Goal: Task Accomplishment & Management: Manage account settings

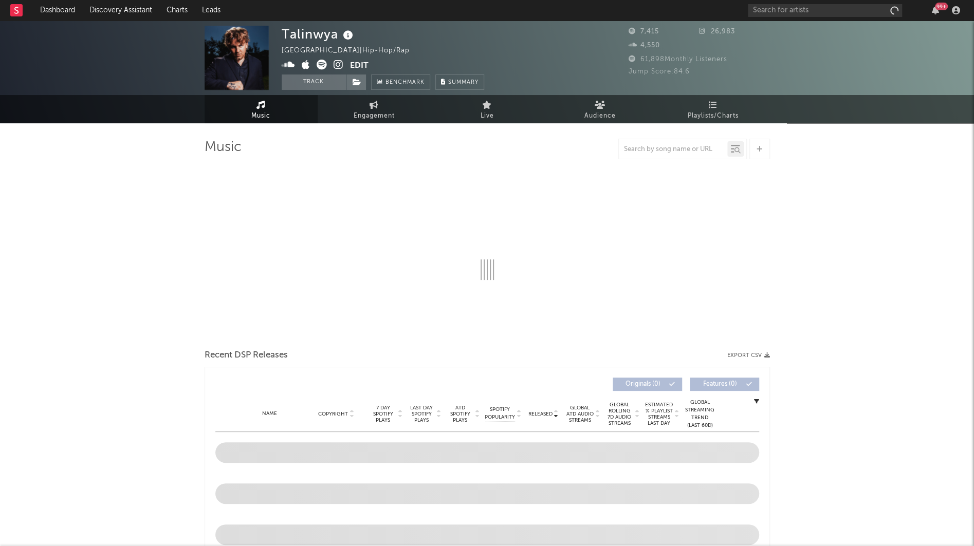
select select "6m"
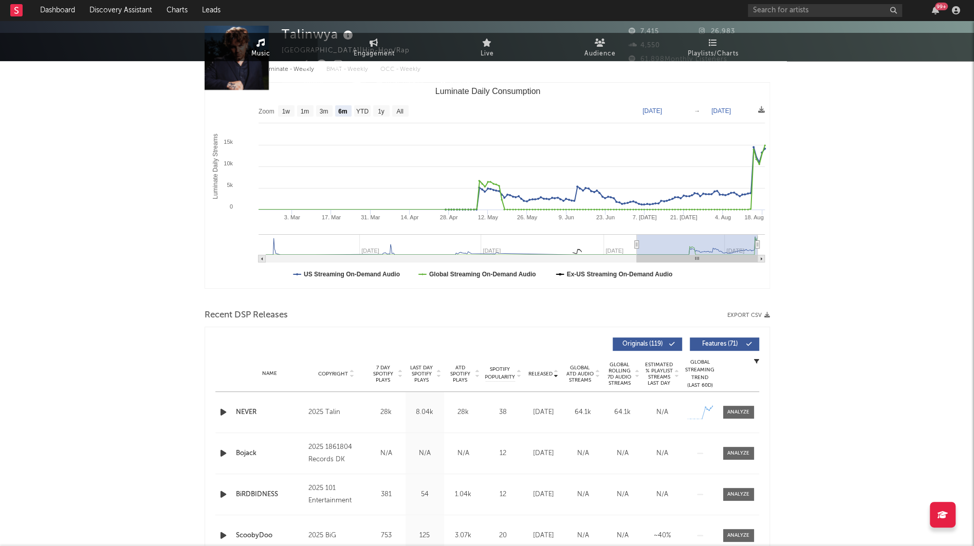
scroll to position [370, 0]
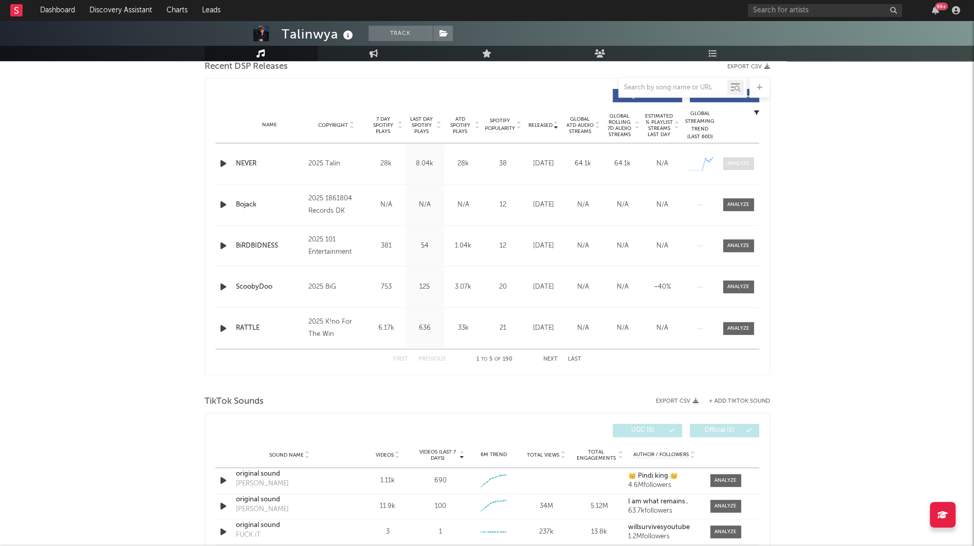
click at [733, 164] on div at bounding box center [738, 164] width 22 height 8
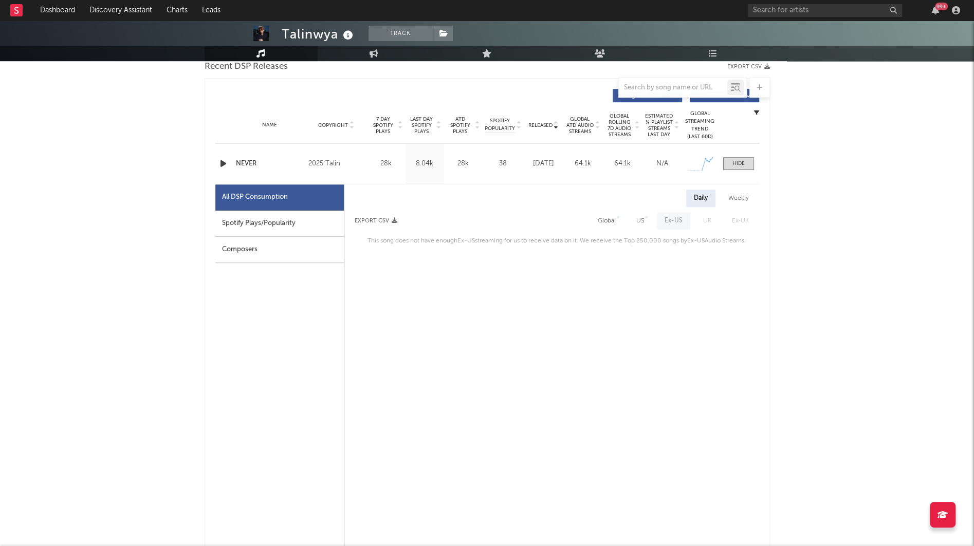
click at [741, 198] on div "Weekly" at bounding box center [739, 198] width 36 height 17
click at [741, 167] on span at bounding box center [738, 163] width 31 height 13
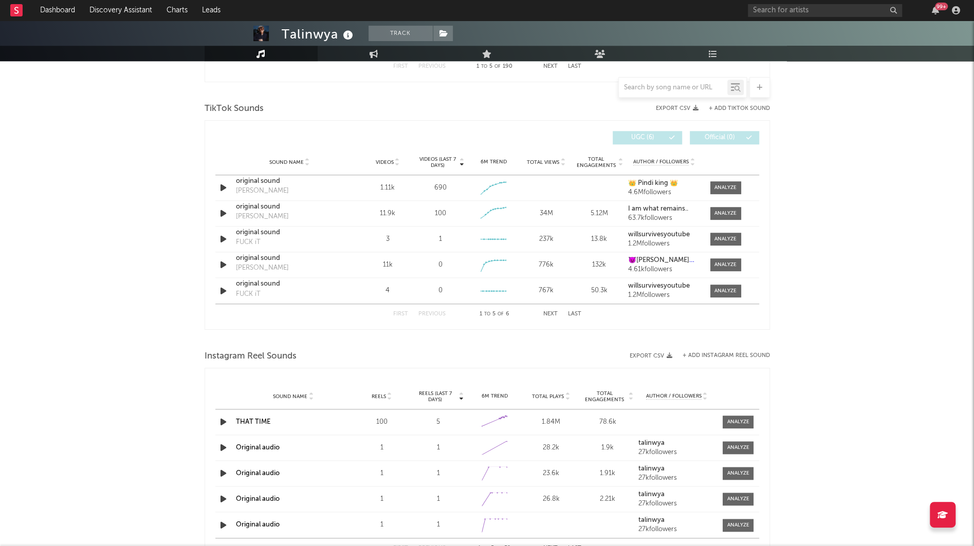
scroll to position [664, 0]
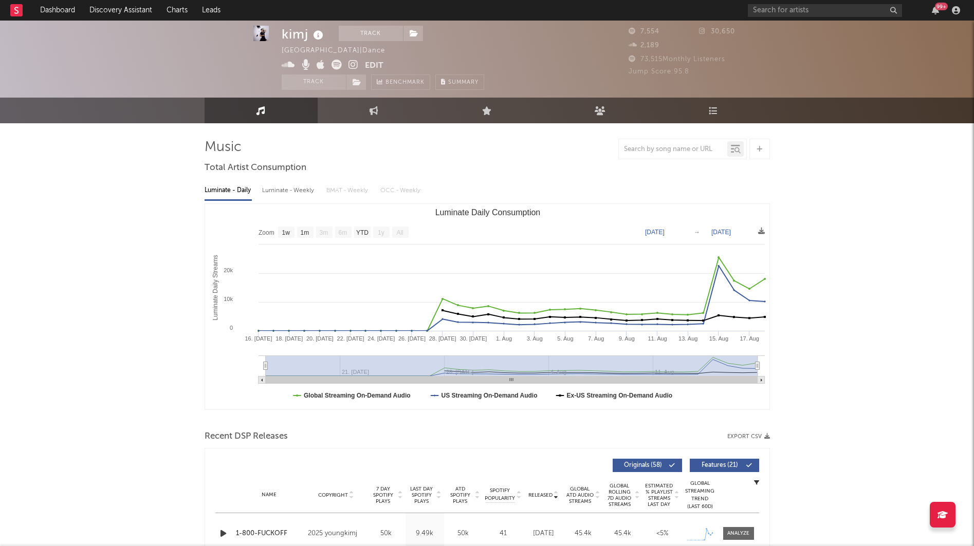
select select "1w"
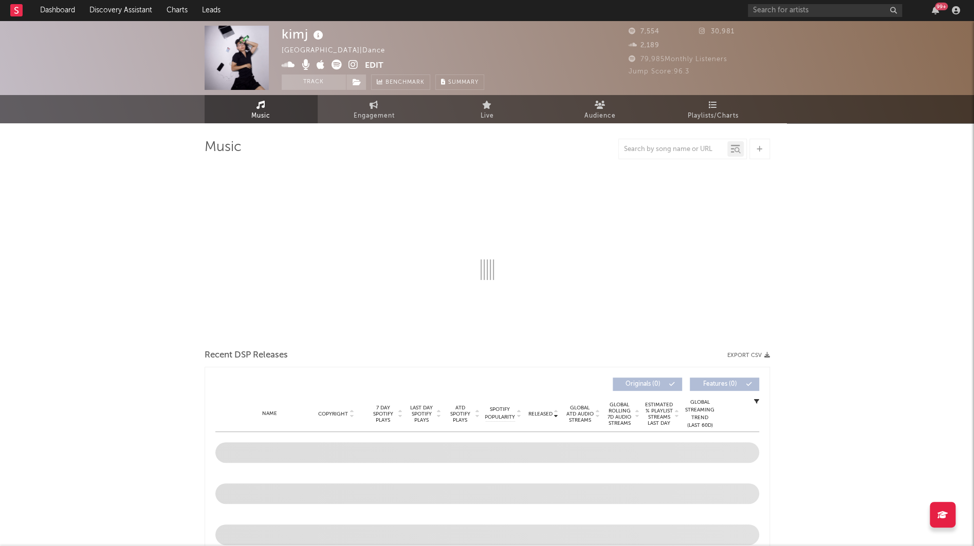
select select "1w"
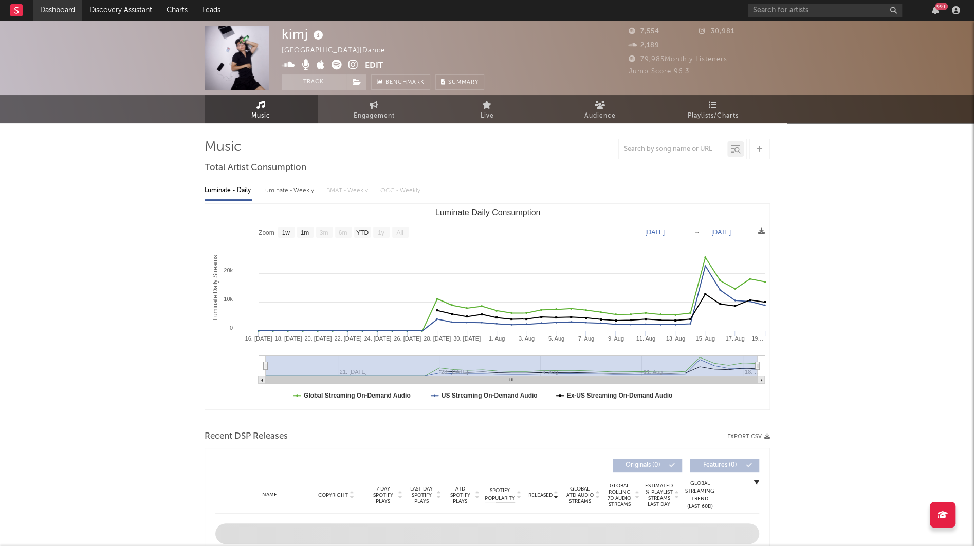
click at [61, 1] on link "Dashboard" at bounding box center [57, 10] width 49 height 21
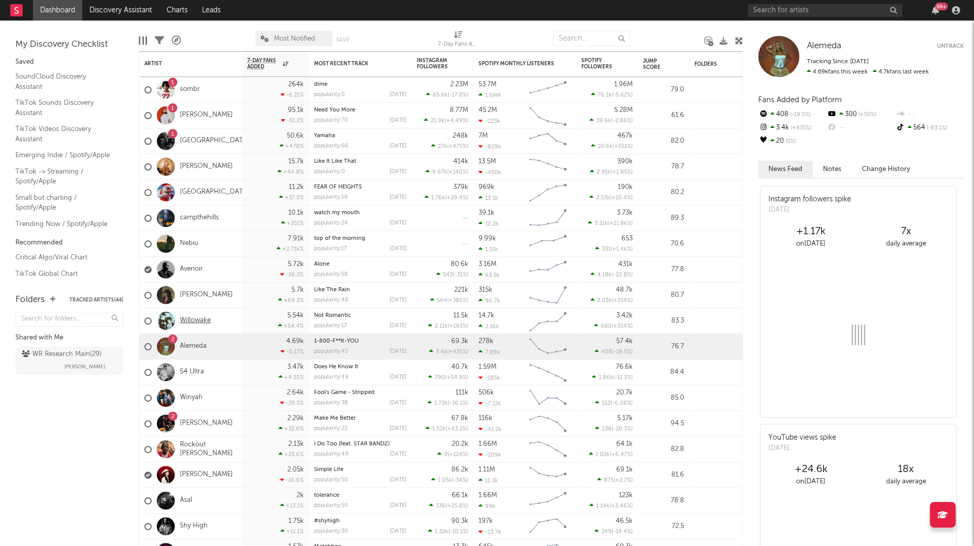
click at [193, 319] on link "Willowake" at bounding box center [195, 321] width 31 height 9
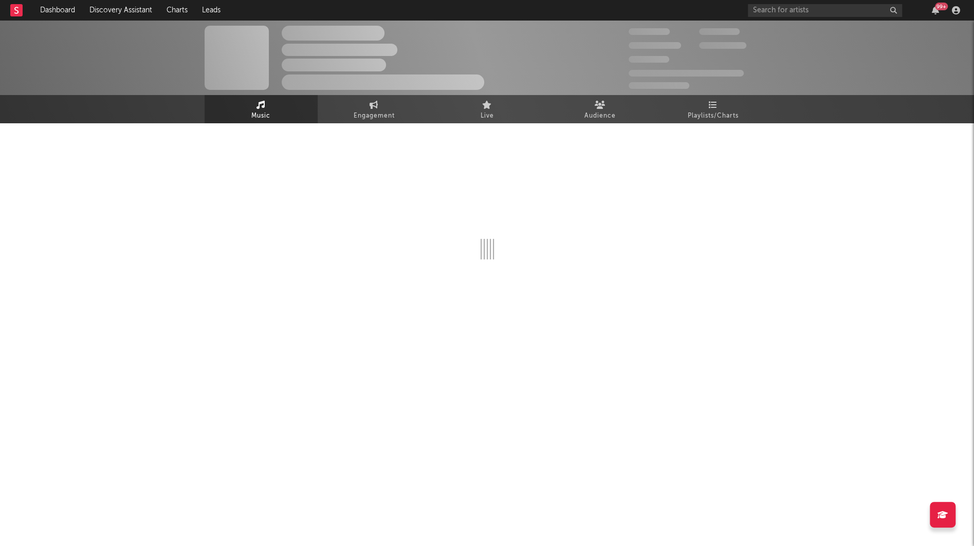
select select "1w"
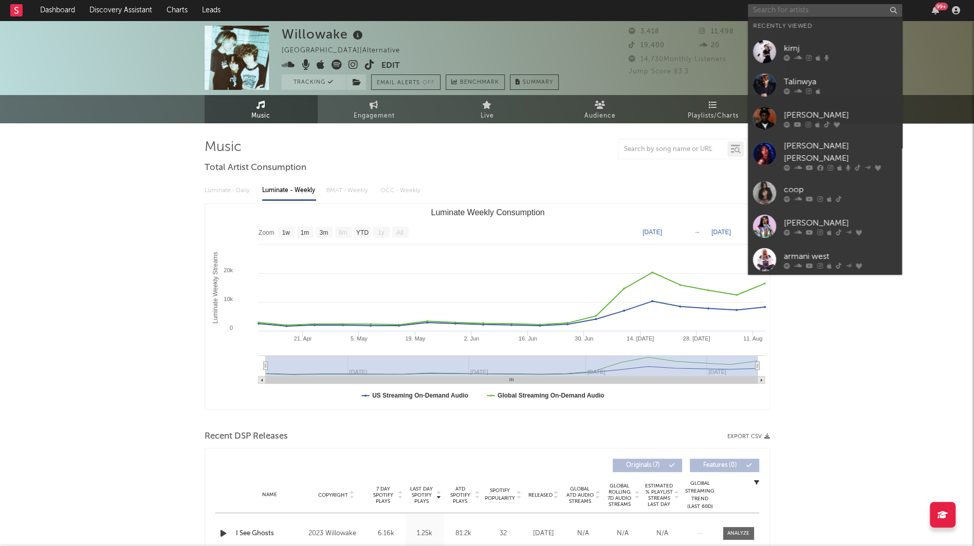
click at [840, 12] on input "text" at bounding box center [825, 10] width 154 height 13
paste input "https://www.tiktok.com/t/ZT6X7wN8J/"
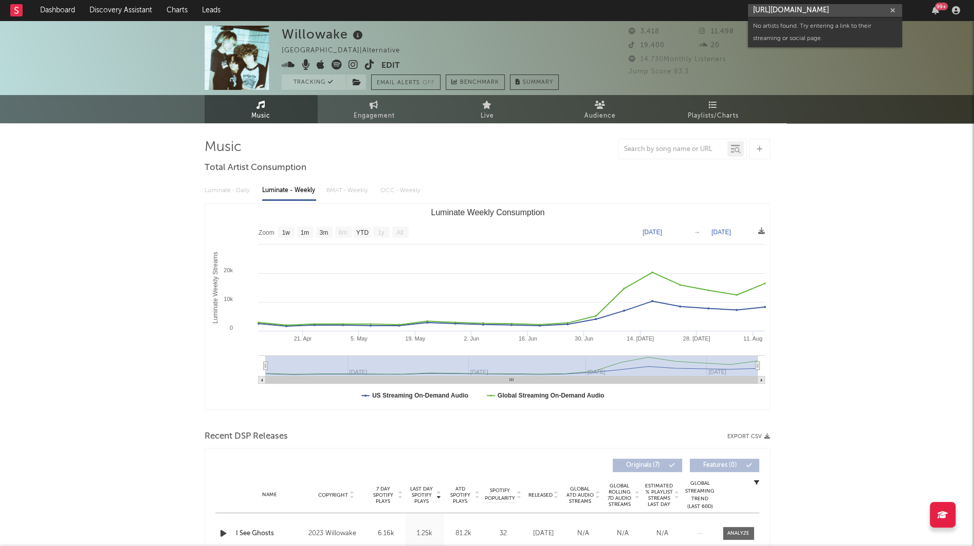
click at [781, 11] on input "https://www.tiktok.com/t/ZT6X7wN8J" at bounding box center [825, 10] width 154 height 13
type input "marc ridge"
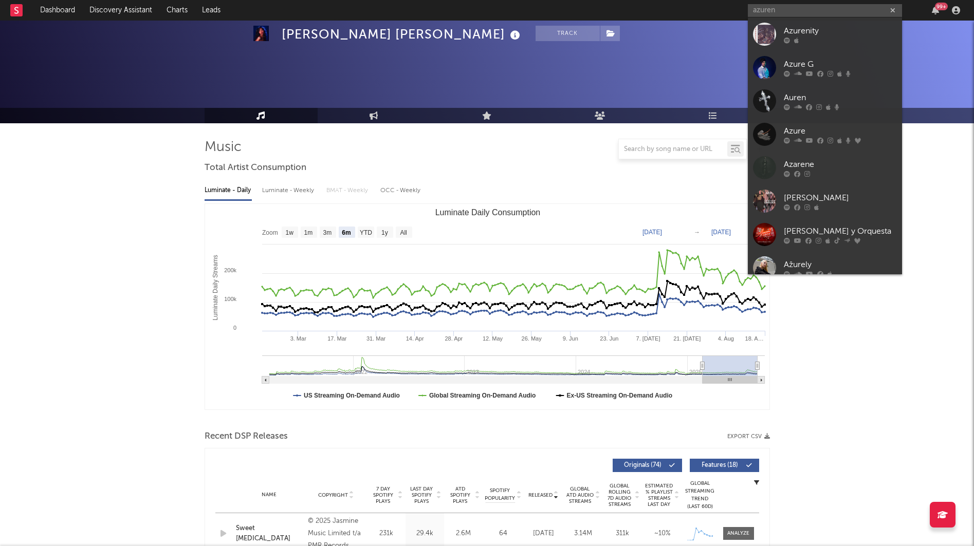
select select "6m"
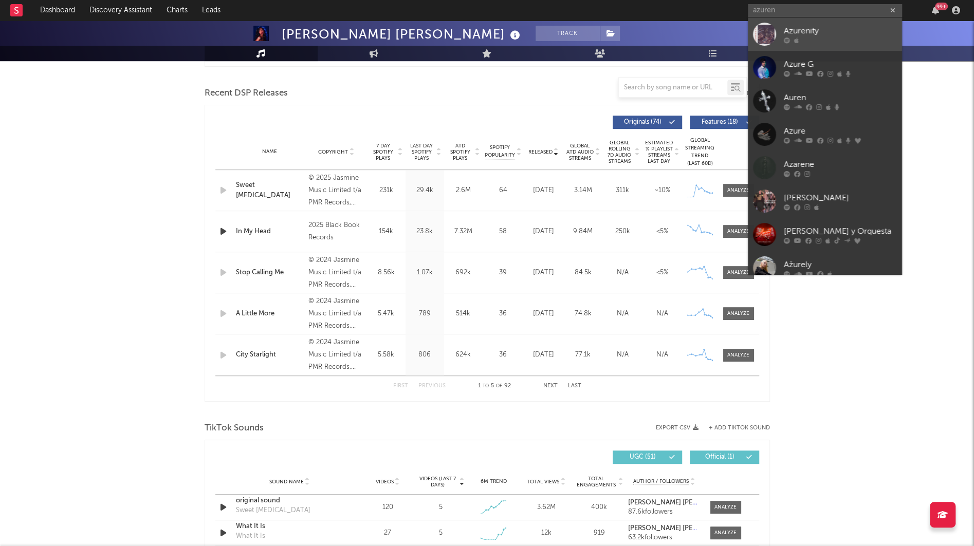
click at [792, 17] on link "Azurenity" at bounding box center [825, 33] width 154 height 33
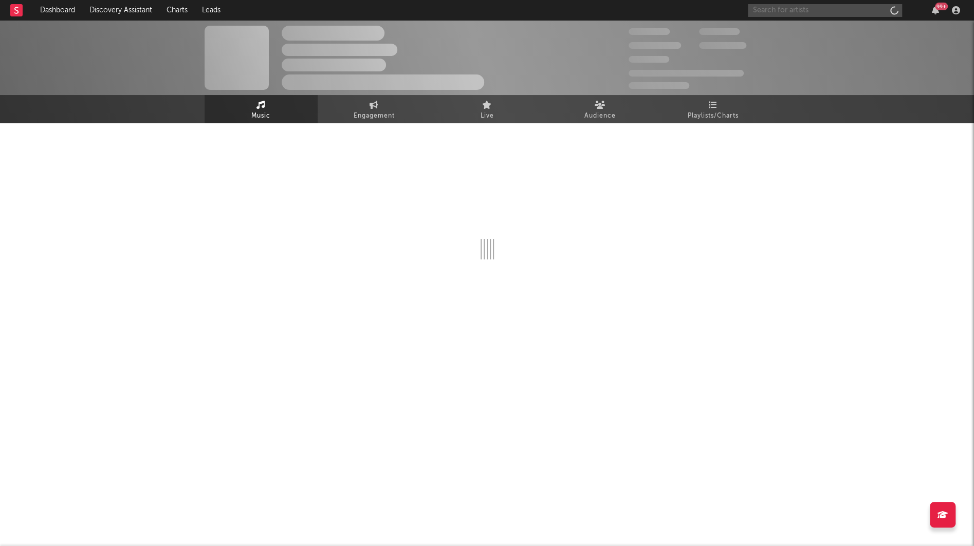
click at [785, 11] on input "text" at bounding box center [825, 10] width 154 height 13
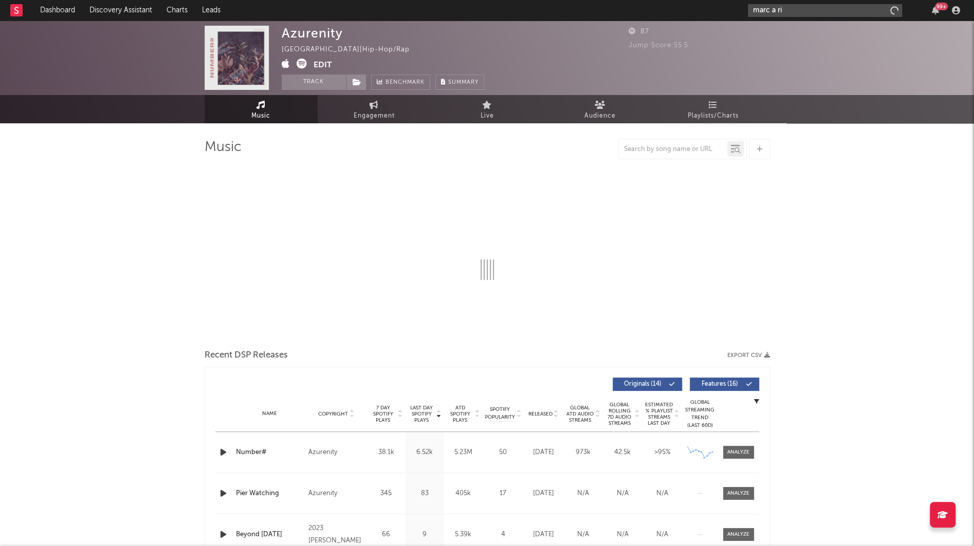
type input "marc a rid"
select select "6m"
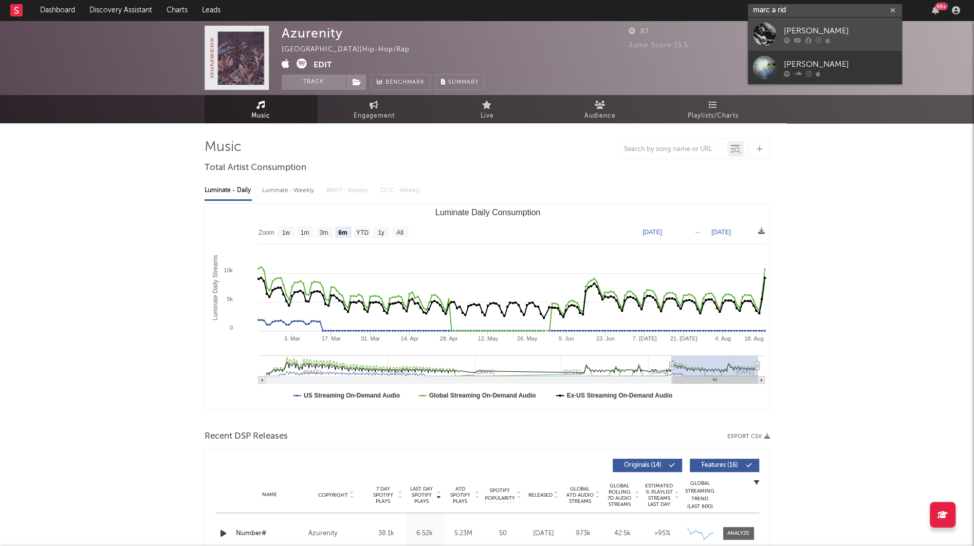
type input "marc a rid"
click at [804, 25] on div "Marc A Ridge" at bounding box center [840, 31] width 113 height 12
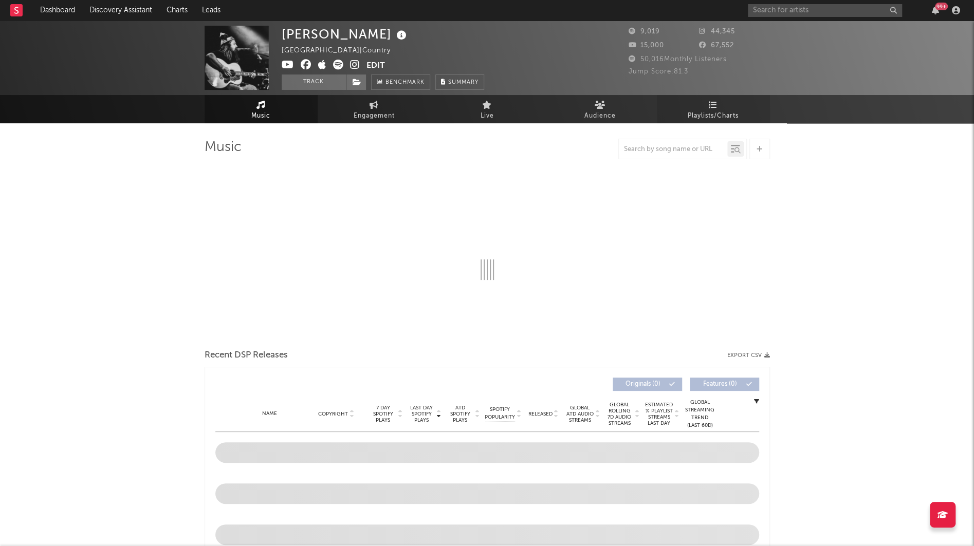
select select "6m"
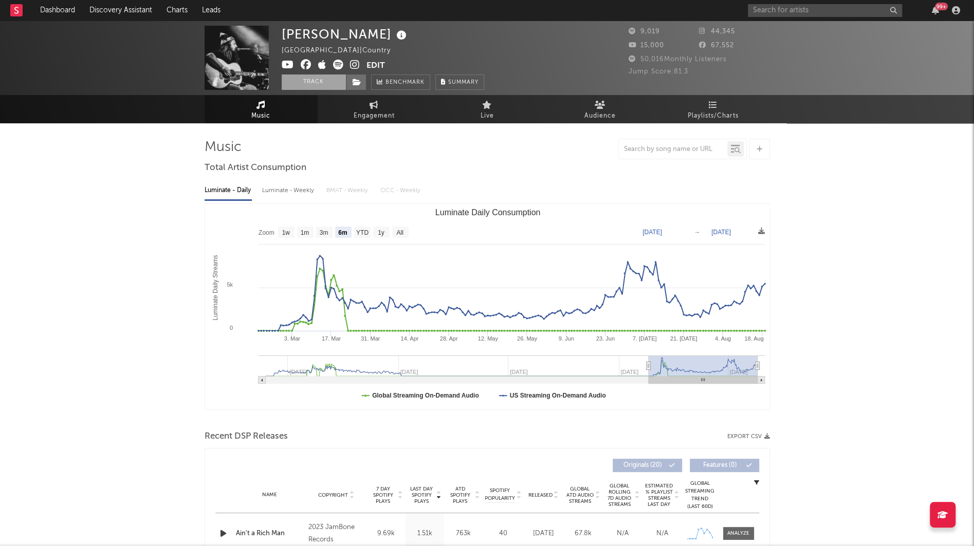
click at [320, 77] on button "Track" at bounding box center [314, 82] width 64 height 15
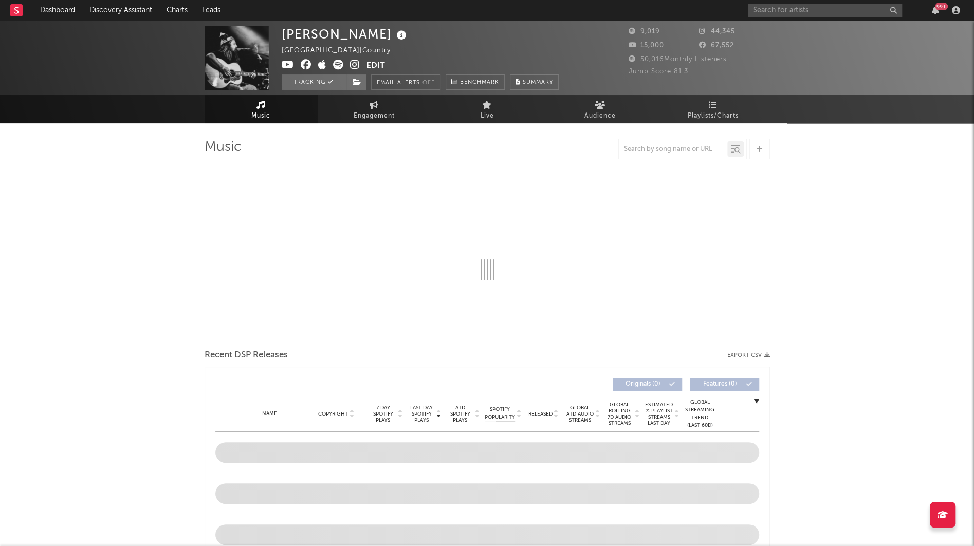
select select "6m"
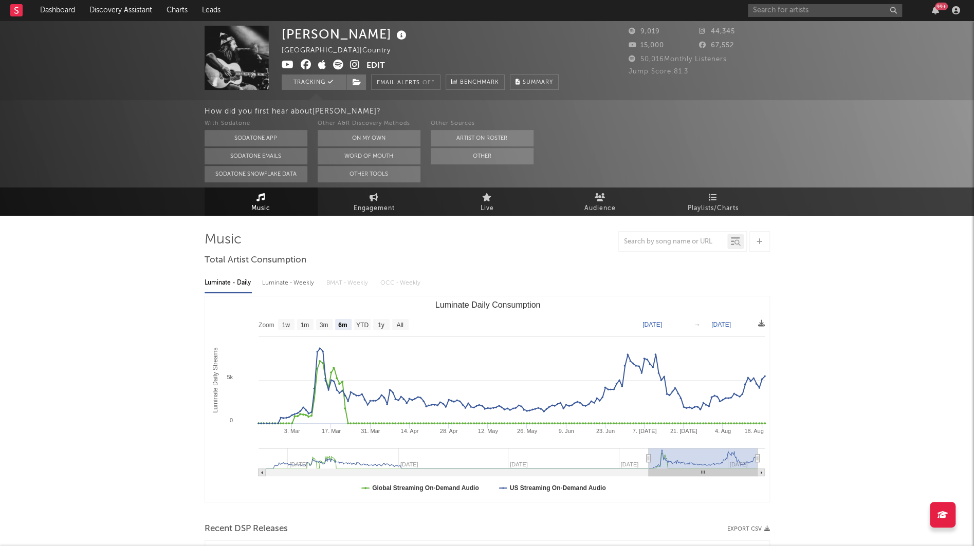
click at [394, 35] on icon at bounding box center [401, 35] width 15 height 14
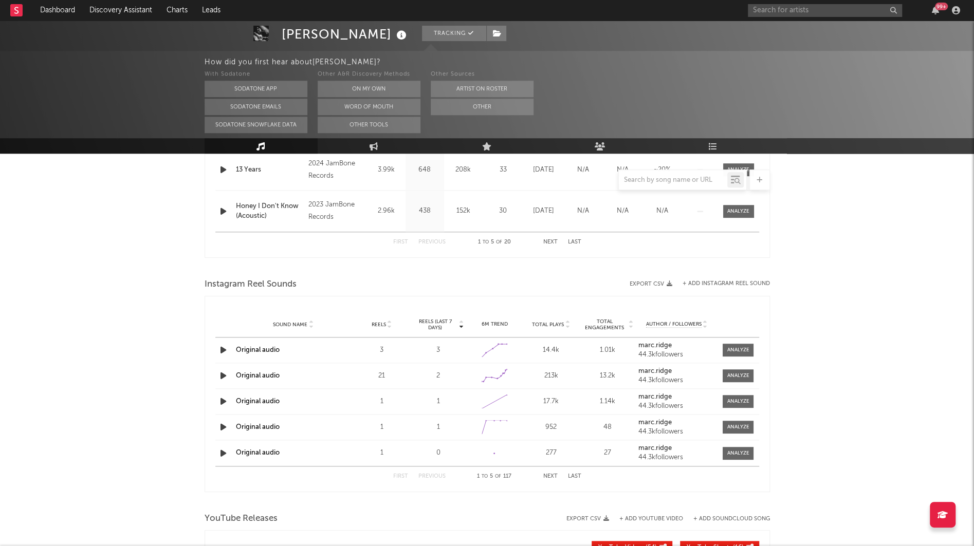
scroll to position [581, 0]
click at [225, 346] on icon "button" at bounding box center [223, 349] width 11 height 13
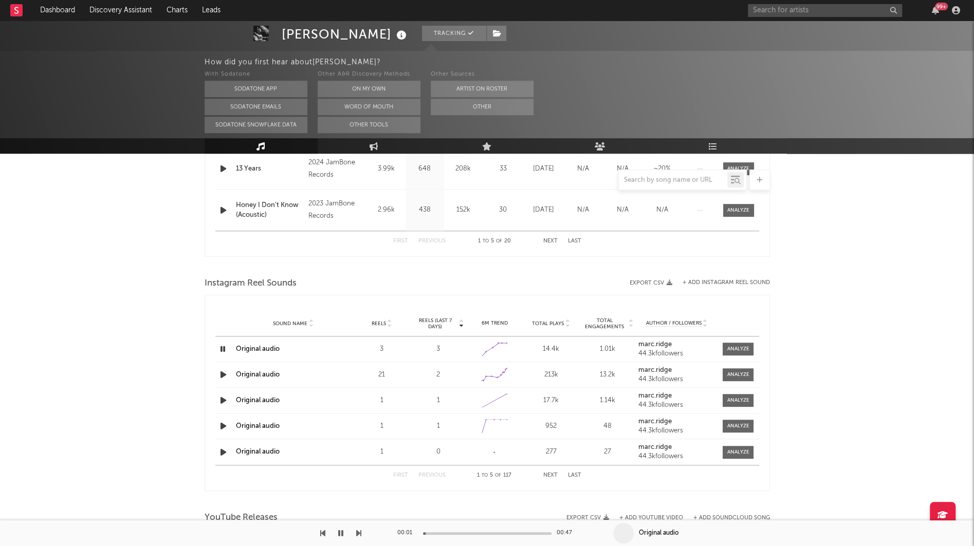
click at [224, 346] on icon "button" at bounding box center [223, 349] width 10 height 13
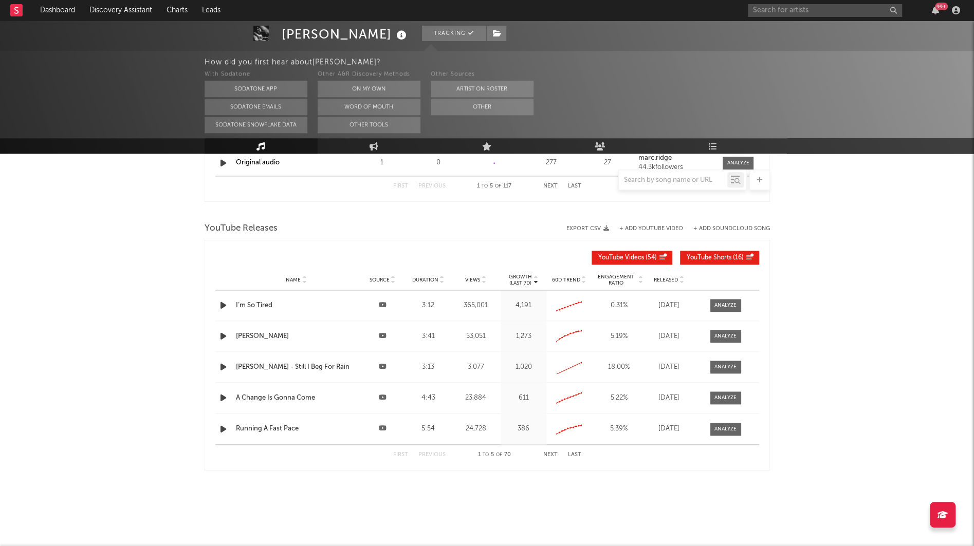
scroll to position [822, 0]
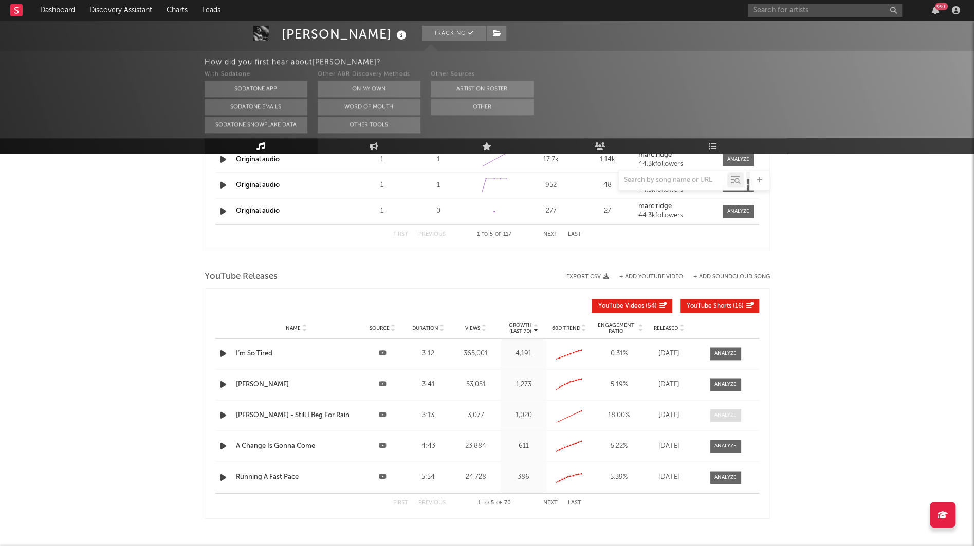
click at [728, 412] on div at bounding box center [725, 416] width 22 height 8
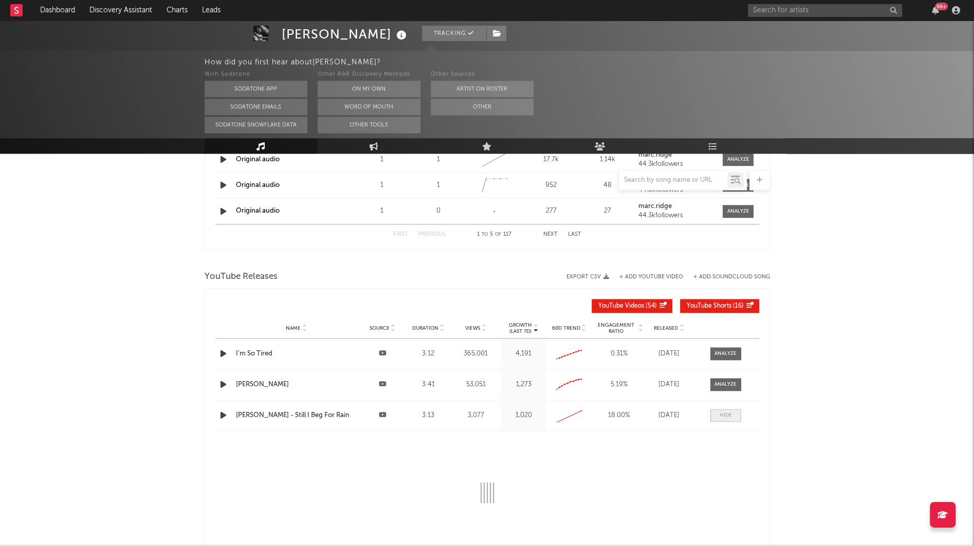
select select "All"
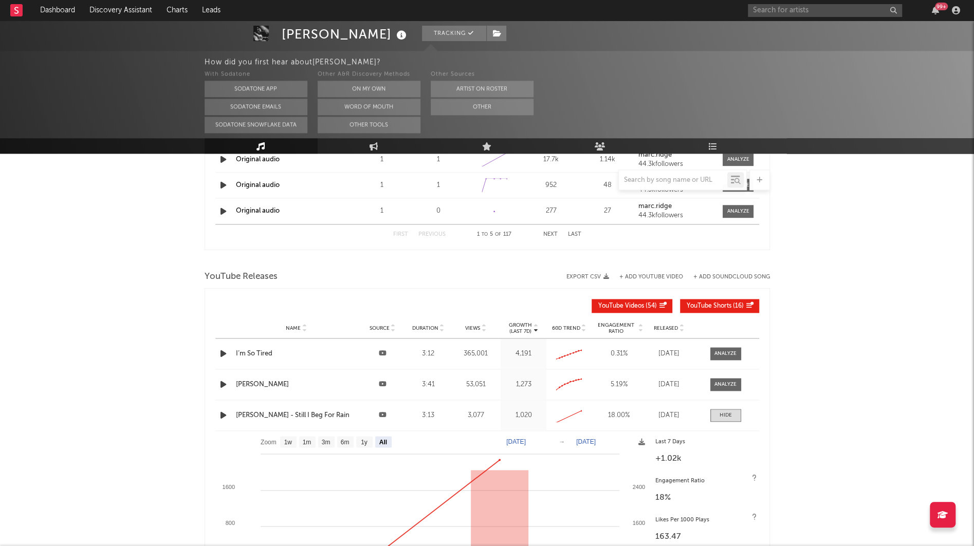
scroll to position [939, 0]
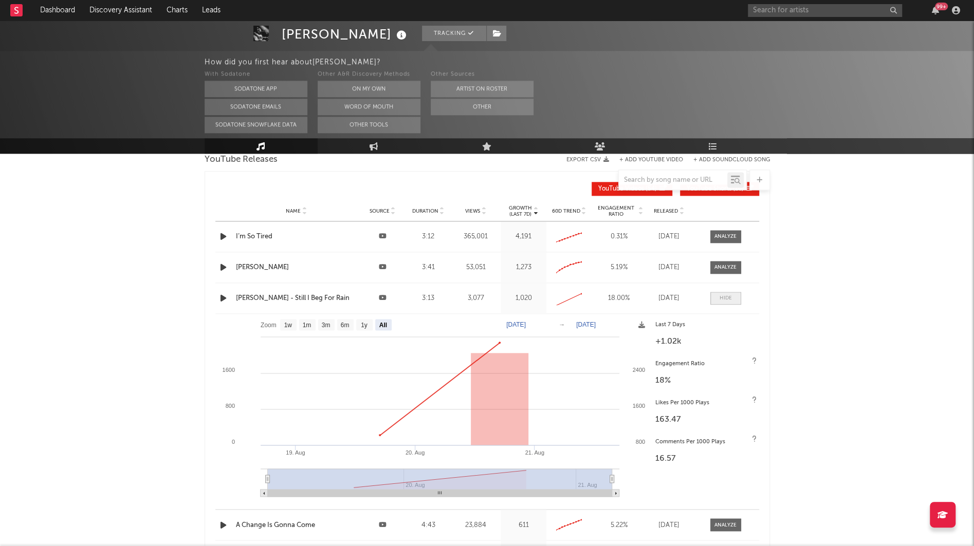
click at [717, 298] on span at bounding box center [725, 298] width 31 height 13
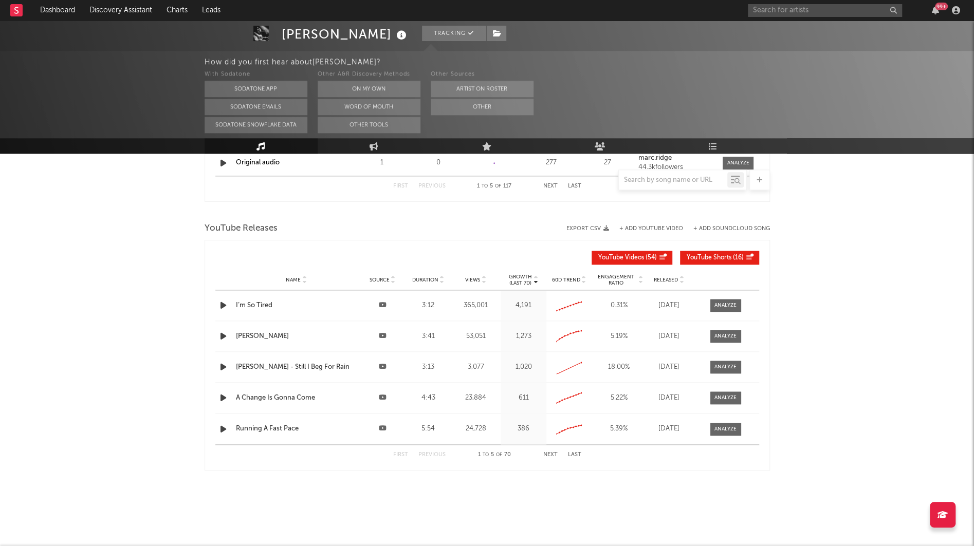
click at [666, 278] on span "Released" at bounding box center [666, 280] width 24 height 6
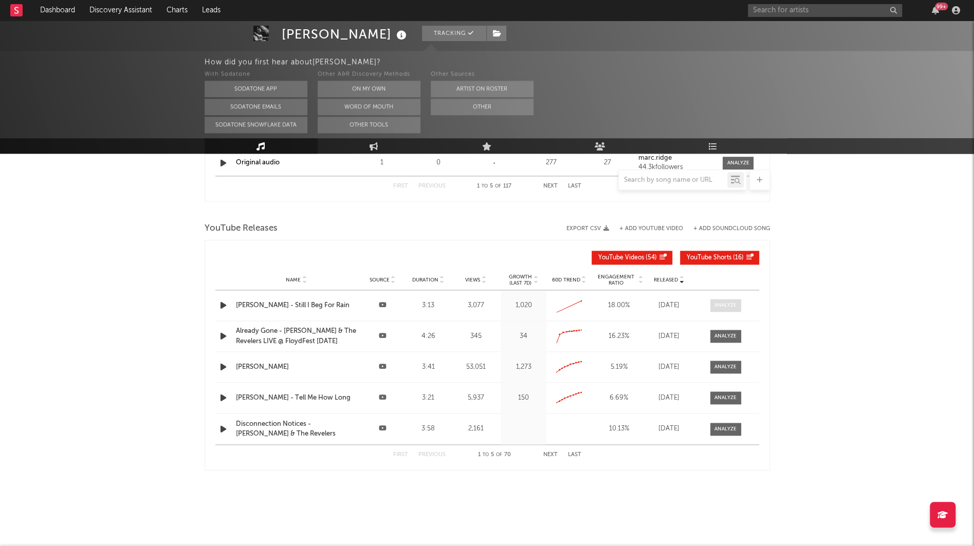
click at [718, 302] on div at bounding box center [725, 306] width 22 height 8
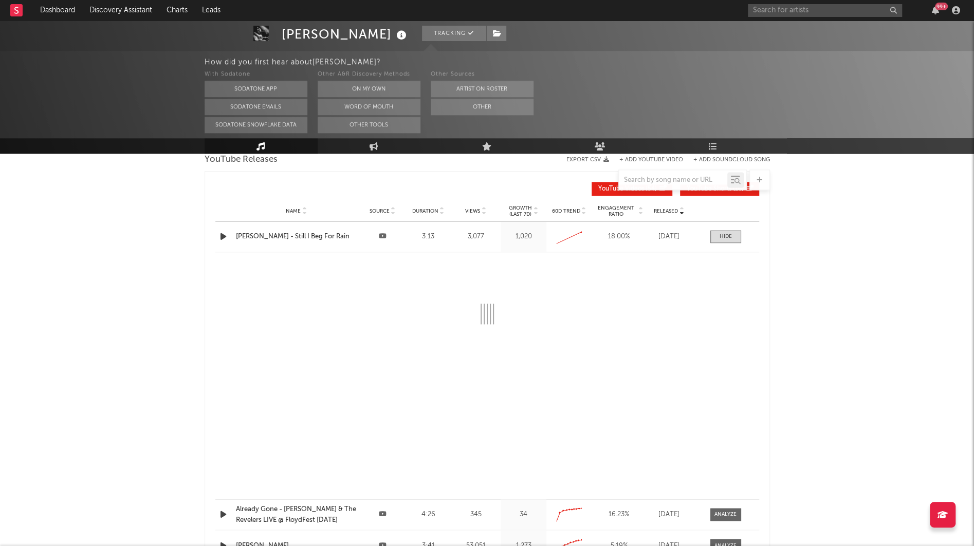
select select "All"
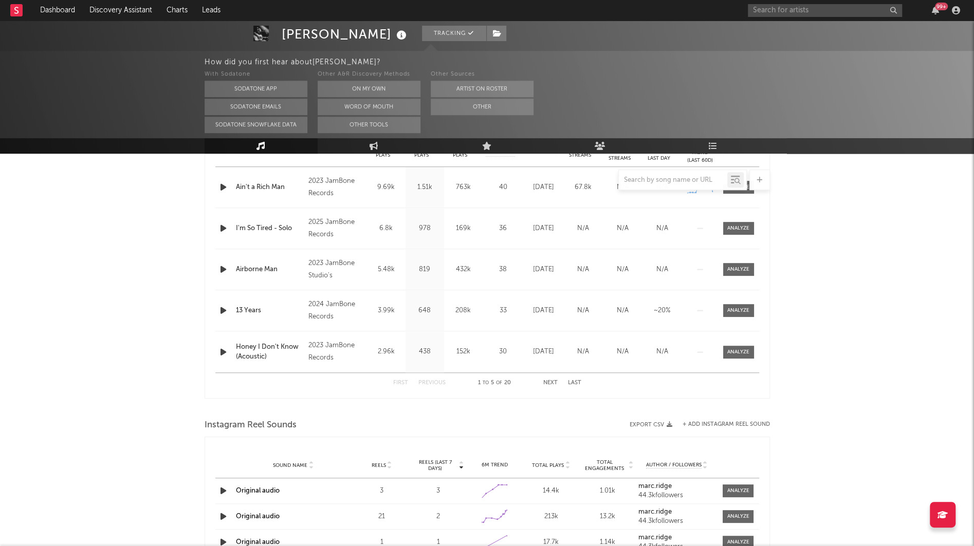
scroll to position [0, 0]
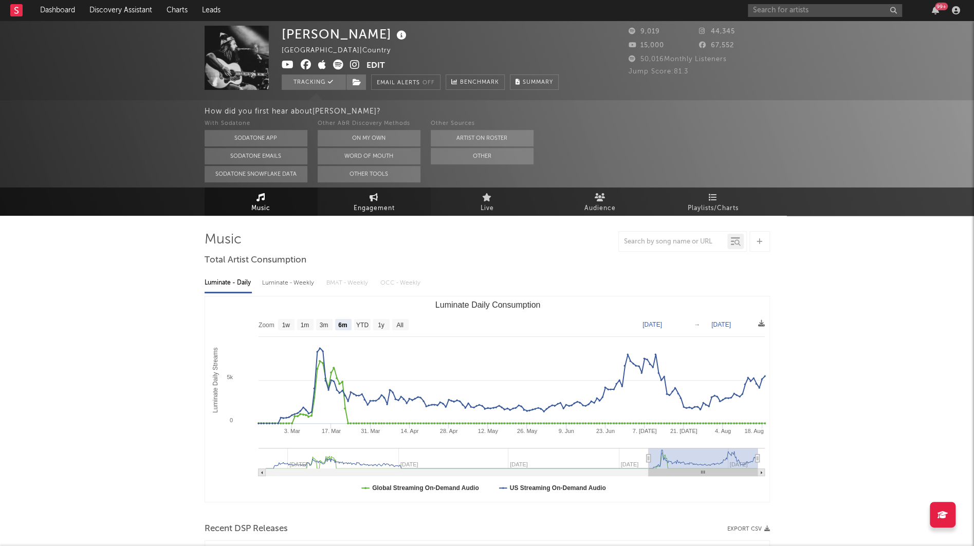
click at [381, 201] on link "Engagement" at bounding box center [374, 202] width 113 height 28
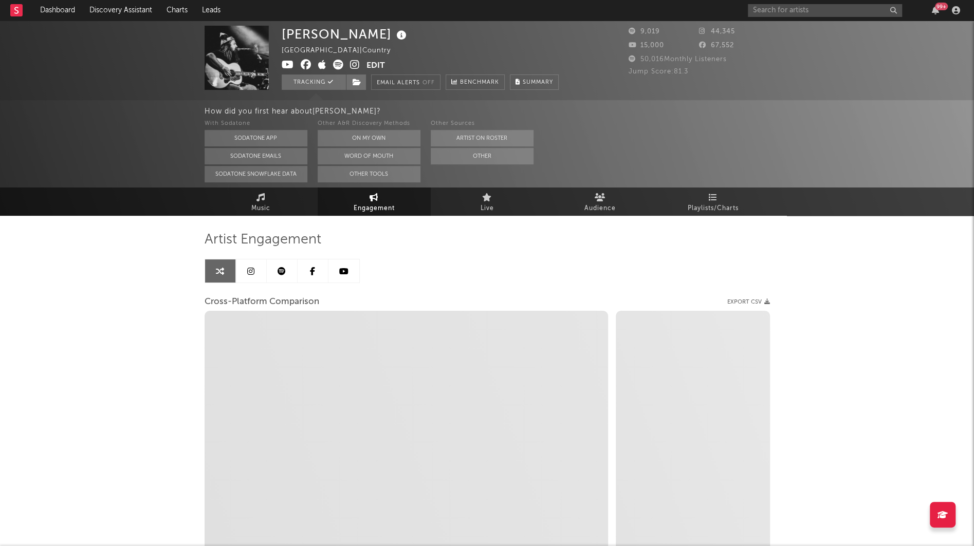
select select "1w"
click at [375, 67] on button "Edit" at bounding box center [375, 66] width 19 height 13
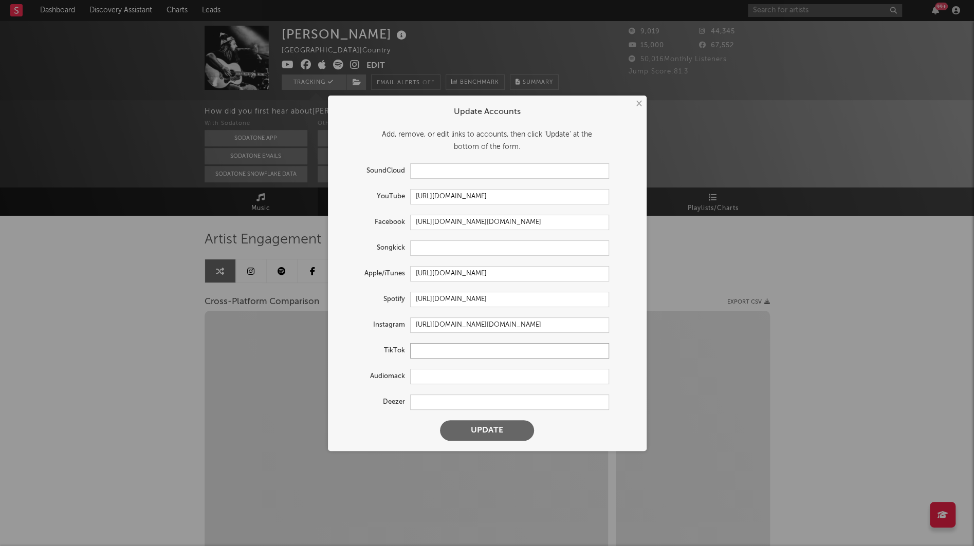
click at [418, 347] on input "text" at bounding box center [509, 350] width 199 height 15
paste input "https://www.tiktok.com/@marc.ridge?_t=ZT-8z4KLOwldLT&_r=1"
type input "https://www.tiktok.com/@marc.ridge?_t=ZT-8z4KLOwldLT&_r=1"
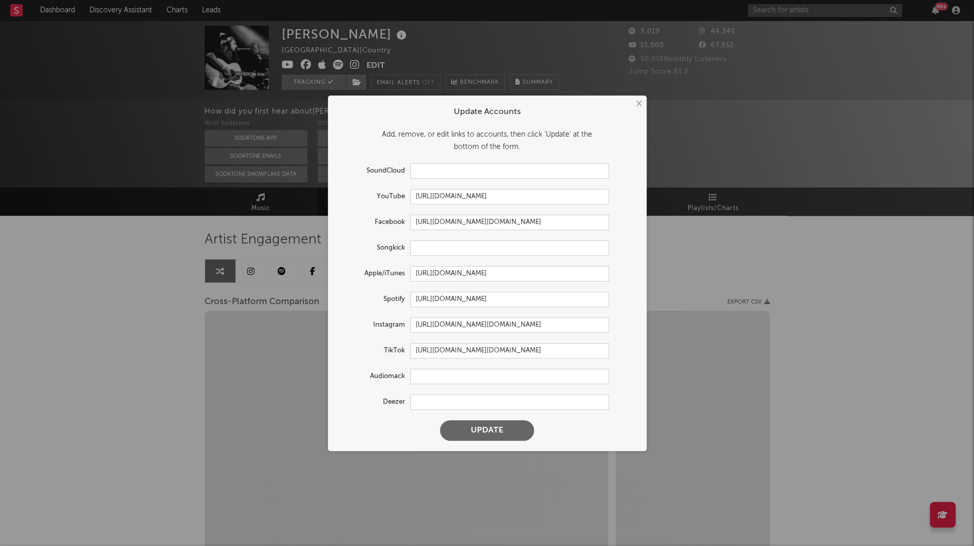
click at [458, 423] on button "Update" at bounding box center [487, 430] width 94 height 21
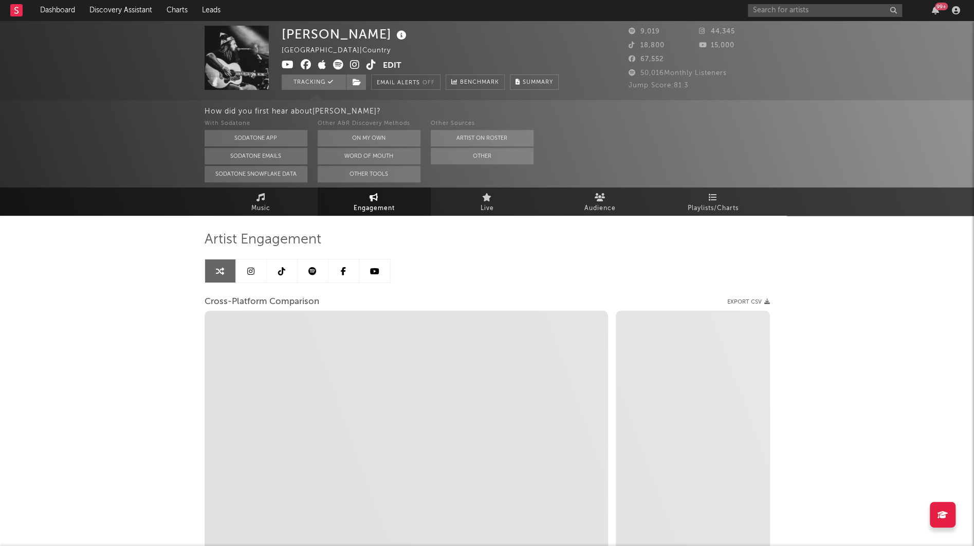
select select "1m"
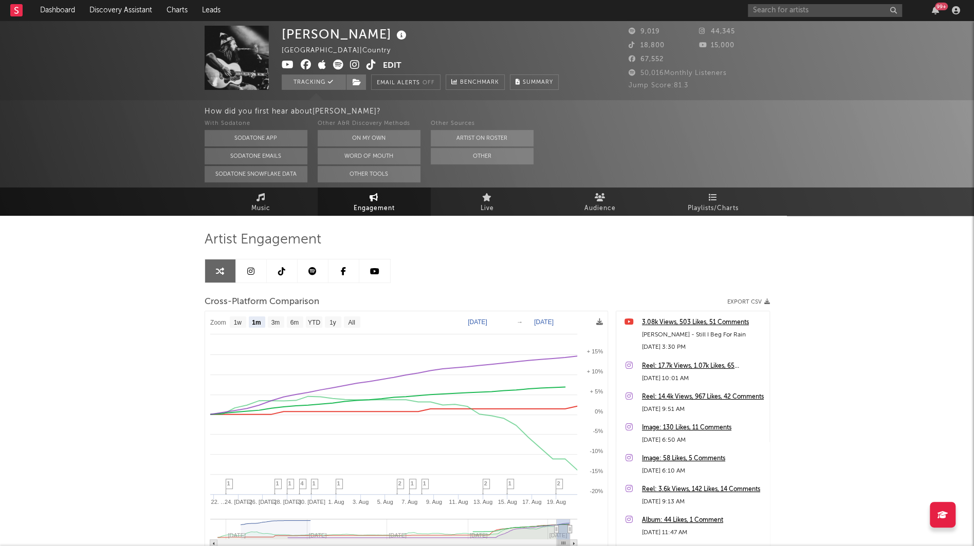
click at [287, 270] on link at bounding box center [282, 271] width 31 height 23
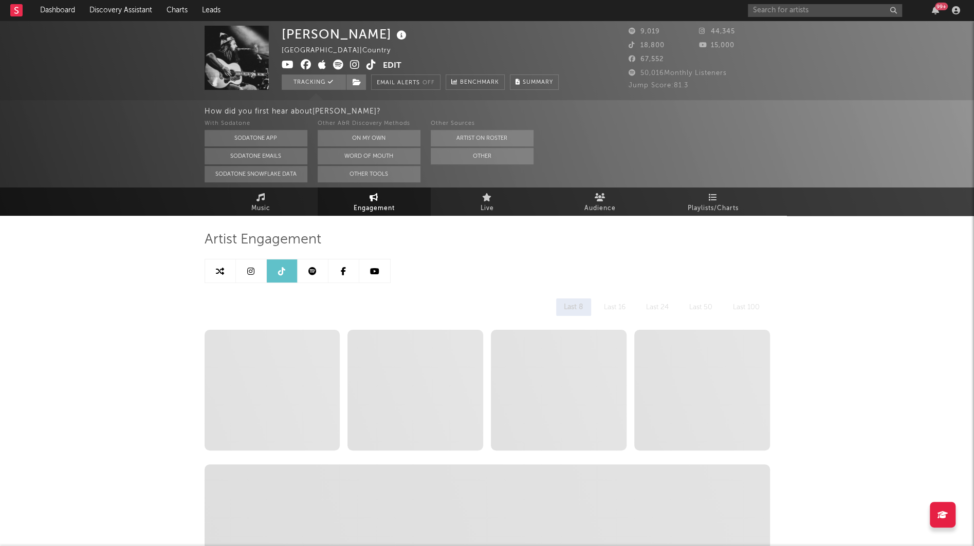
select select "1w"
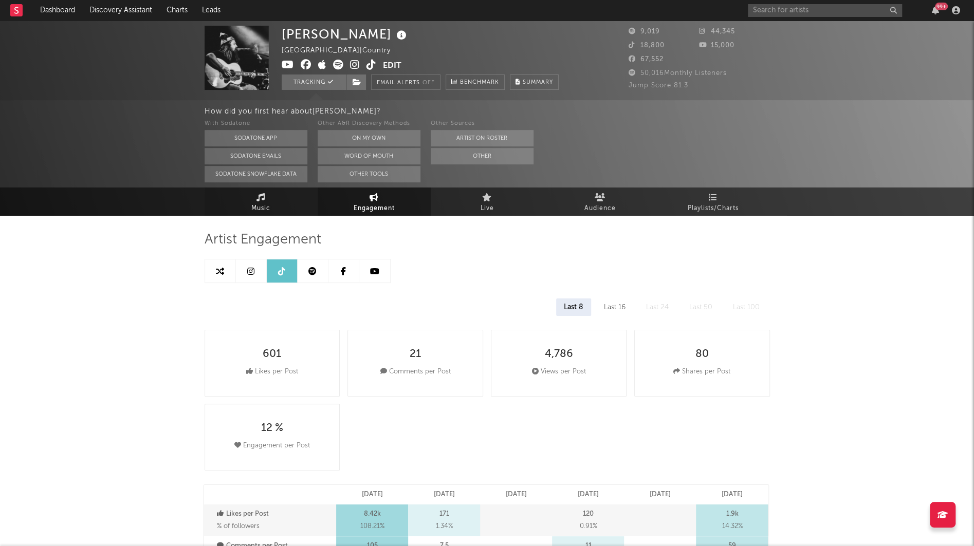
click at [284, 195] on link "Music" at bounding box center [261, 202] width 113 height 28
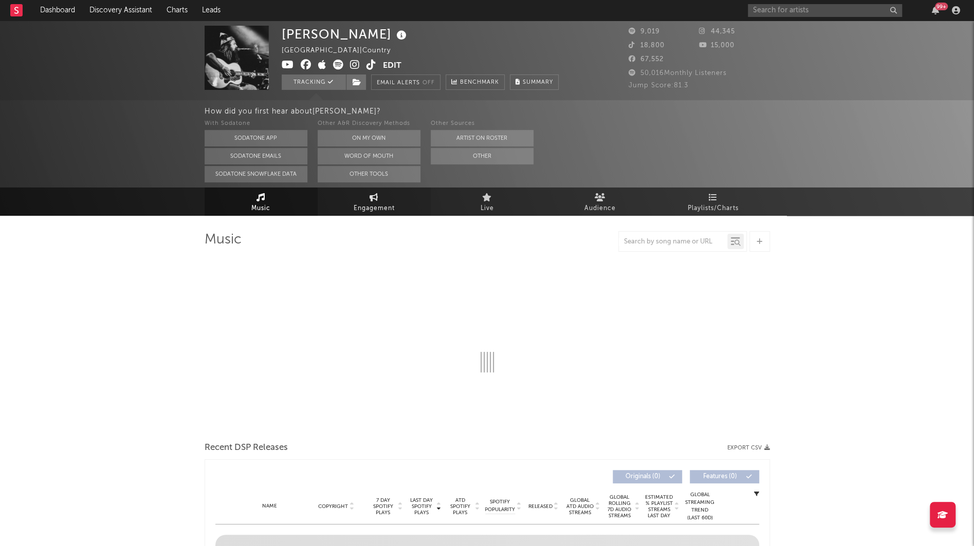
click at [366, 204] on span "Engagement" at bounding box center [374, 208] width 41 height 12
select select "1w"
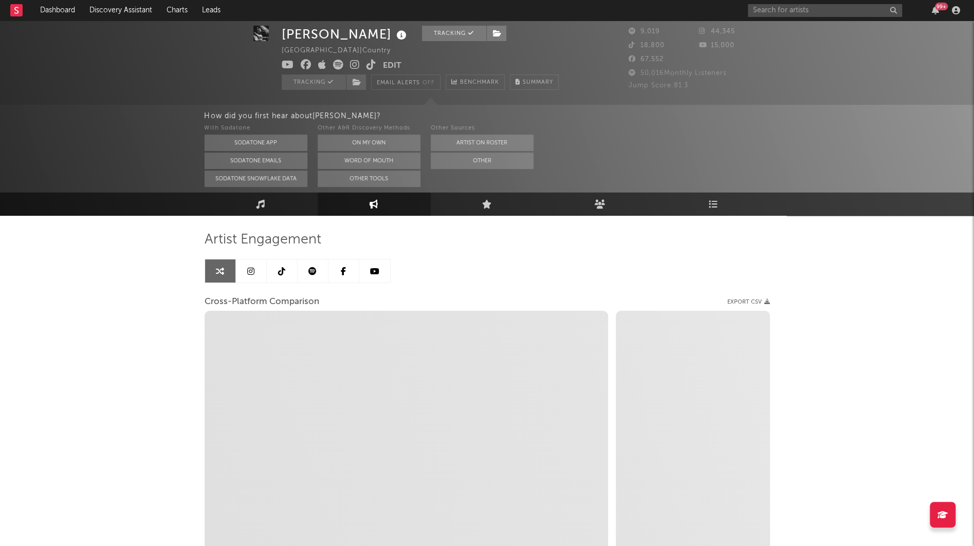
scroll to position [28, 0]
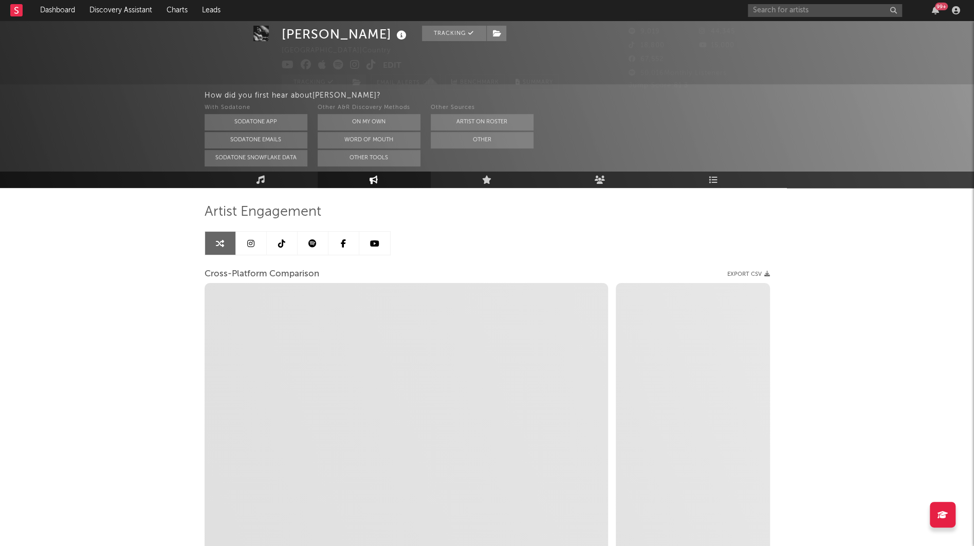
click at [255, 243] on link at bounding box center [251, 243] width 31 height 23
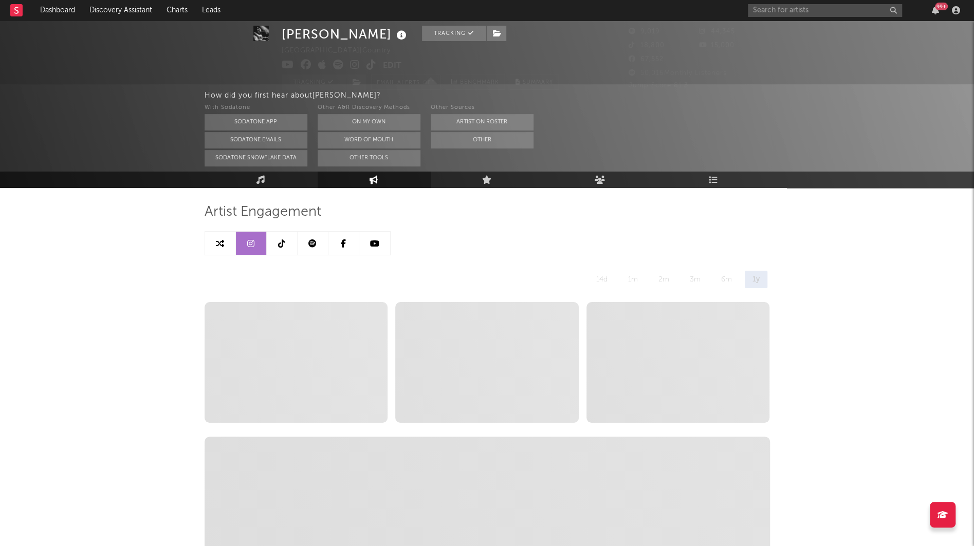
select select "6m"
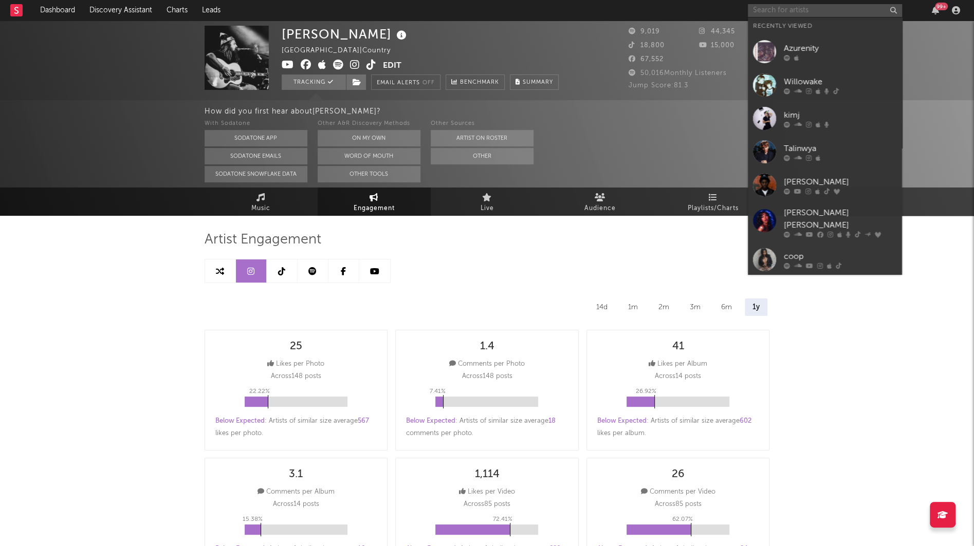
click at [767, 5] on input "text" at bounding box center [825, 10] width 154 height 13
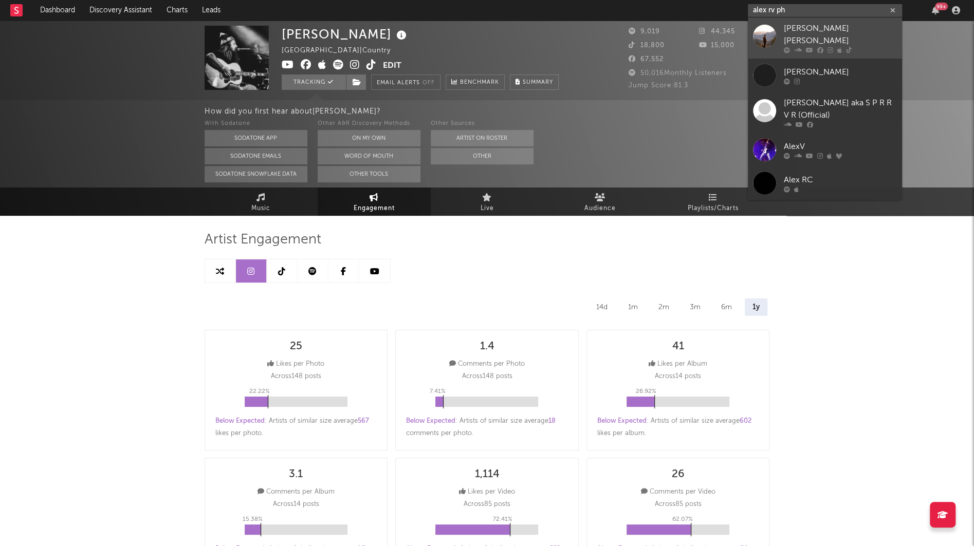
type input "alex rv ph"
click at [769, 24] on div at bounding box center [764, 35] width 23 height 23
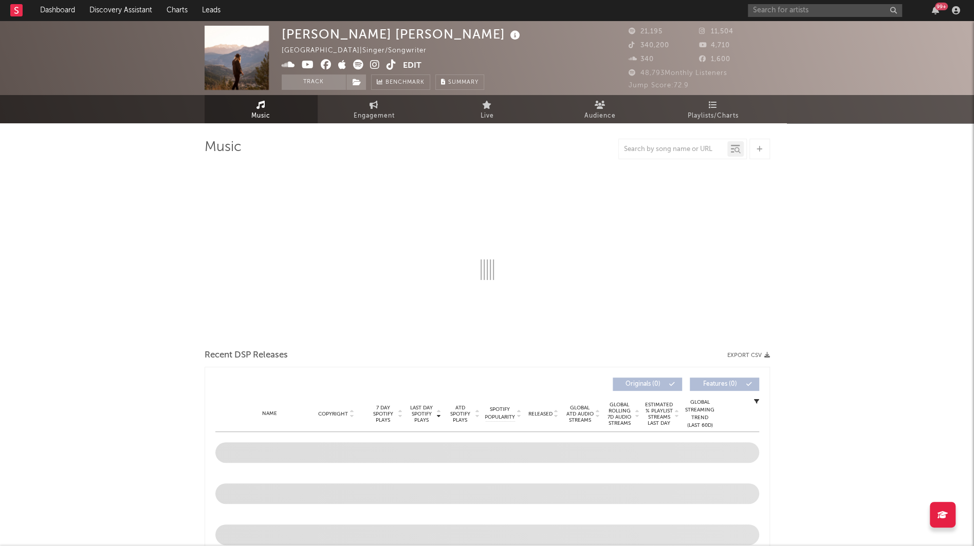
select select "1w"
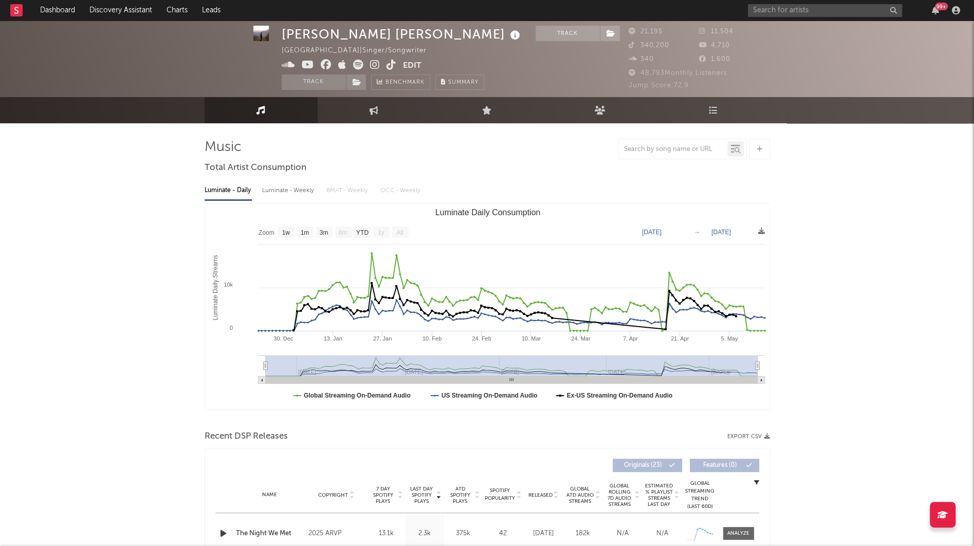
scroll to position [15, 0]
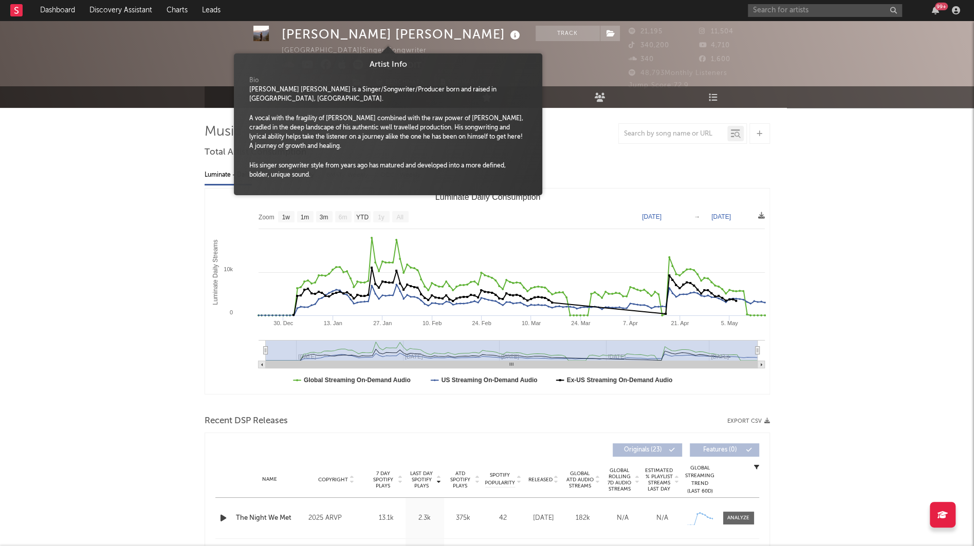
click at [508, 30] on icon at bounding box center [515, 35] width 15 height 14
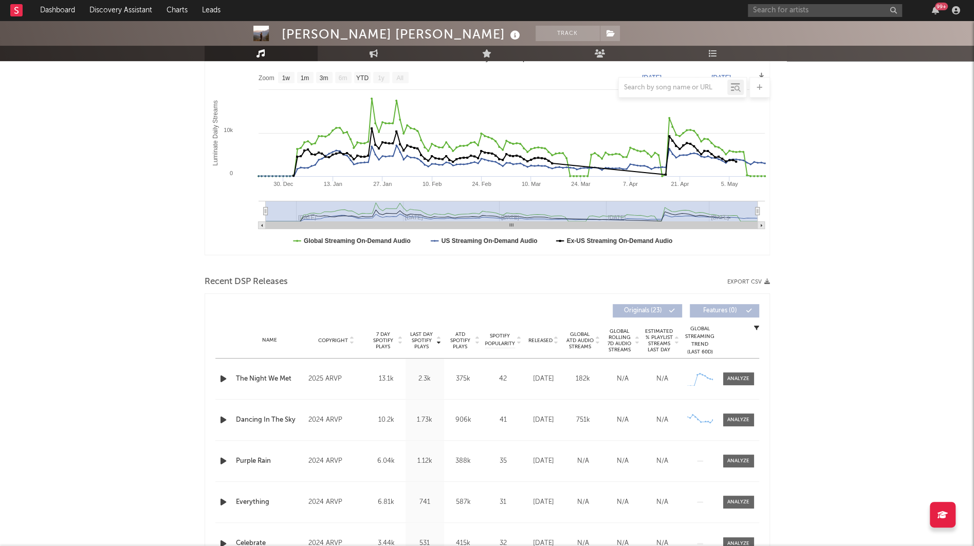
scroll to position [196, 0]
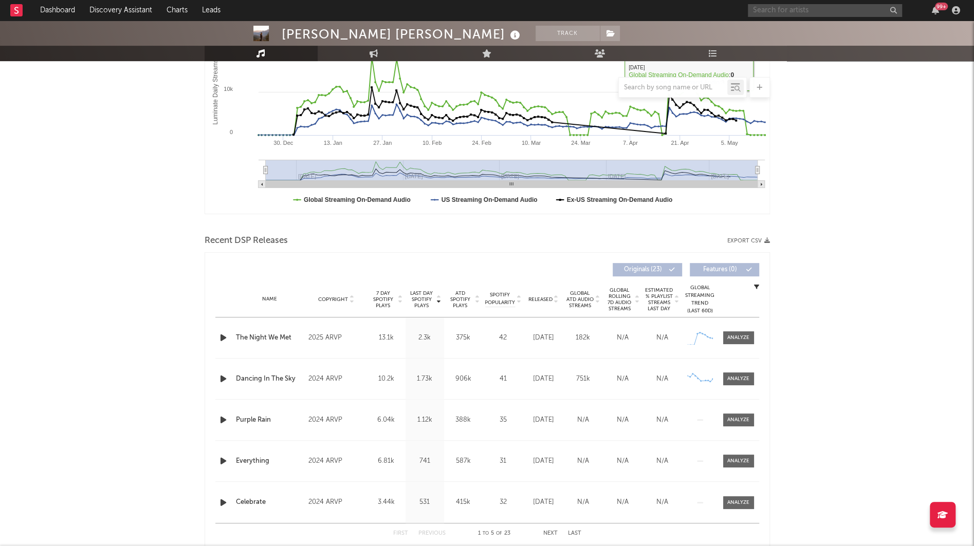
click at [793, 10] on input "text" at bounding box center [825, 10] width 154 height 13
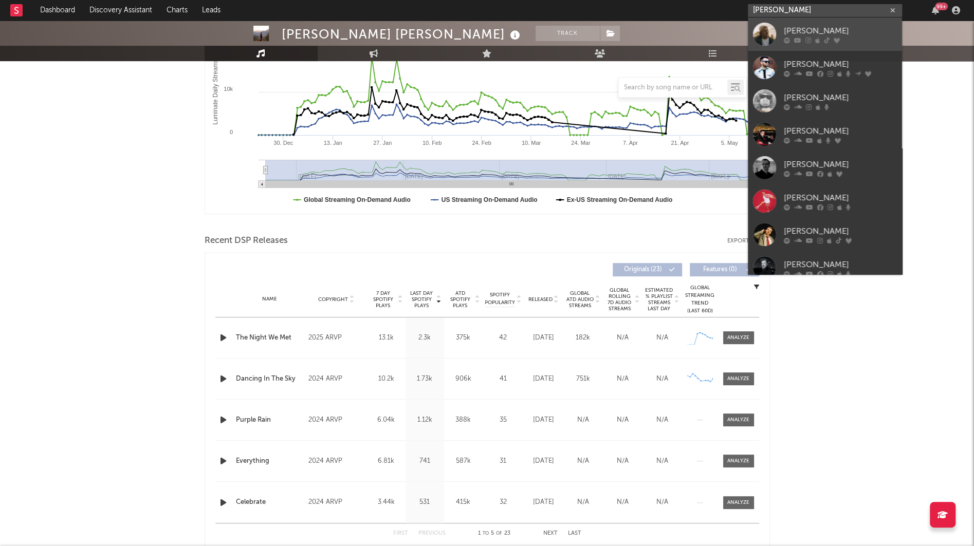
type input "gareth"
click at [807, 32] on div "Gareth" at bounding box center [840, 31] width 113 height 12
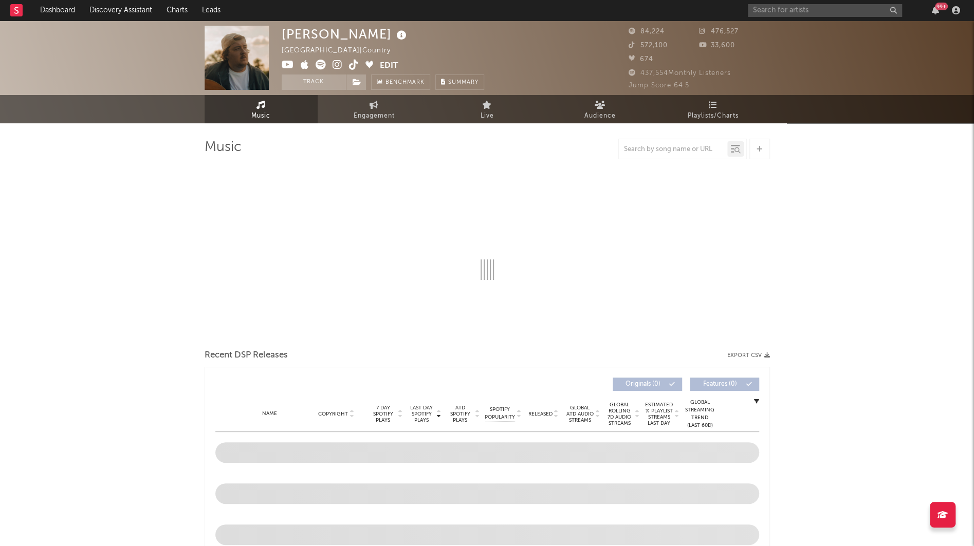
select select "6m"
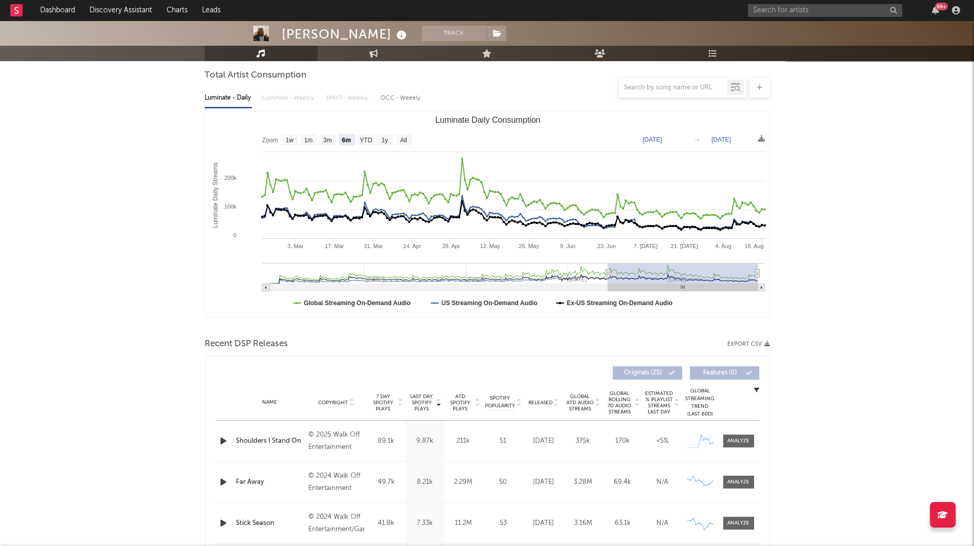
scroll to position [163, 0]
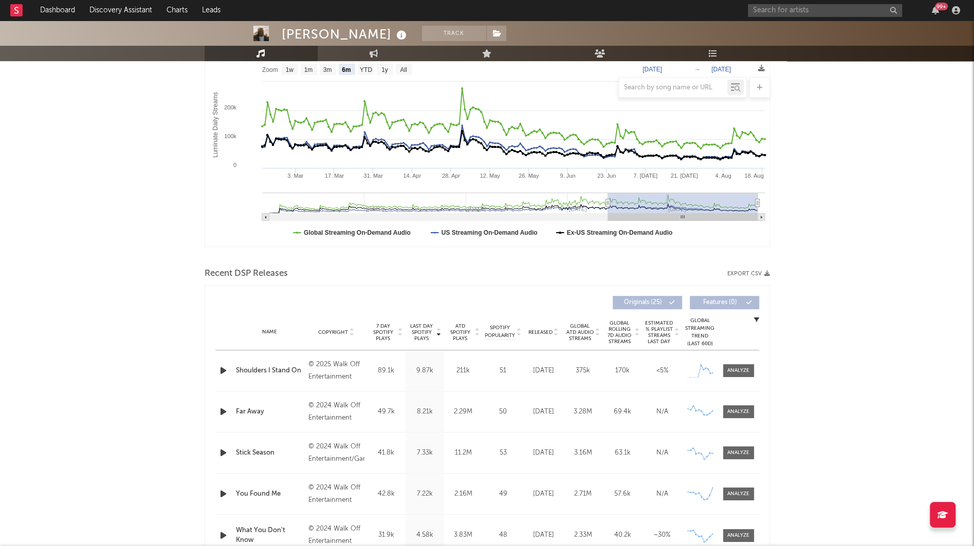
click at [344, 448] on div "© 2024 Walk Off Entertainment/GarethMusic" at bounding box center [336, 453] width 56 height 25
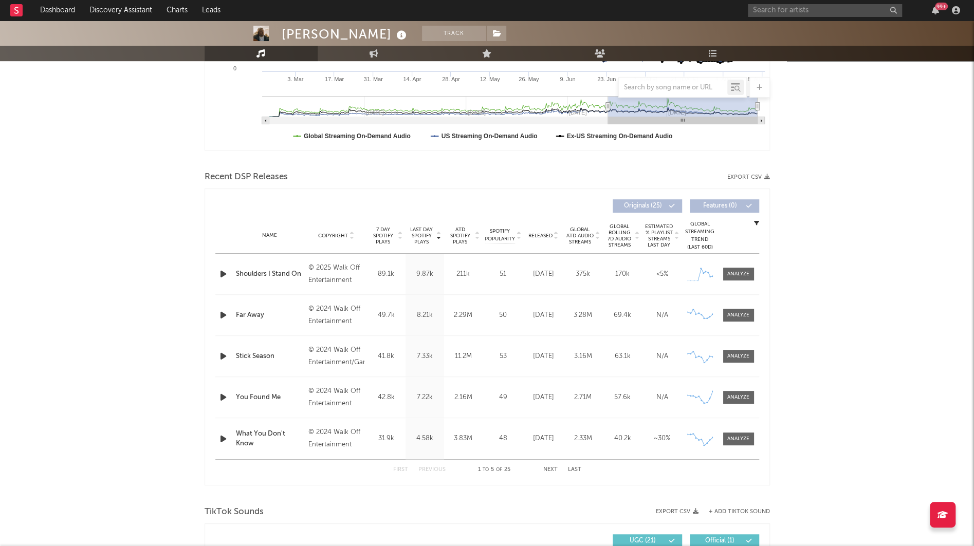
scroll to position [261, 0]
click at [544, 469] on button "Next" at bounding box center [550, 469] width 14 height 6
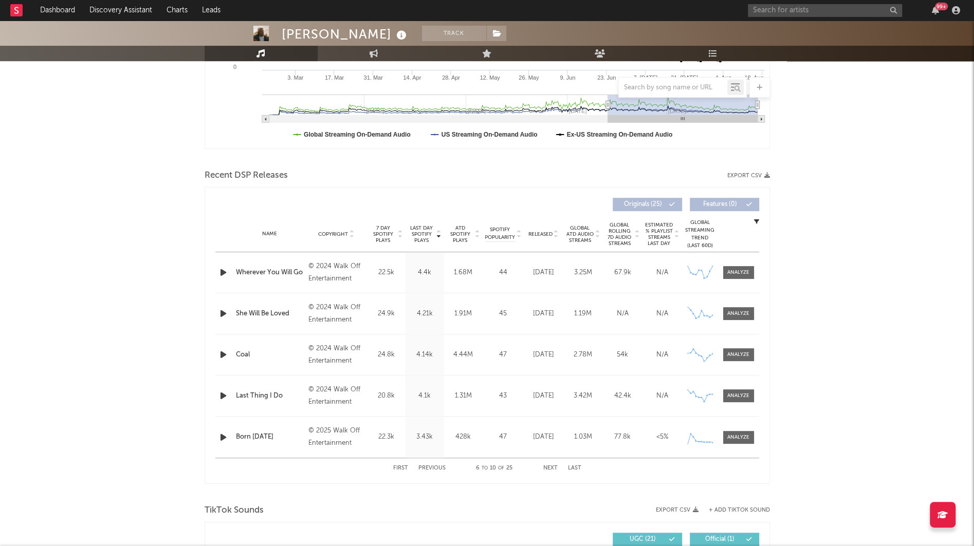
click at [400, 464] on div "First Previous 6 to 10 of 25 Next Last" at bounding box center [487, 468] width 188 height 20
click at [399, 467] on button "First" at bounding box center [400, 469] width 15 height 6
click at [726, 395] on span at bounding box center [738, 396] width 31 height 13
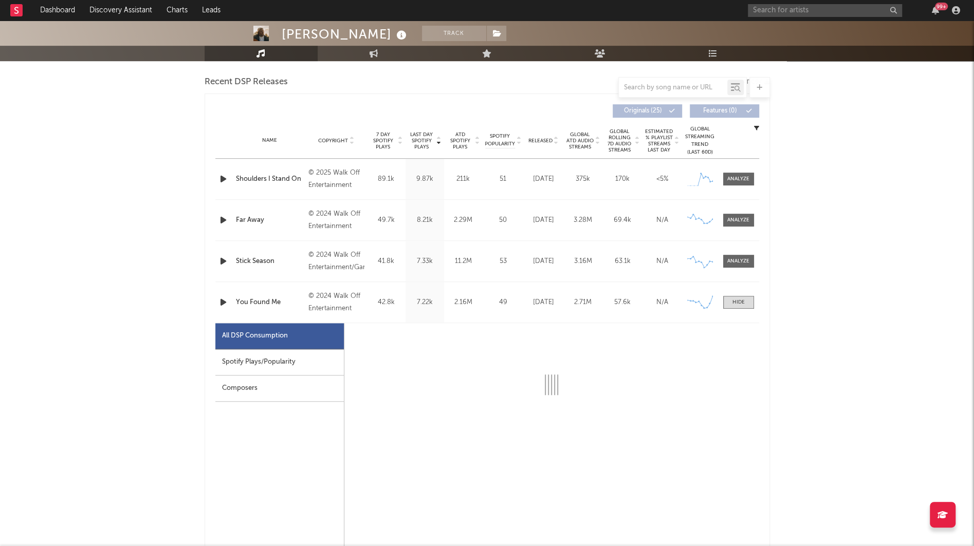
scroll to position [372, 0]
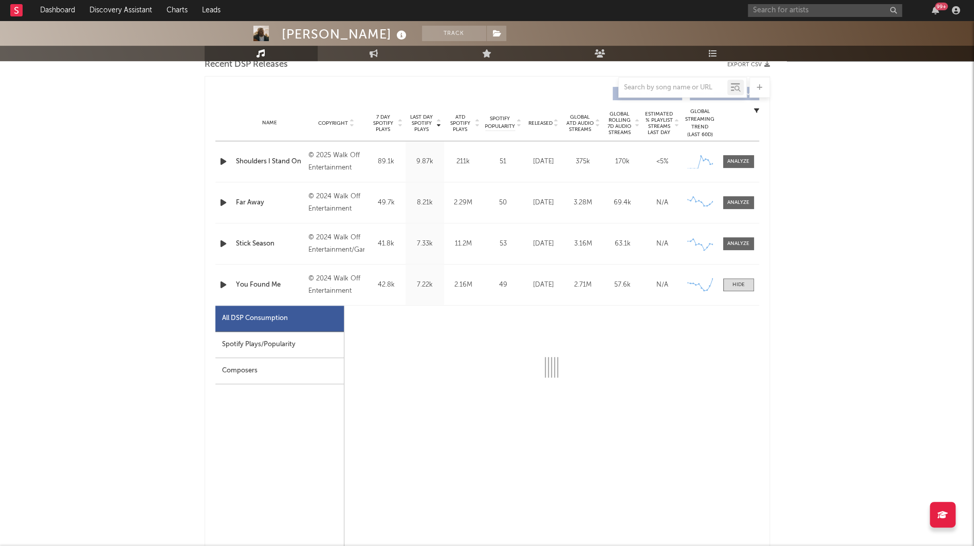
select select "6m"
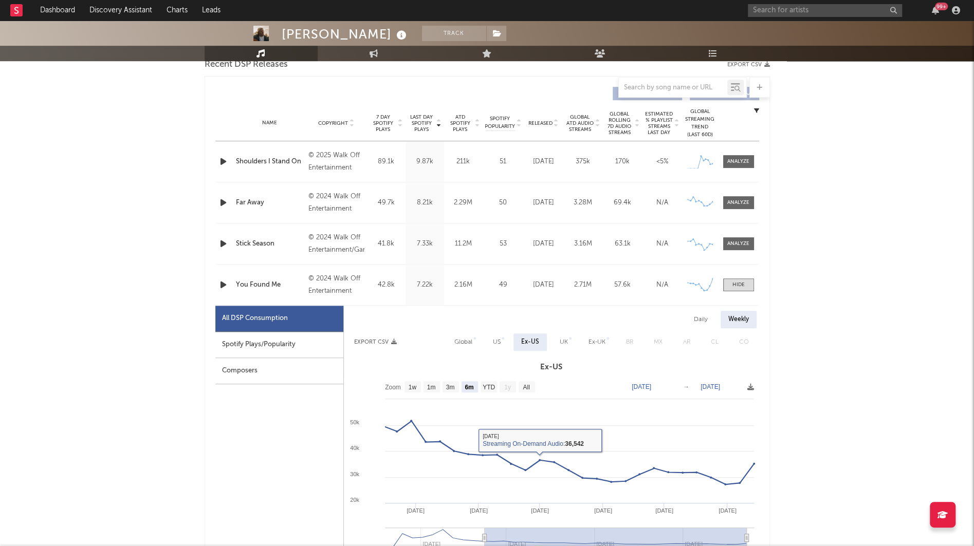
click at [490, 337] on div "US" at bounding box center [496, 342] width 23 height 17
select select "6m"
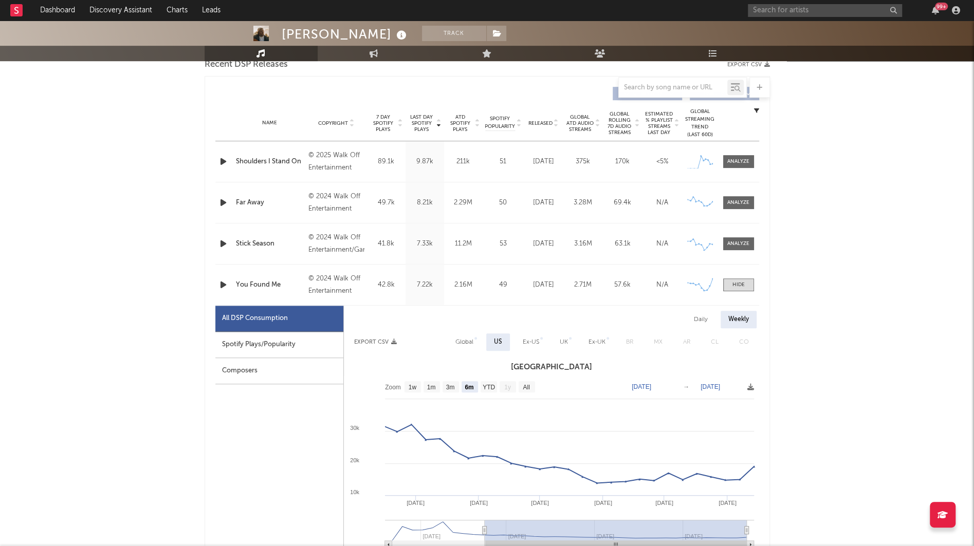
click at [464, 340] on div "Global" at bounding box center [464, 342] width 18 height 12
select select "6m"
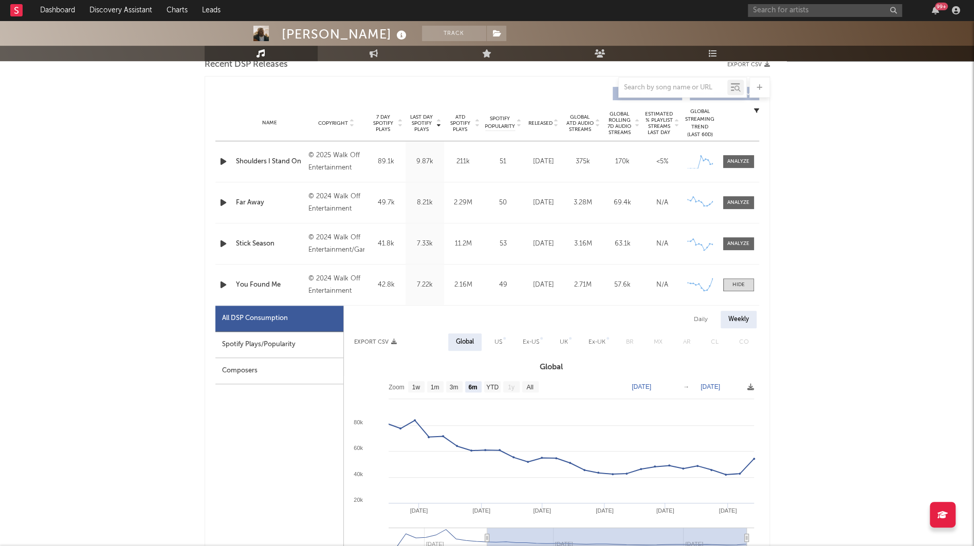
click at [504, 343] on div "US" at bounding box center [498, 342] width 23 height 17
select select "6m"
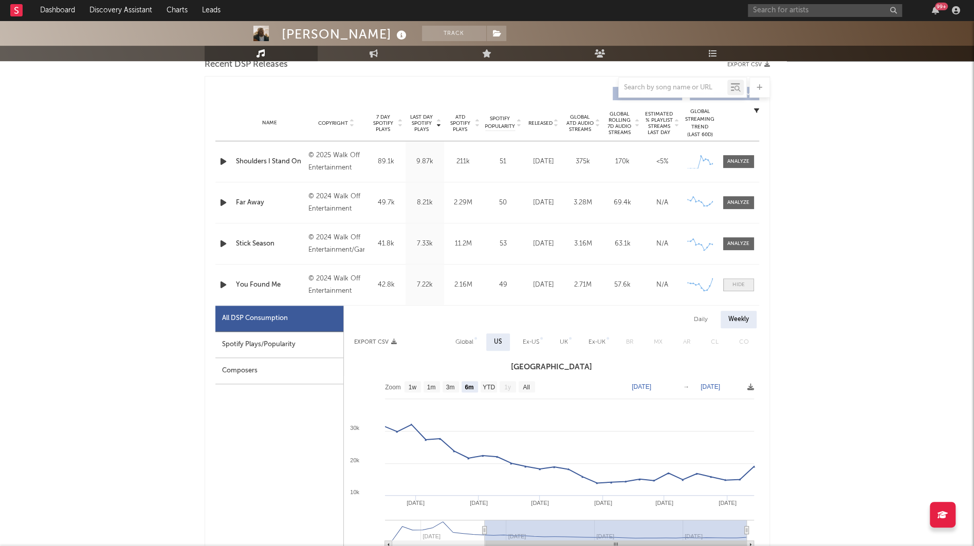
click at [740, 283] on div at bounding box center [738, 285] width 12 height 8
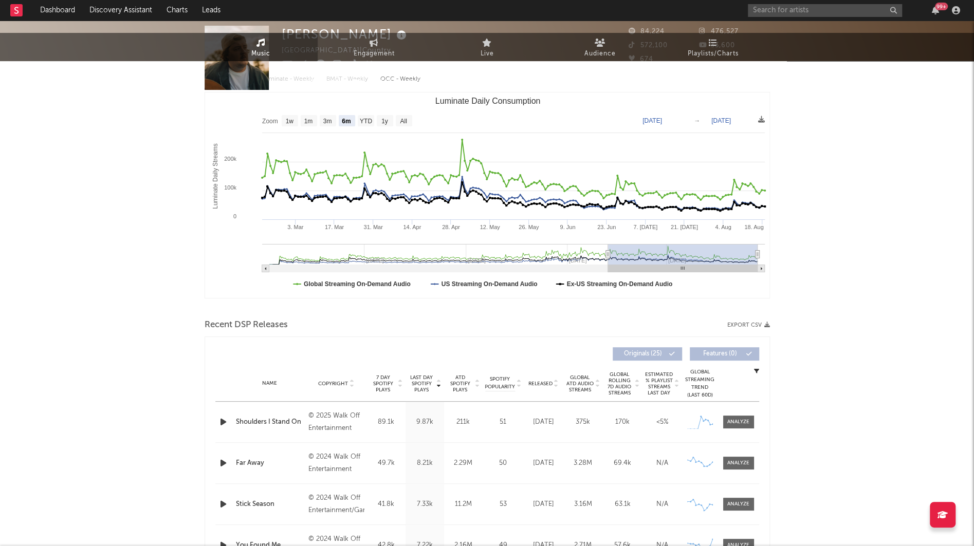
scroll to position [0, 0]
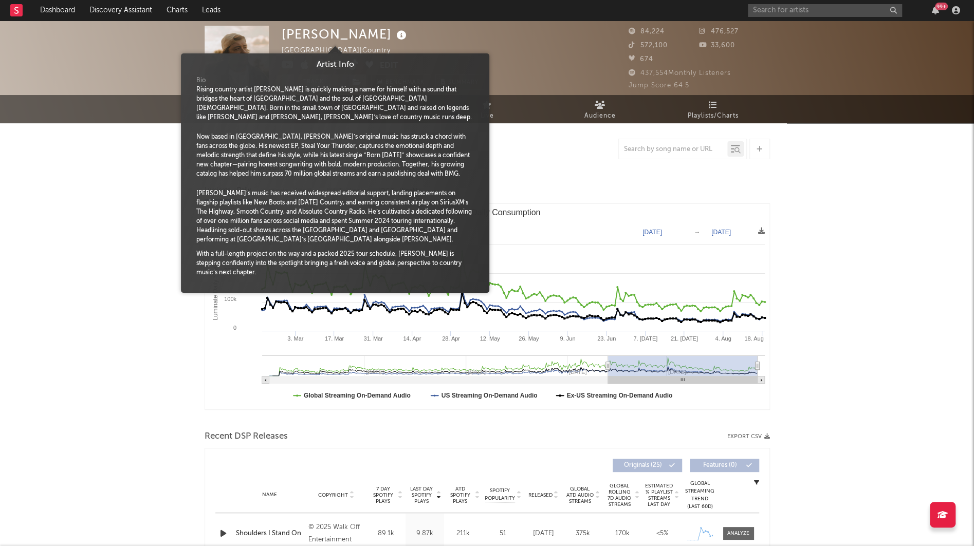
click at [394, 41] on icon at bounding box center [401, 35] width 15 height 14
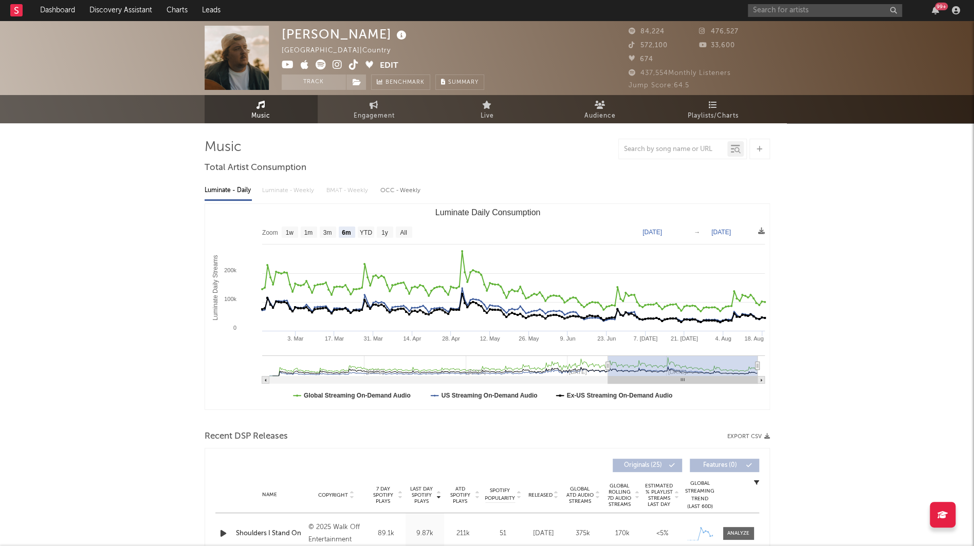
click at [607, 187] on div "Luminate - Daily Luminate - Weekly BMAT - Weekly OCC - Weekly" at bounding box center [487, 190] width 565 height 17
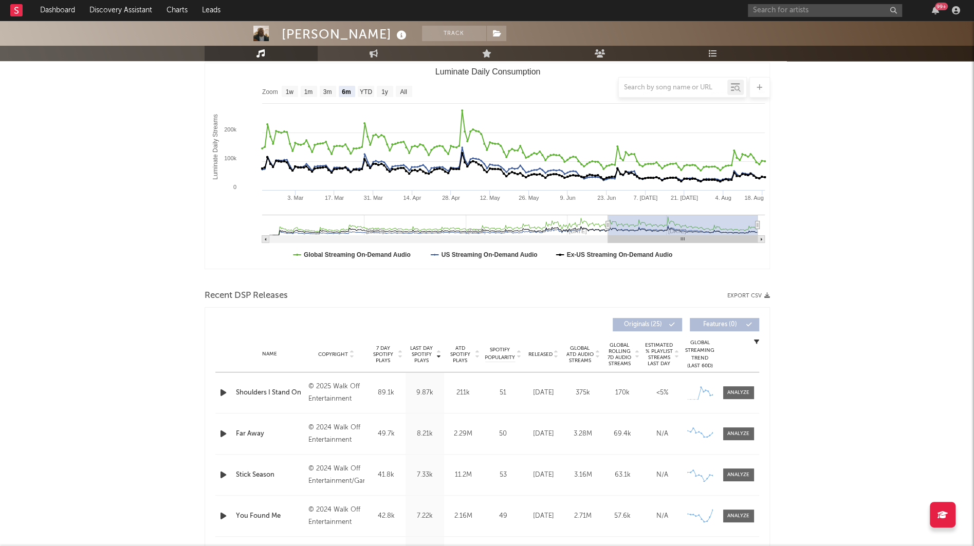
scroll to position [270, 0]
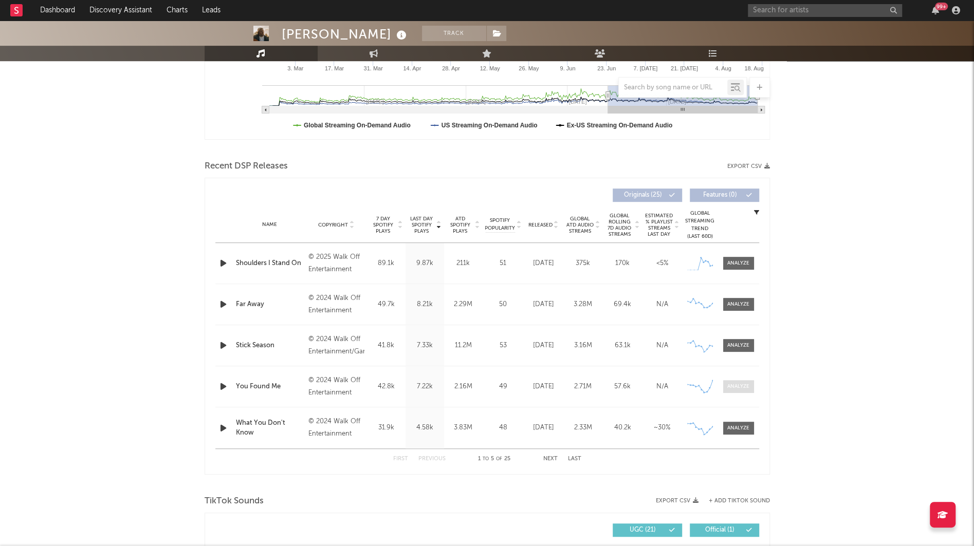
click at [734, 386] on div at bounding box center [738, 387] width 22 height 8
select select "6m"
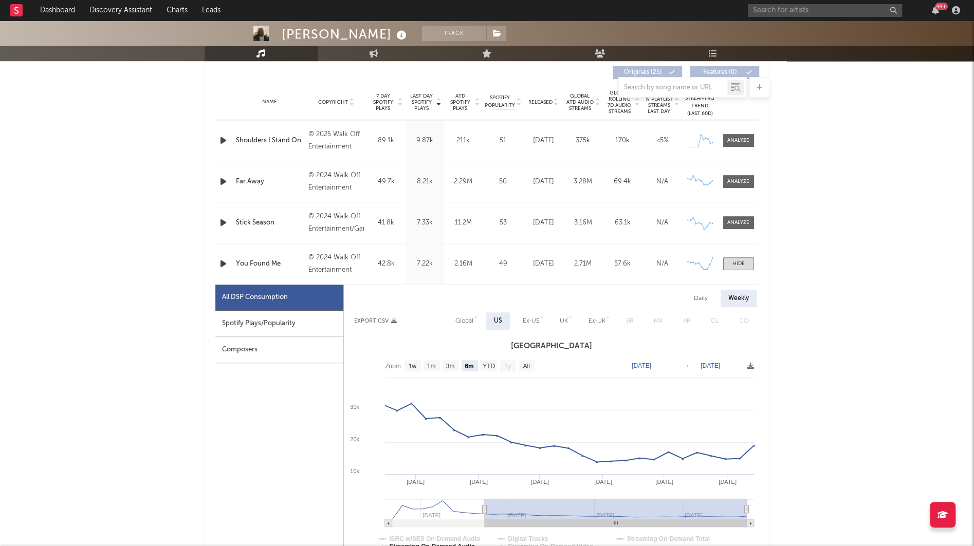
scroll to position [432, 0]
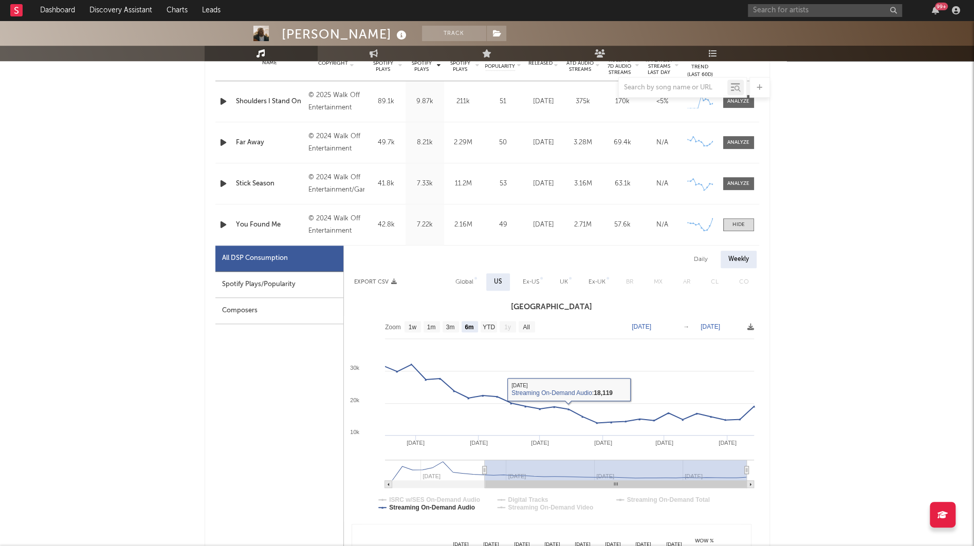
click at [459, 282] on div "Global" at bounding box center [464, 282] width 18 height 12
select select "6m"
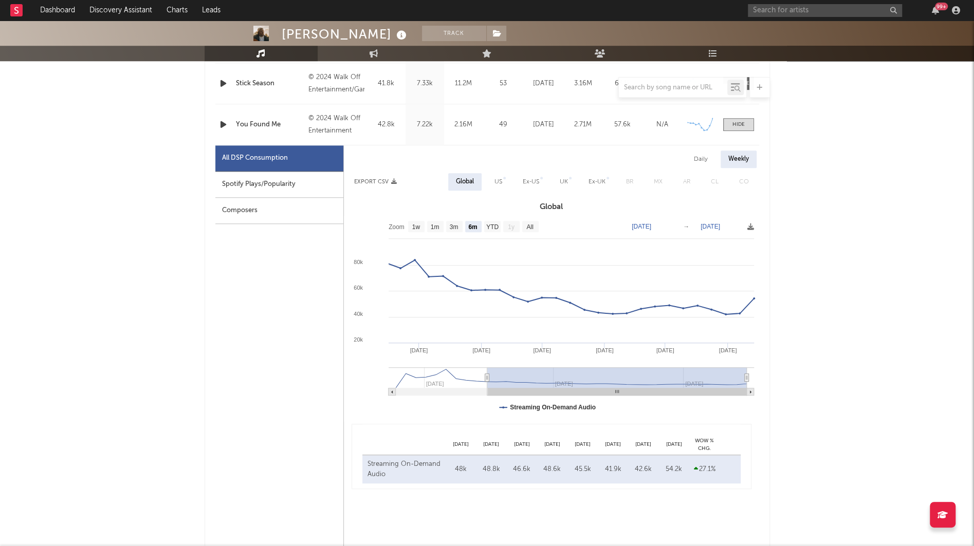
scroll to position [501, 0]
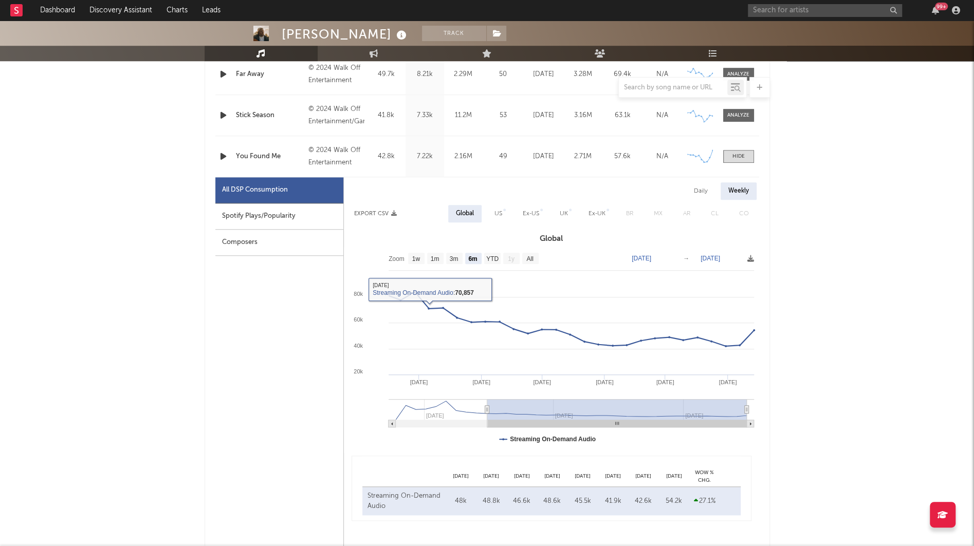
click at [317, 214] on div "Spotify Plays/Popularity" at bounding box center [279, 217] width 128 height 26
select select "6m"
select select "1w"
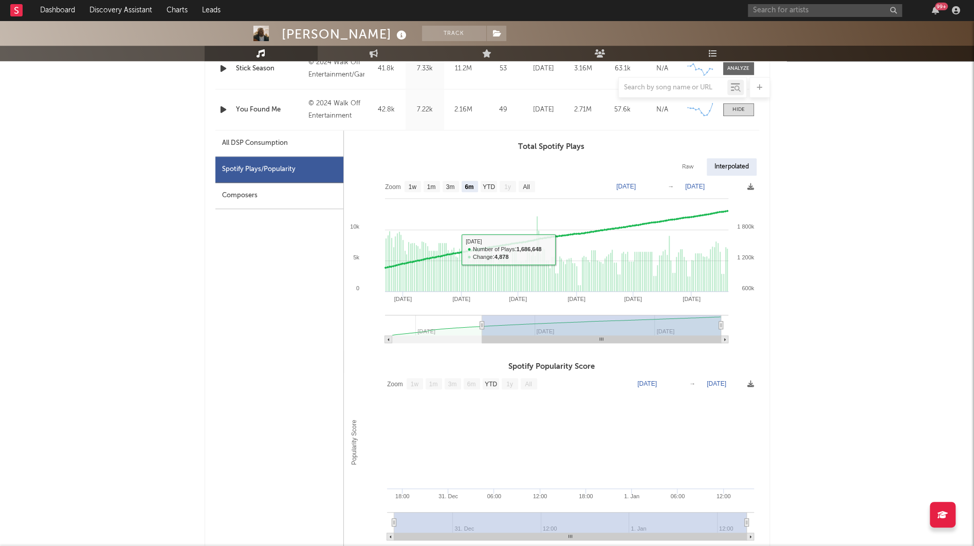
scroll to position [473, 0]
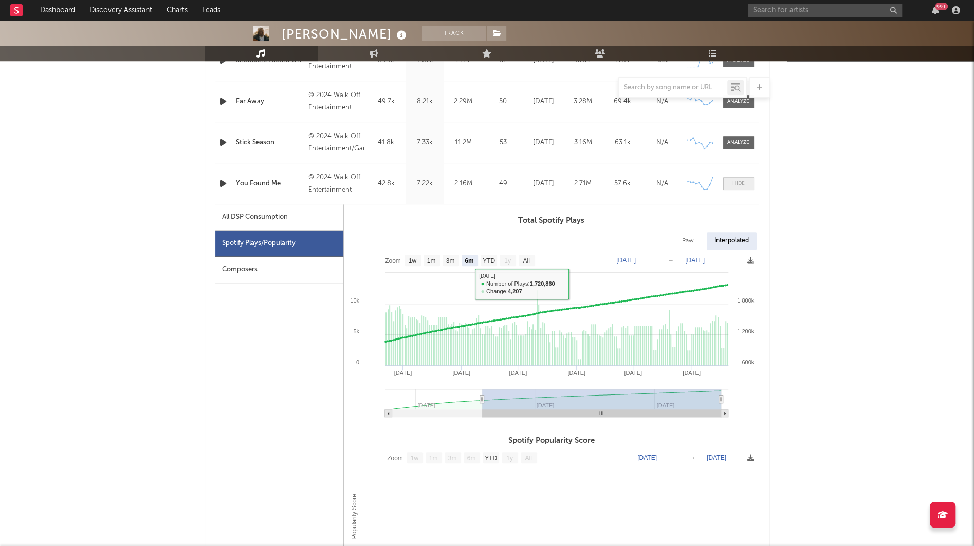
click at [730, 184] on span at bounding box center [738, 183] width 31 height 13
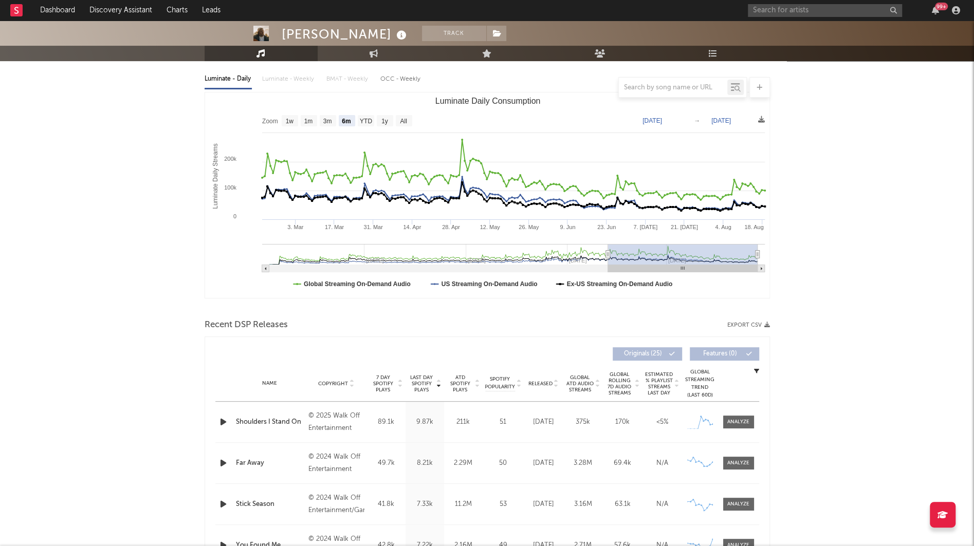
scroll to position [70, 0]
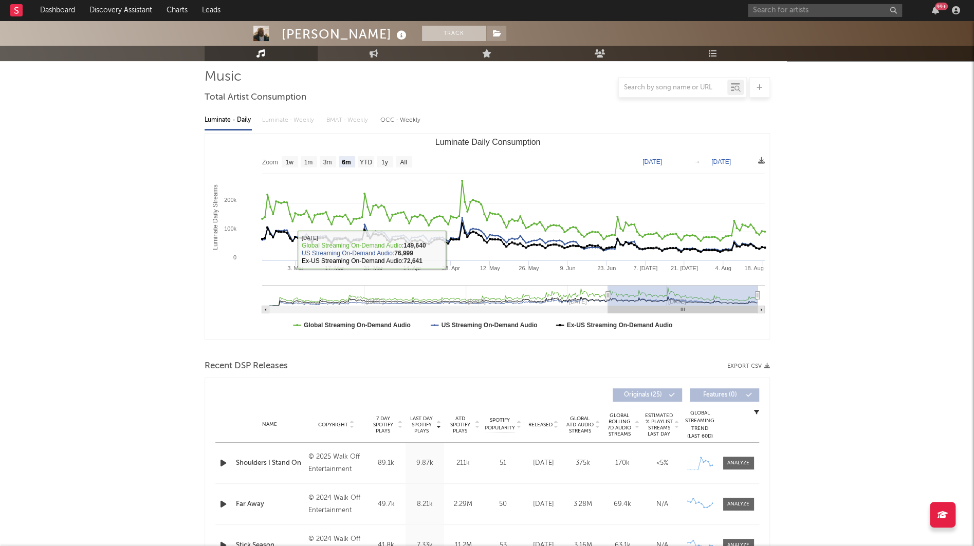
click at [422, 29] on button "Track" at bounding box center [454, 33] width 64 height 15
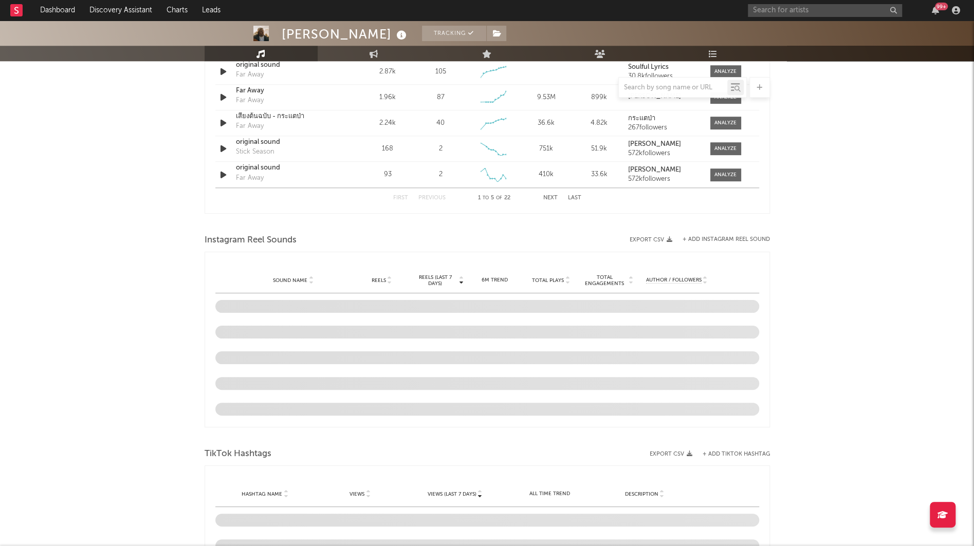
select select "6m"
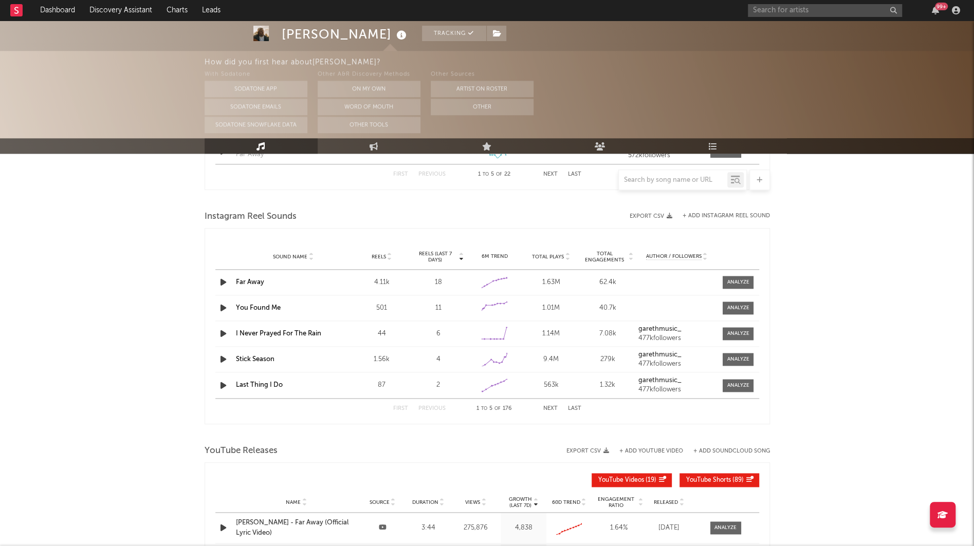
scroll to position [897, 0]
click at [745, 304] on div at bounding box center [738, 307] width 22 height 8
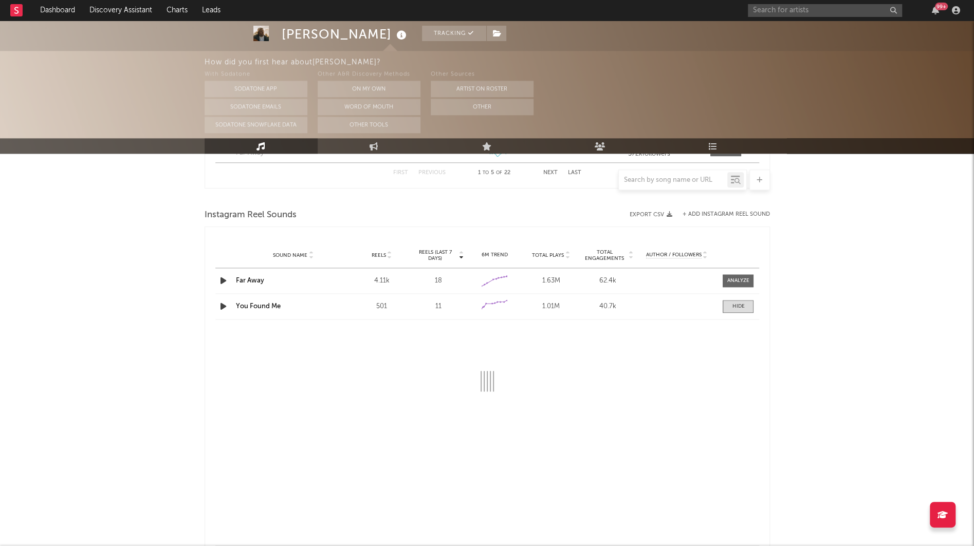
select select "6m"
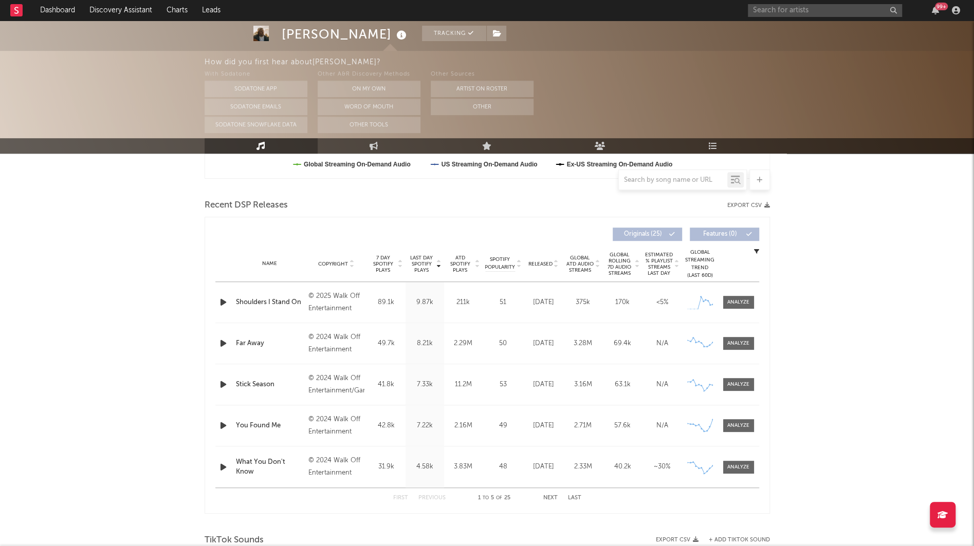
scroll to position [323, 0]
click at [731, 465] on div at bounding box center [738, 468] width 22 height 8
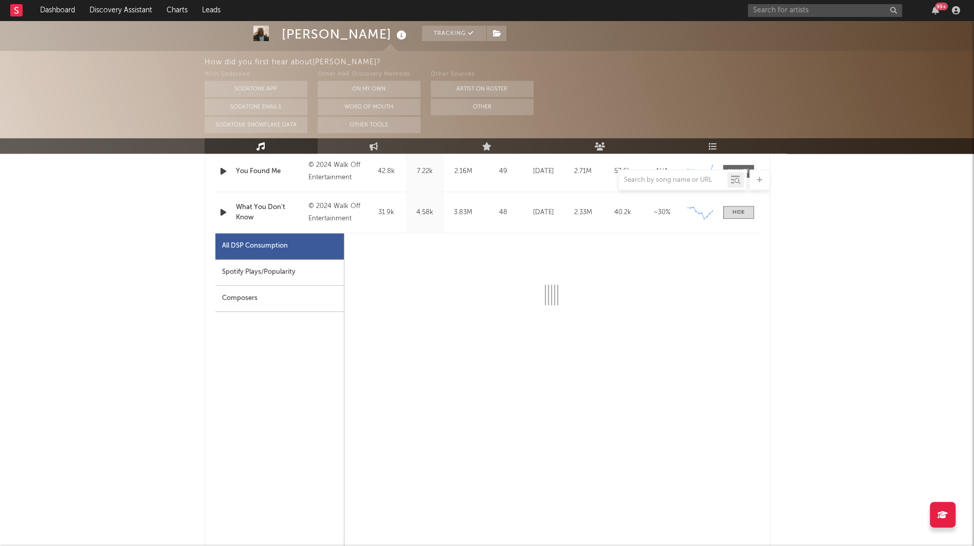
select select "6m"
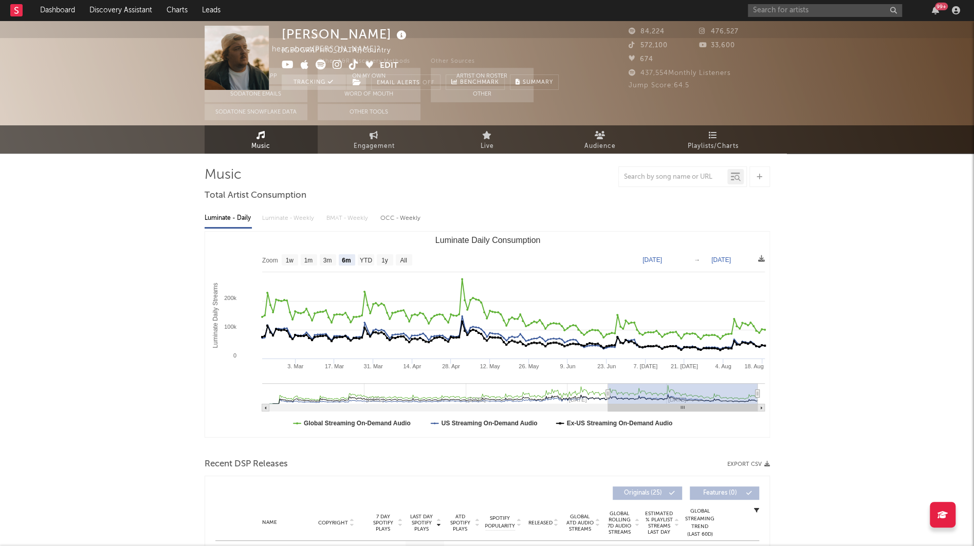
scroll to position [0, 0]
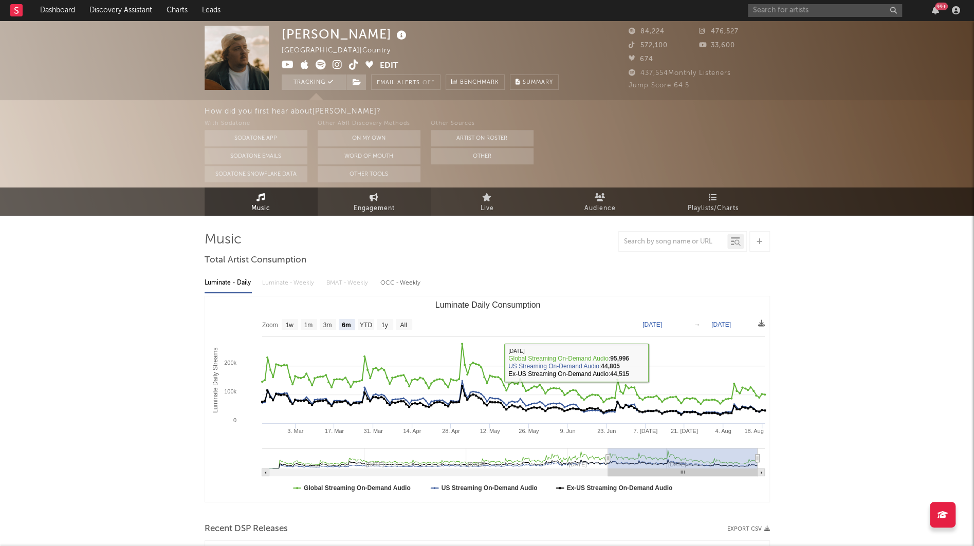
click at [380, 199] on link "Engagement" at bounding box center [374, 202] width 113 height 28
select select "1w"
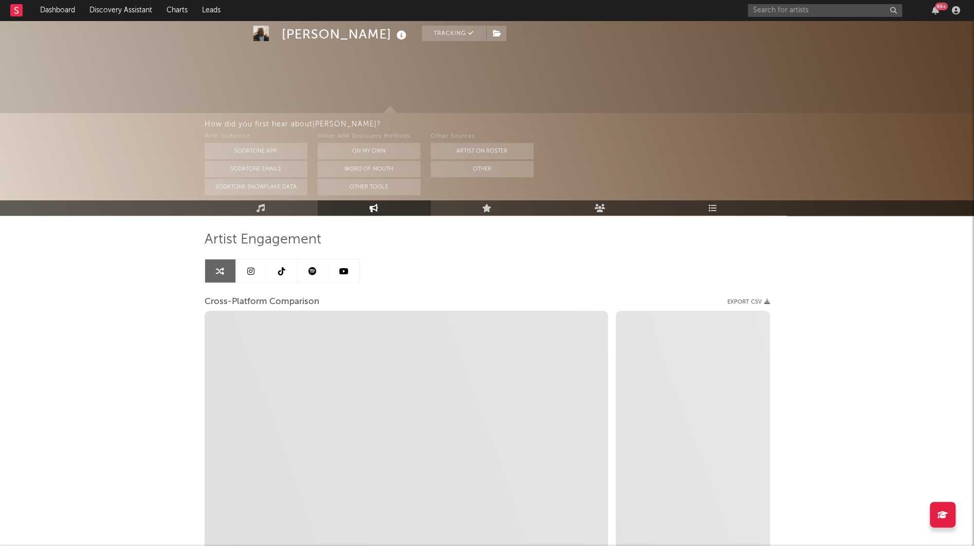
scroll to position [106, 0]
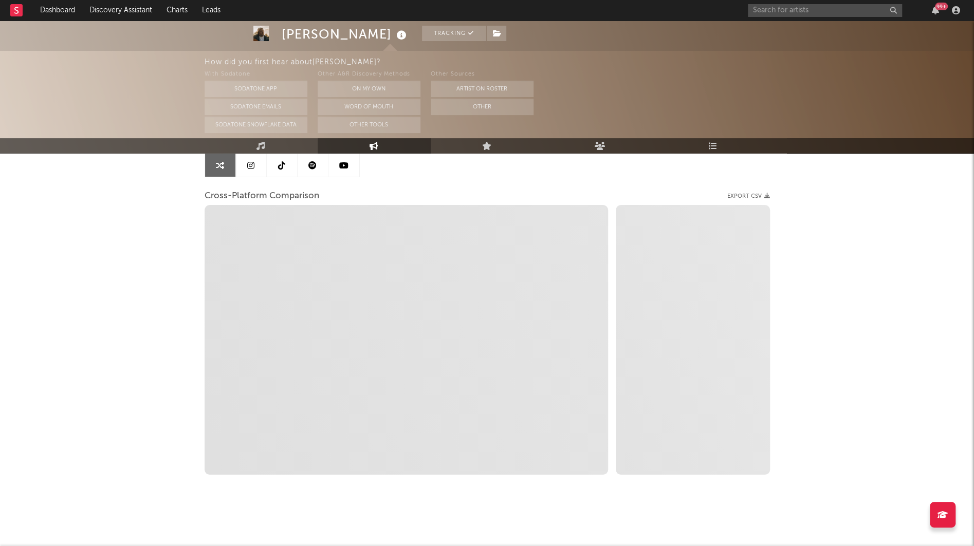
select select "1m"
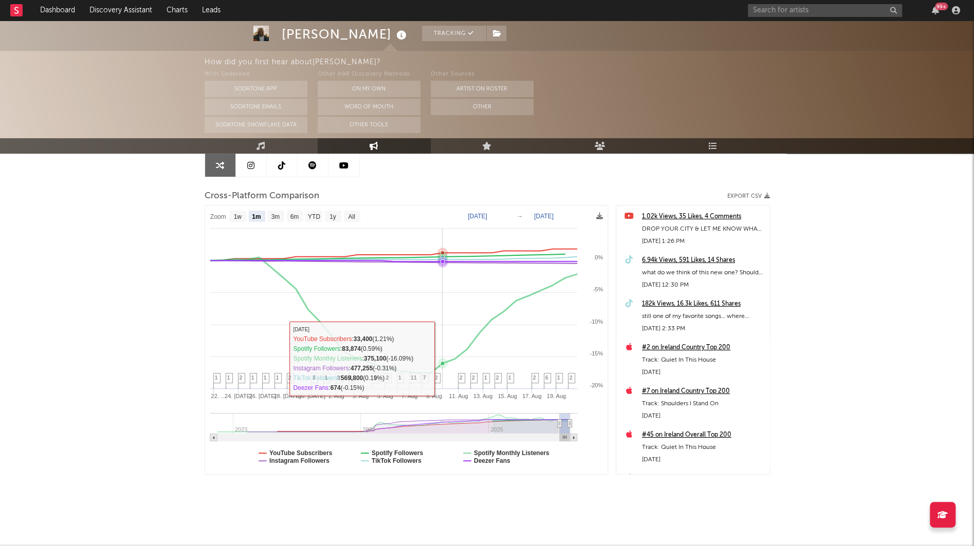
scroll to position [0, 0]
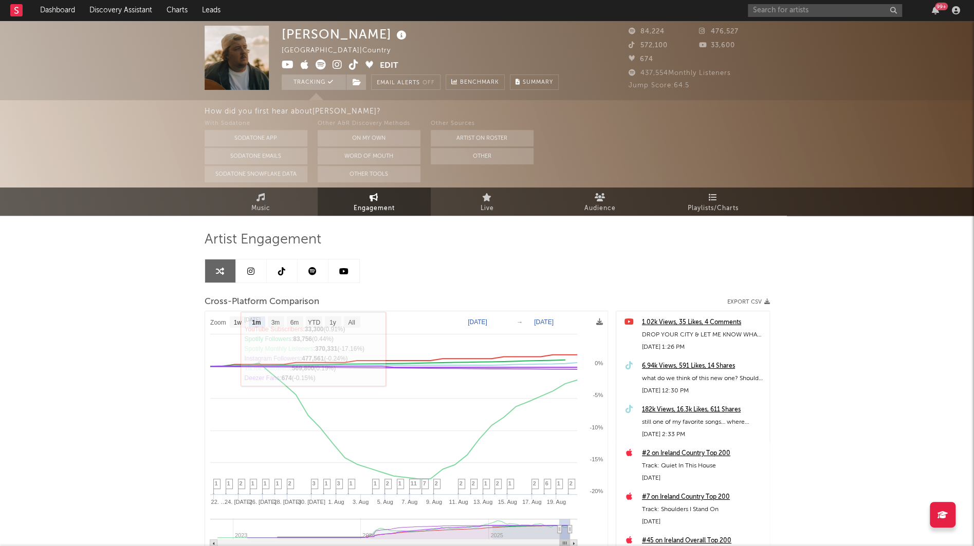
click at [252, 269] on icon at bounding box center [250, 271] width 7 height 8
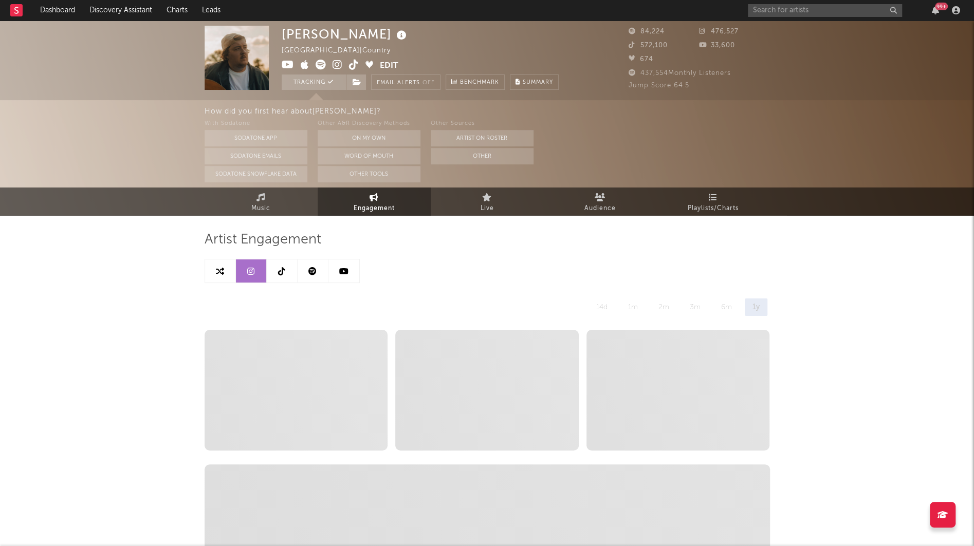
select select "6m"
click at [277, 264] on link at bounding box center [282, 271] width 31 height 23
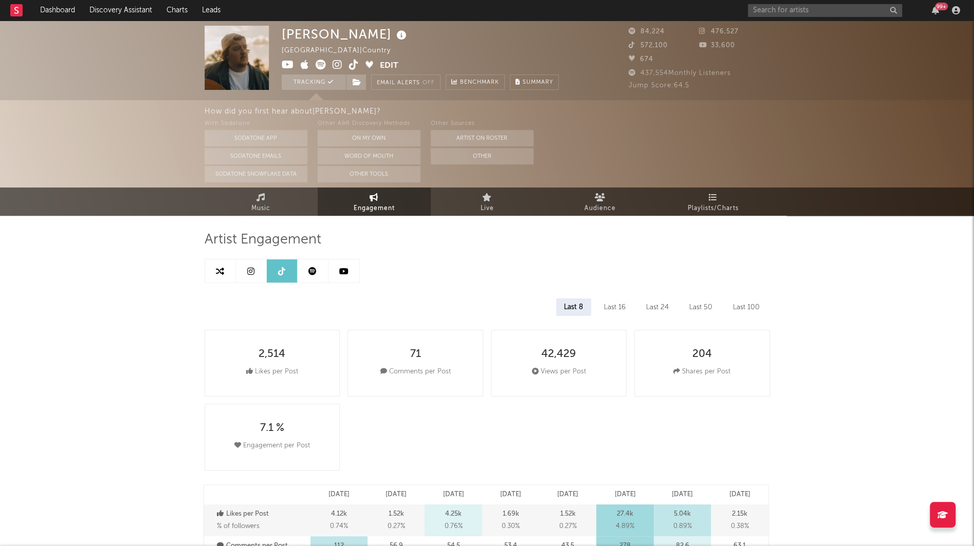
select select "6m"
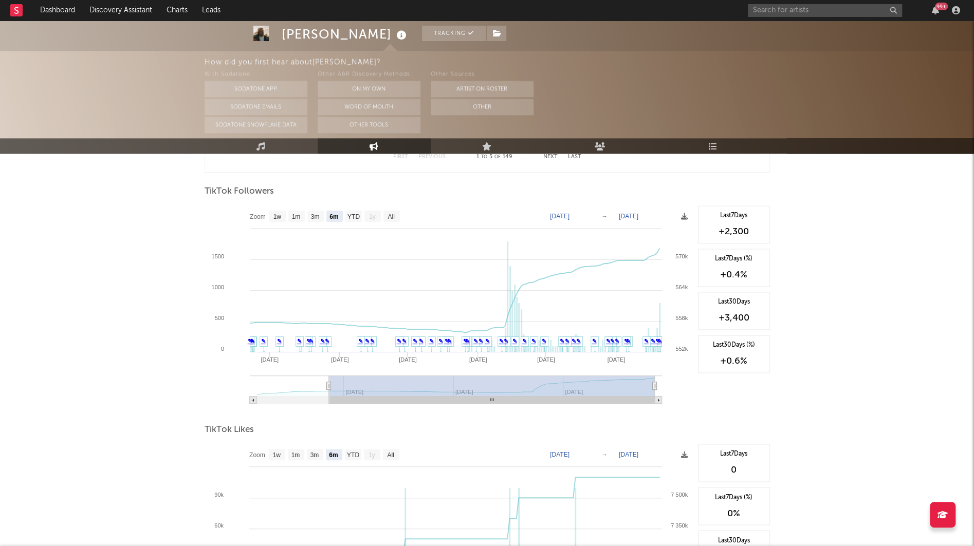
scroll to position [953, 0]
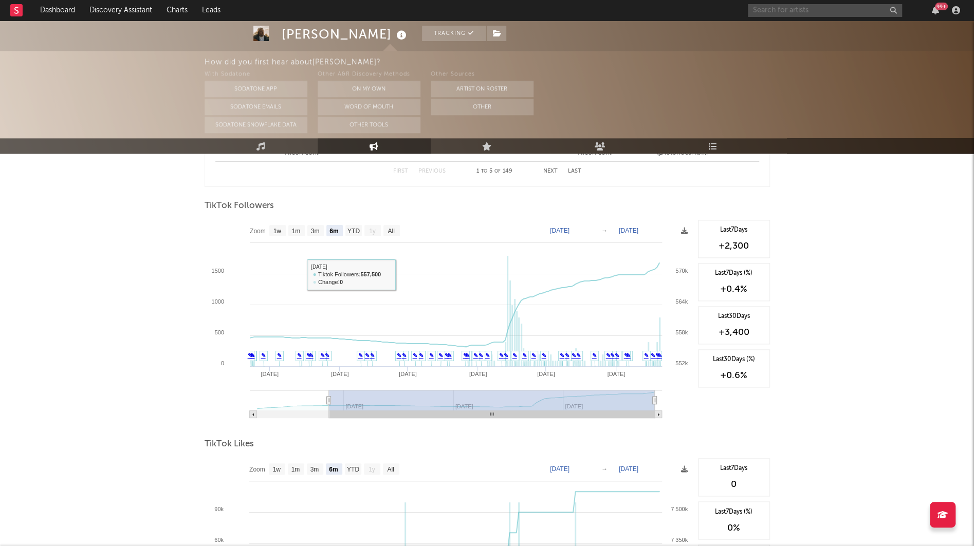
click at [799, 11] on input "text" at bounding box center [825, 10] width 154 height 13
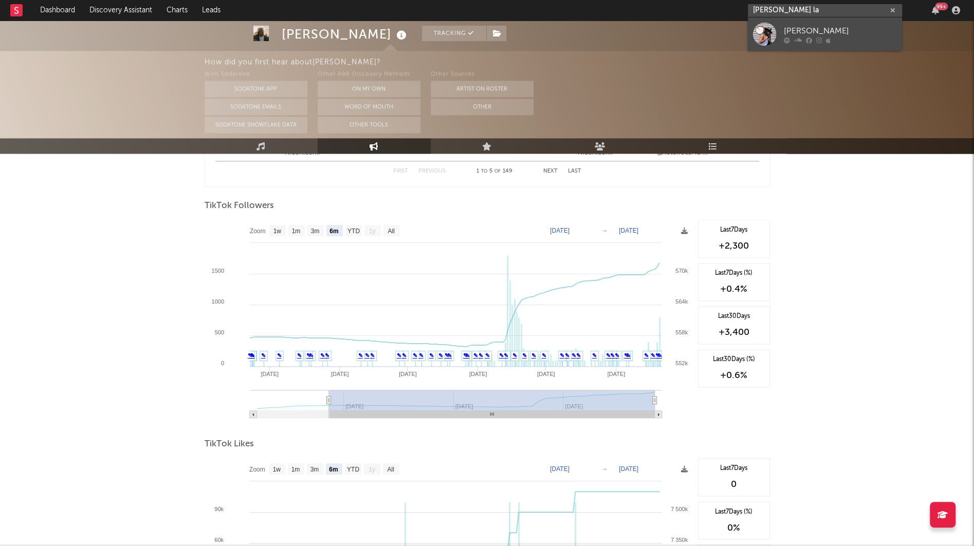
type input "steve ray la"
click at [819, 39] on icon at bounding box center [819, 40] width 6 height 6
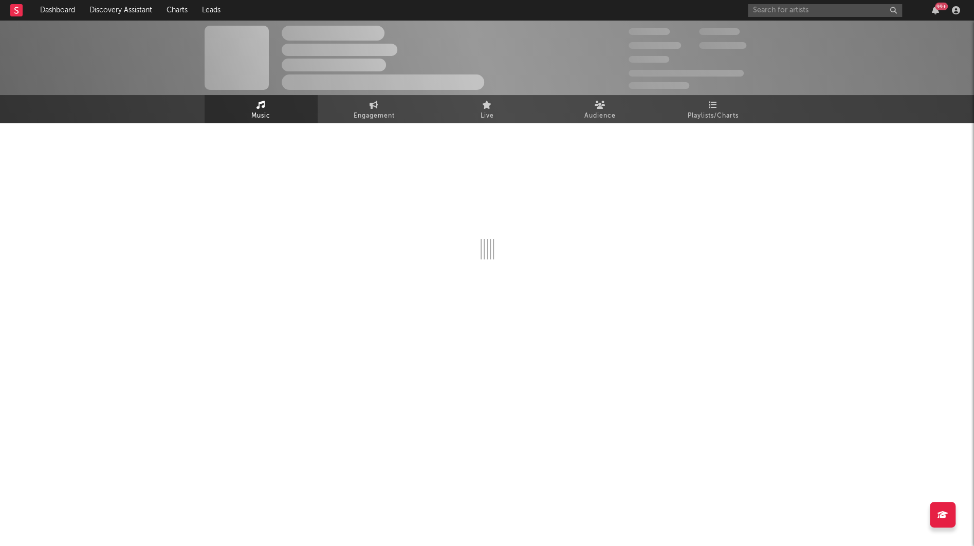
select select "1w"
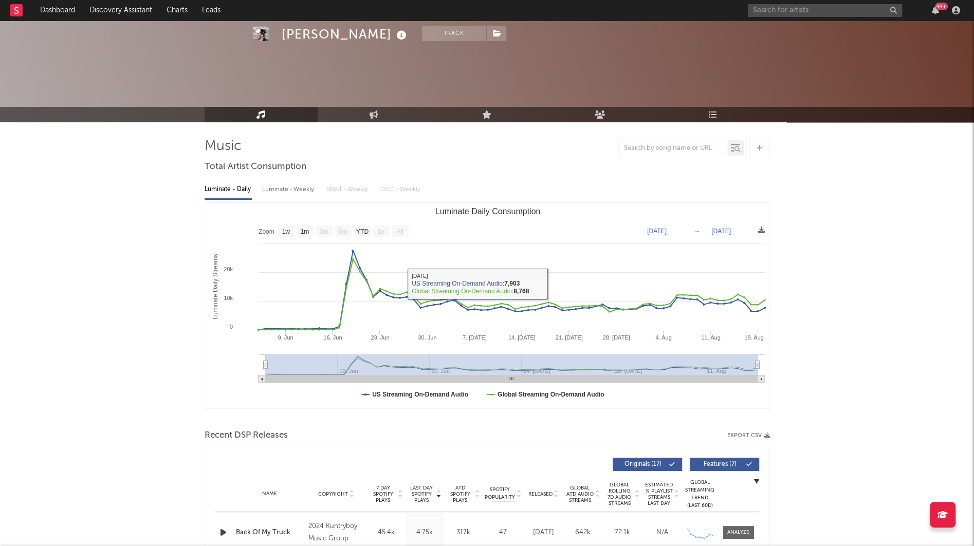
scroll to position [69, 0]
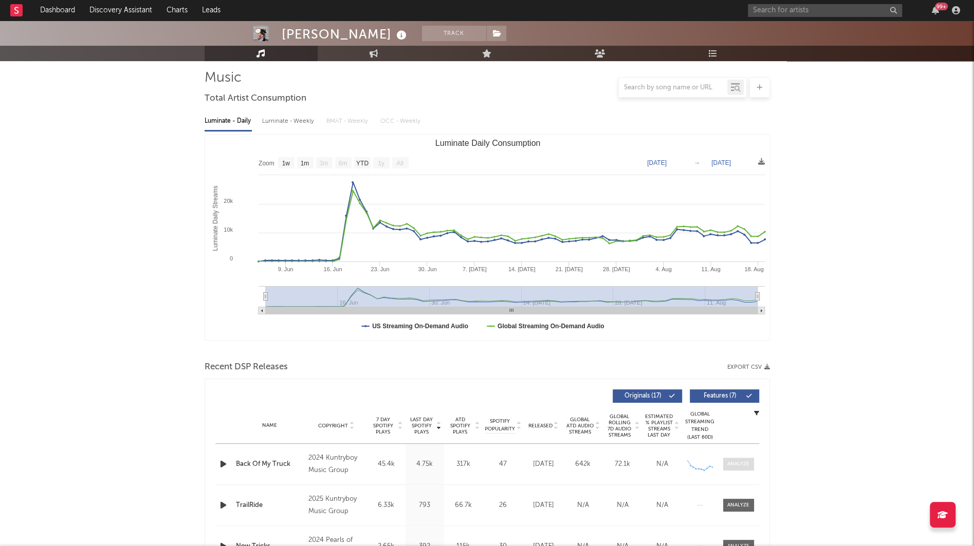
click at [735, 466] on div at bounding box center [738, 464] width 22 height 8
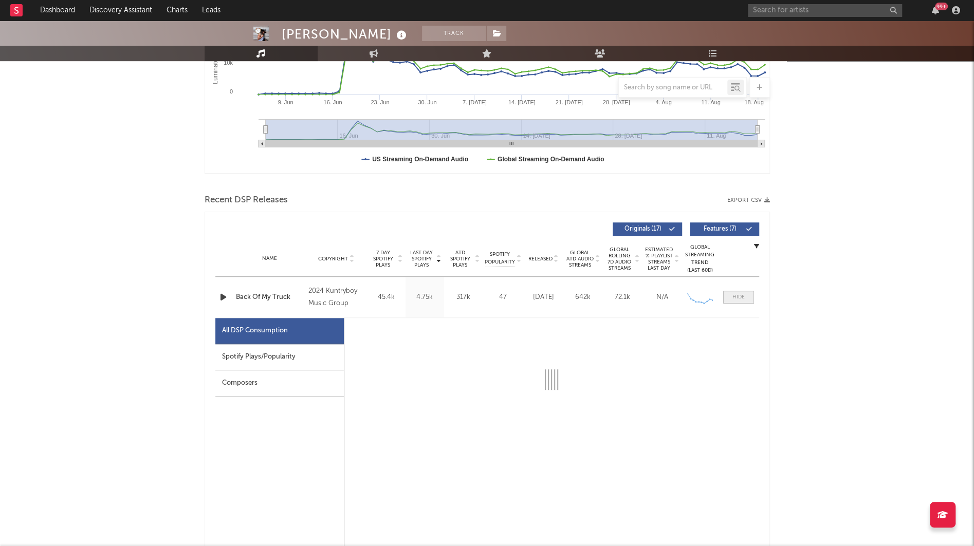
select select "1w"
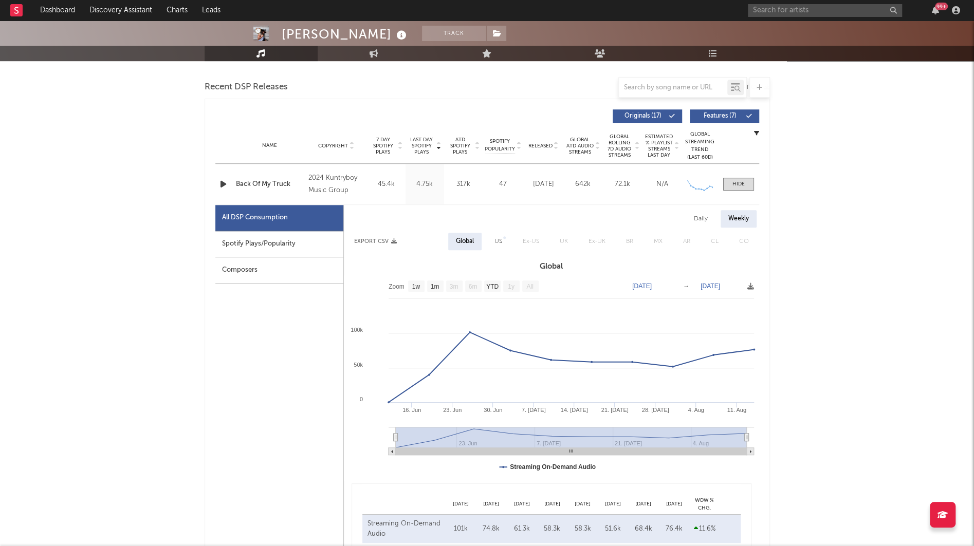
scroll to position [0, 0]
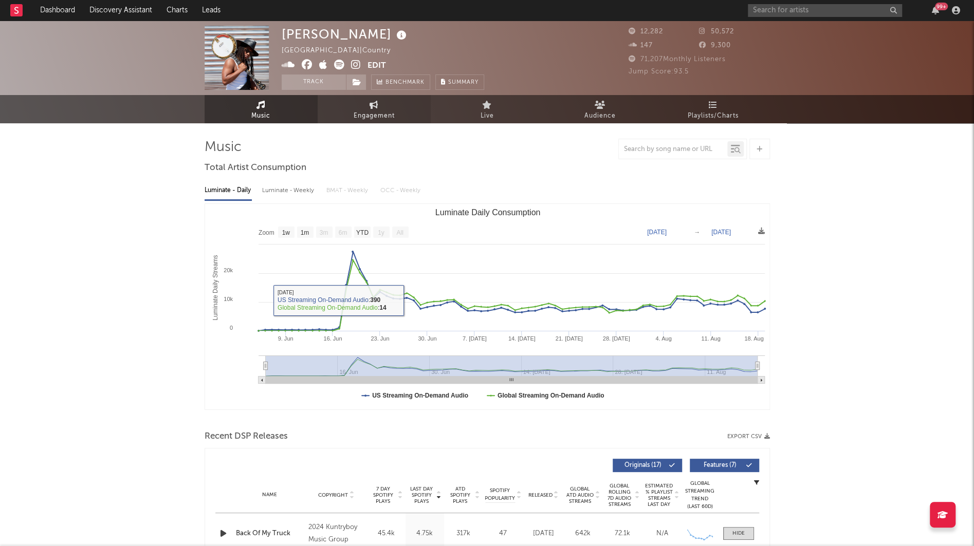
click at [361, 119] on span "Engagement" at bounding box center [374, 116] width 41 height 12
select select "1w"
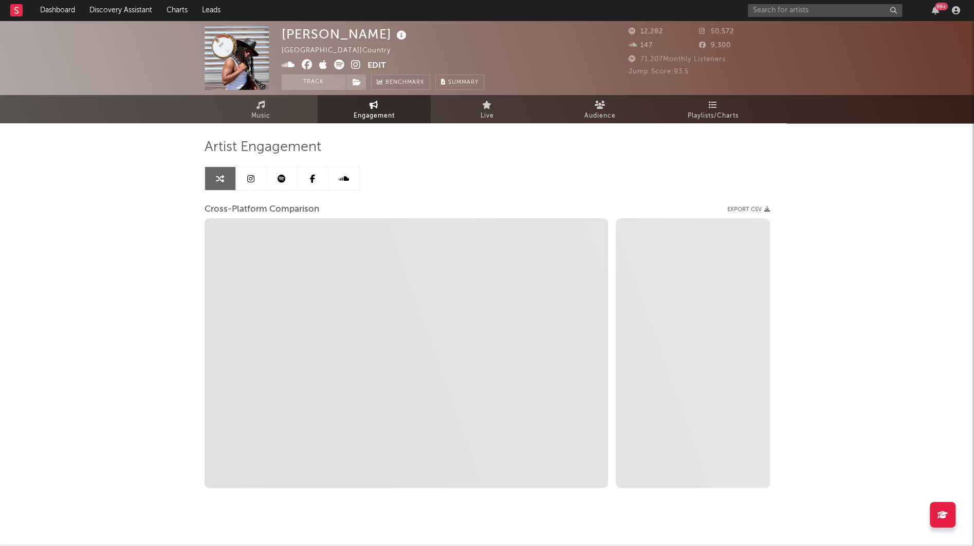
select select "1m"
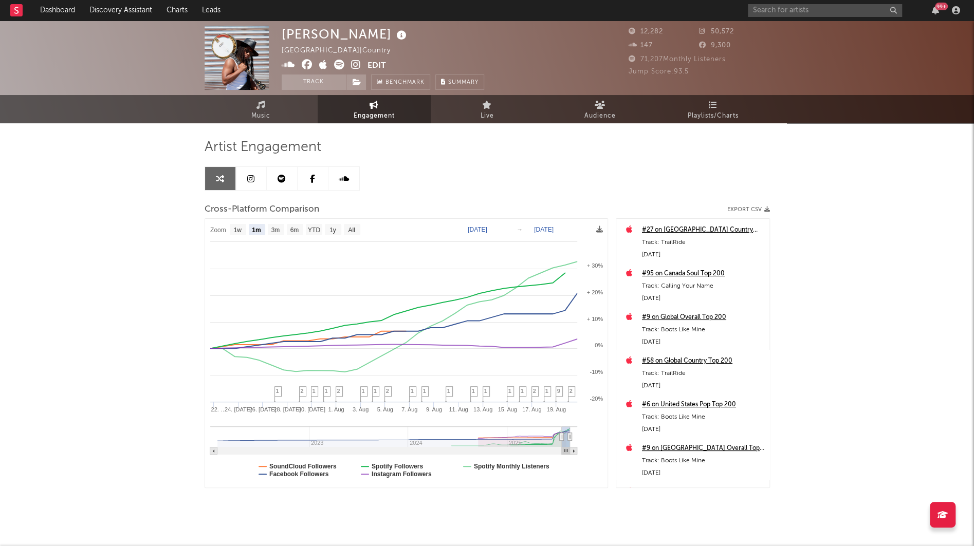
click at [255, 179] on link at bounding box center [251, 178] width 31 height 23
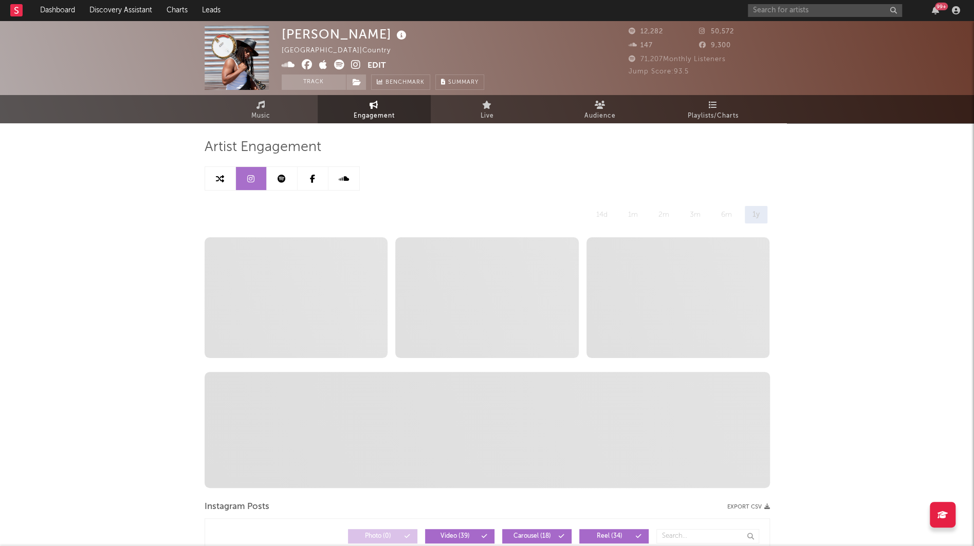
select select "6m"
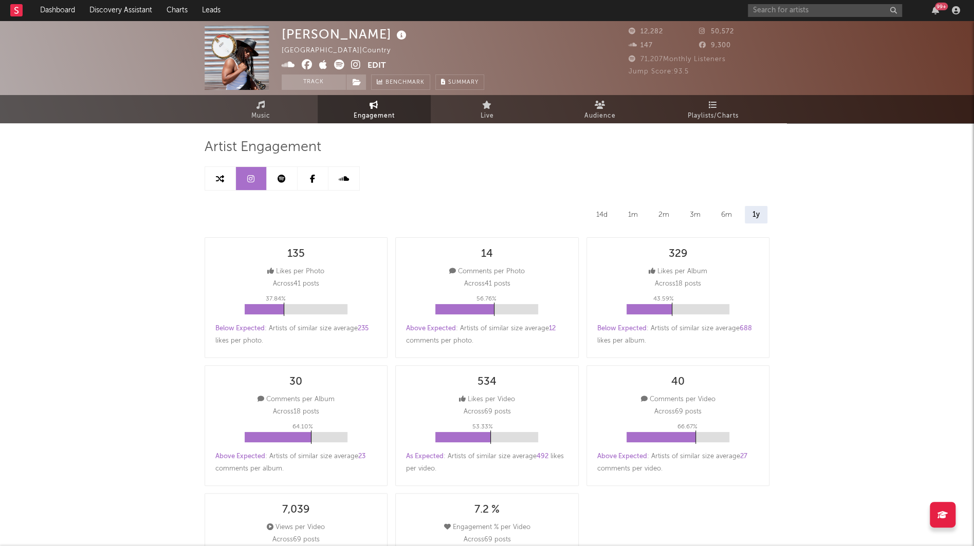
click at [289, 182] on link at bounding box center [282, 178] width 31 height 23
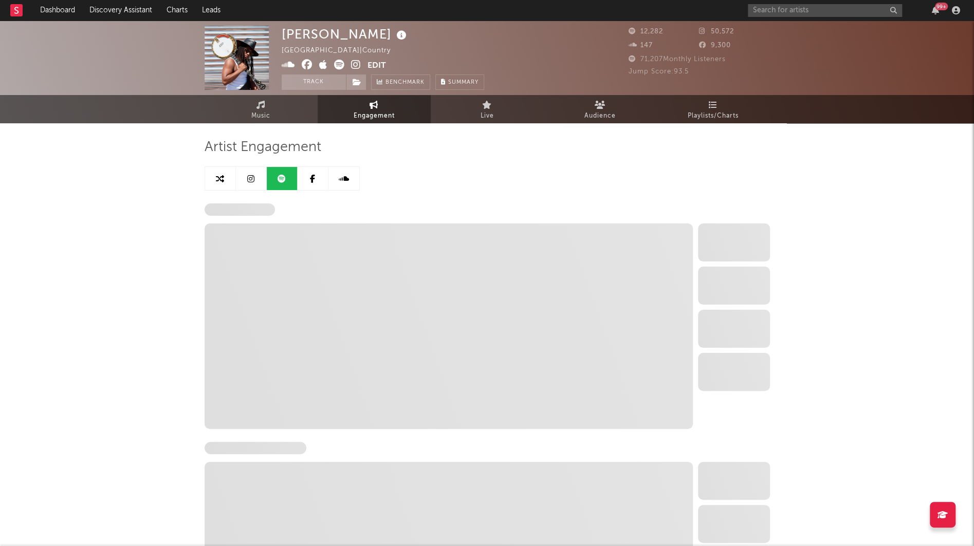
select select "6m"
select select "1w"
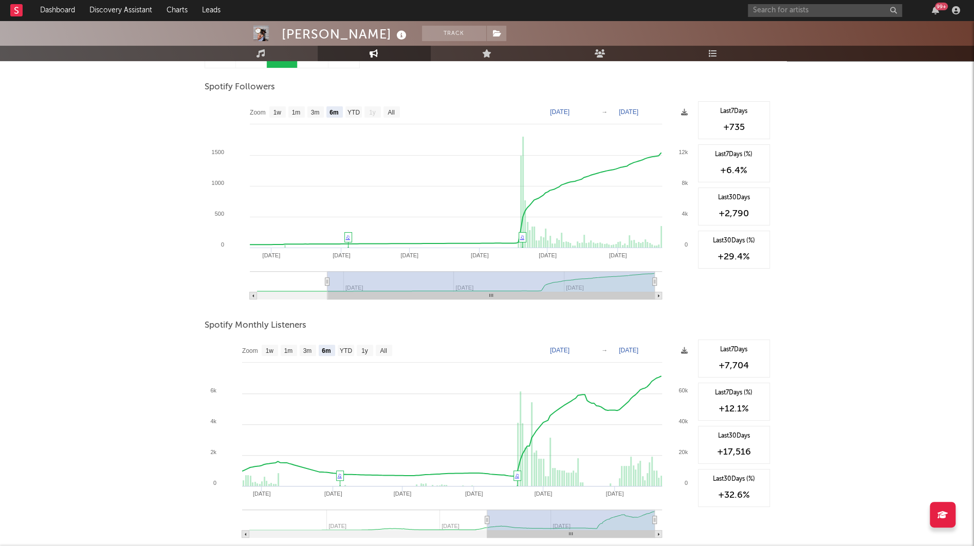
scroll to position [121, 0]
click at [766, 14] on input "text" at bounding box center [825, 10] width 154 height 13
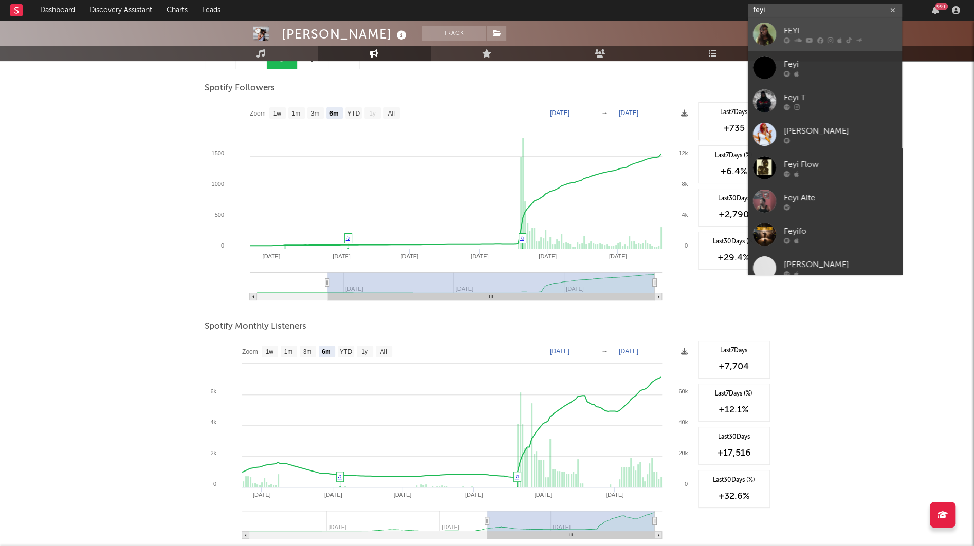
type input "feyi"
click at [792, 31] on div "FEYI" at bounding box center [840, 31] width 113 height 12
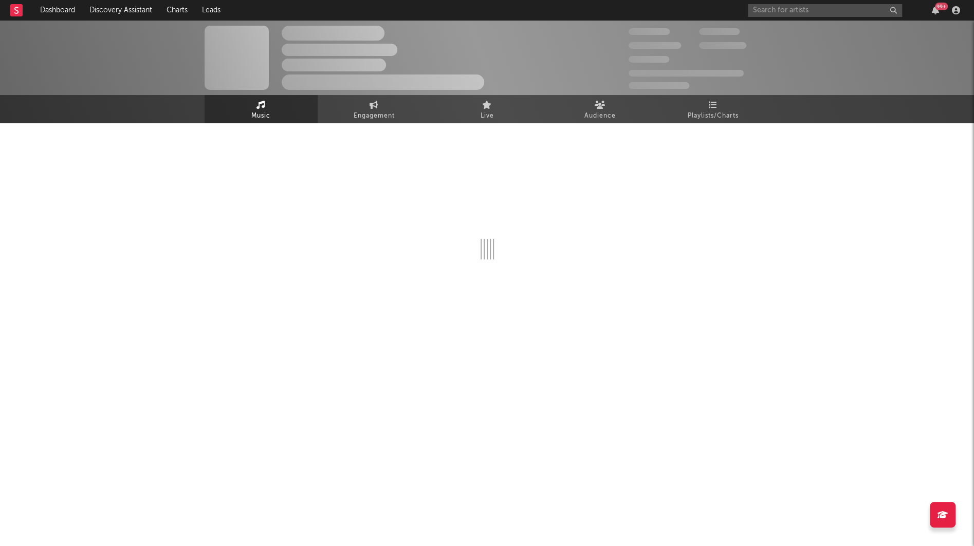
select select "6m"
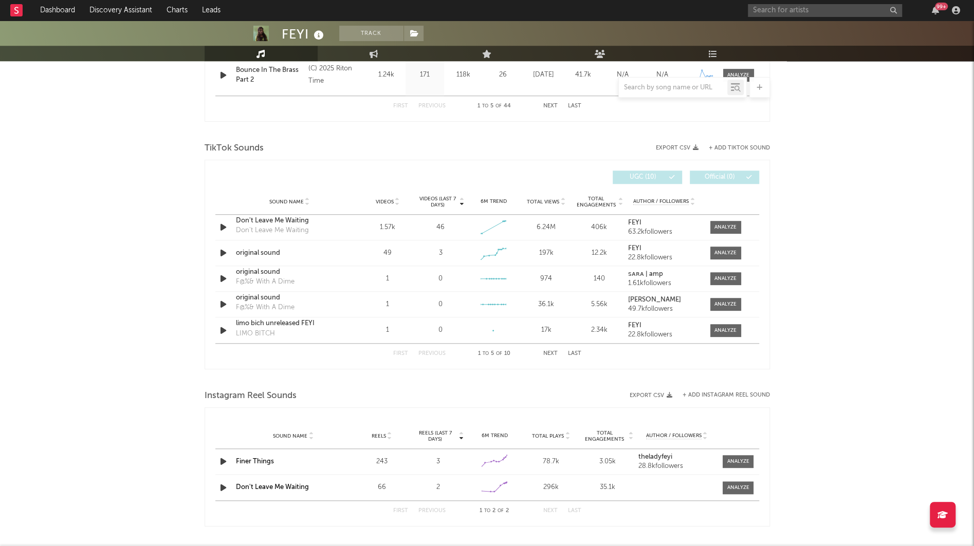
scroll to position [625, 0]
click at [735, 483] on div at bounding box center [738, 487] width 22 height 8
select select "1w"
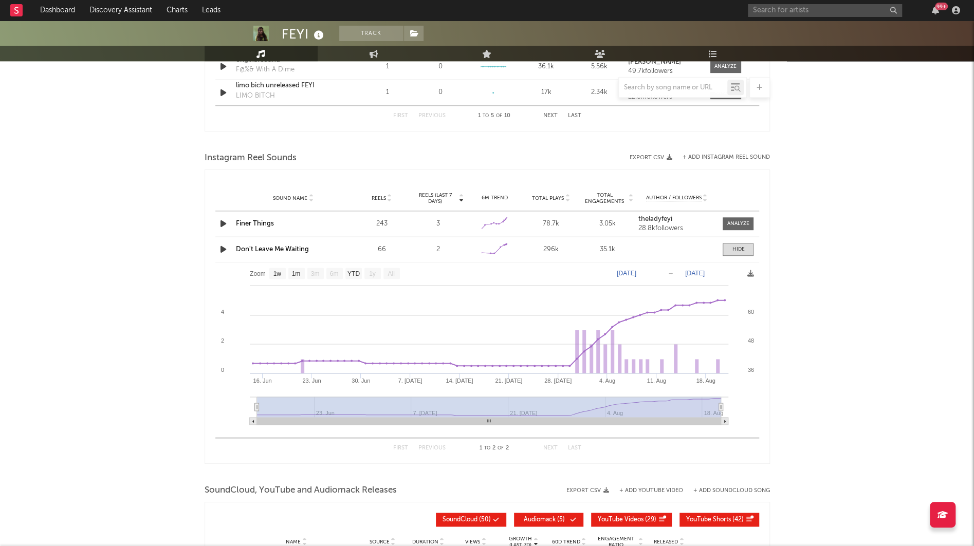
scroll to position [887, 0]
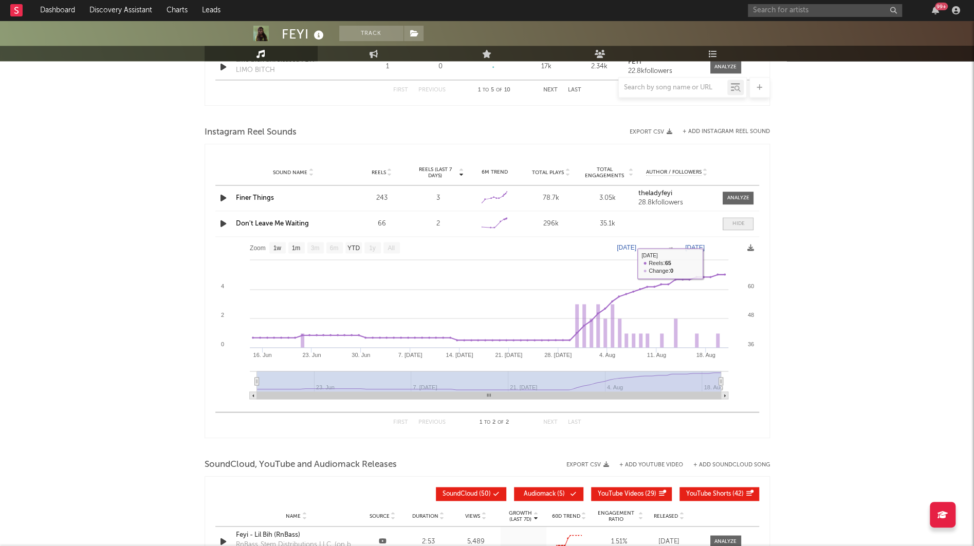
click at [733, 222] on div at bounding box center [738, 224] width 12 height 8
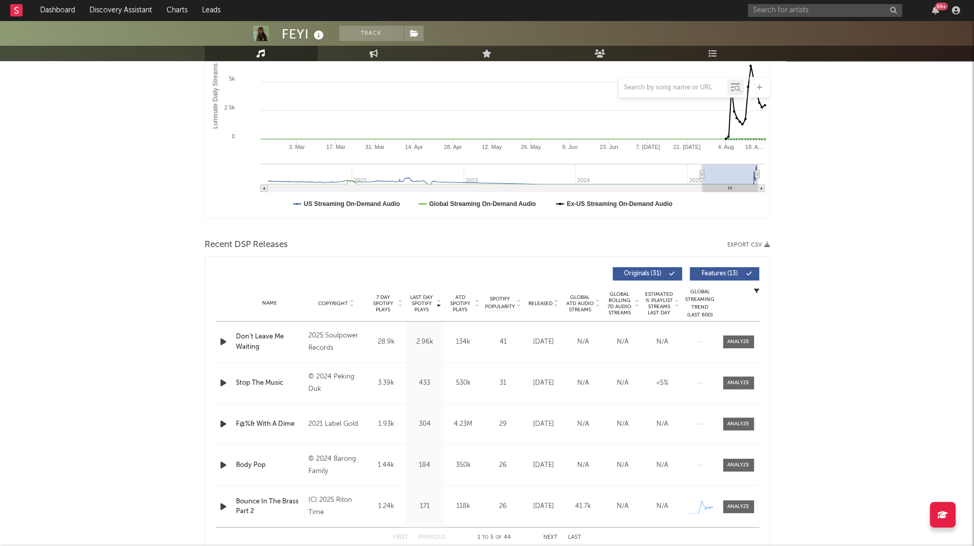
scroll to position [188, 0]
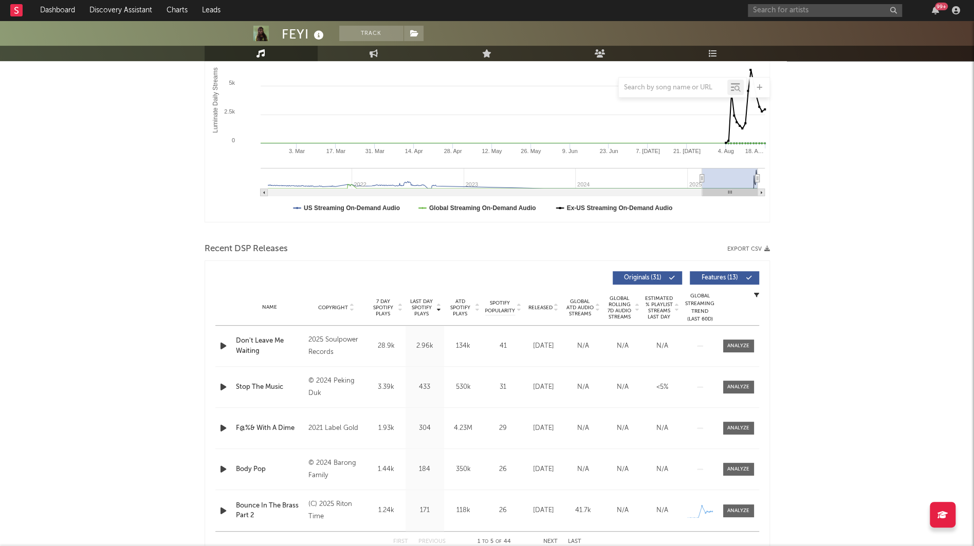
click at [538, 306] on span "Released" at bounding box center [540, 308] width 24 height 6
click at [790, 9] on input "text" at bounding box center [825, 10] width 154 height 13
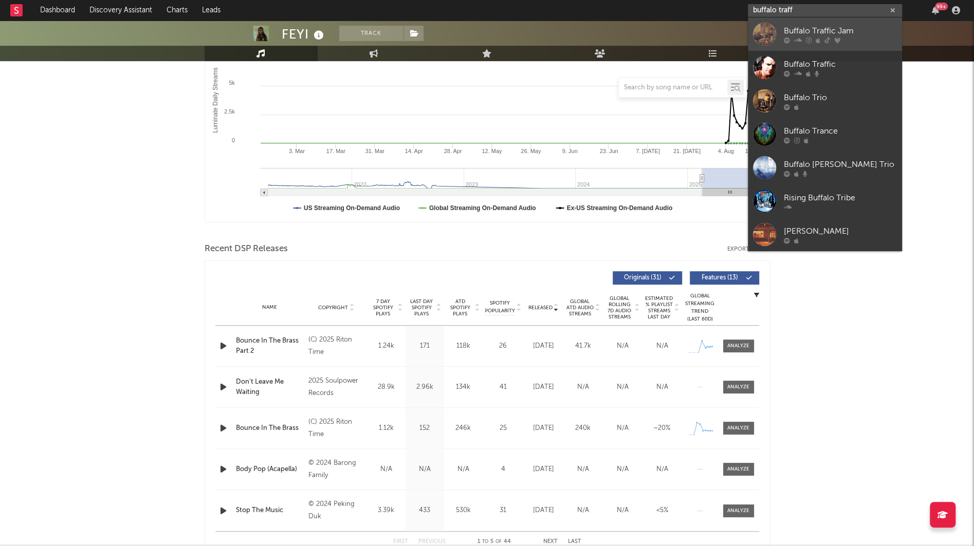
type input "buffalo traff"
click at [851, 40] on div at bounding box center [840, 40] width 113 height 6
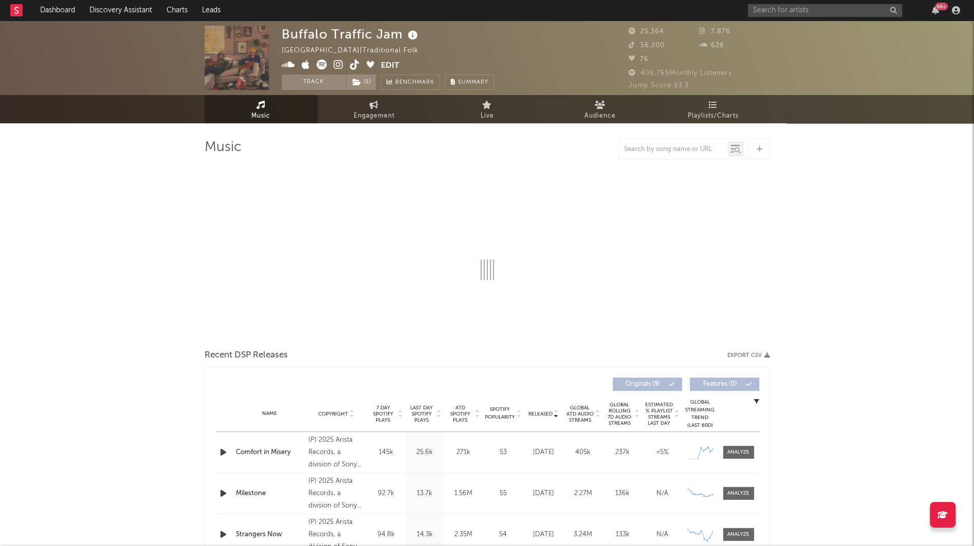
select select "6m"
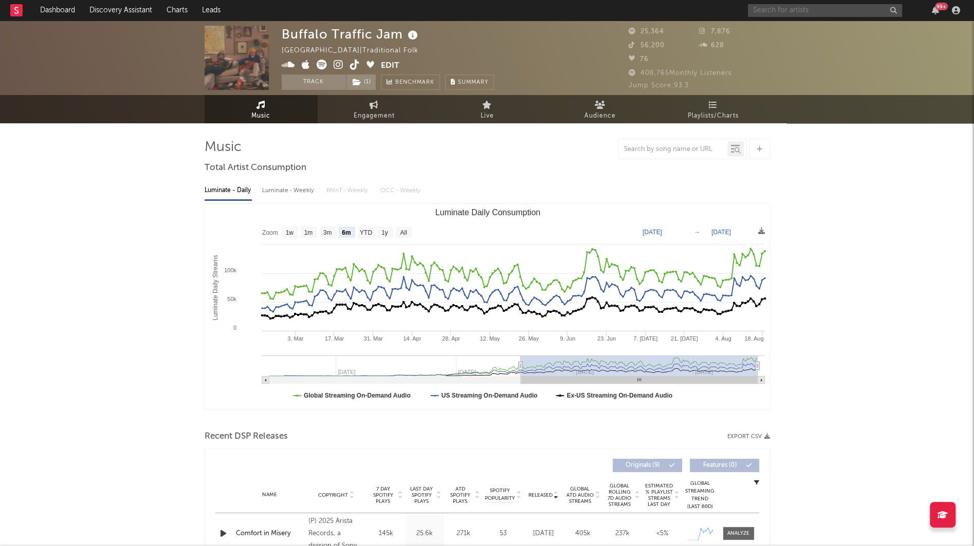
click at [774, 14] on input "text" at bounding box center [825, 10] width 154 height 13
type input "timmy skell"
click at [828, 31] on div "Timmy Skelly" at bounding box center [840, 31] width 113 height 12
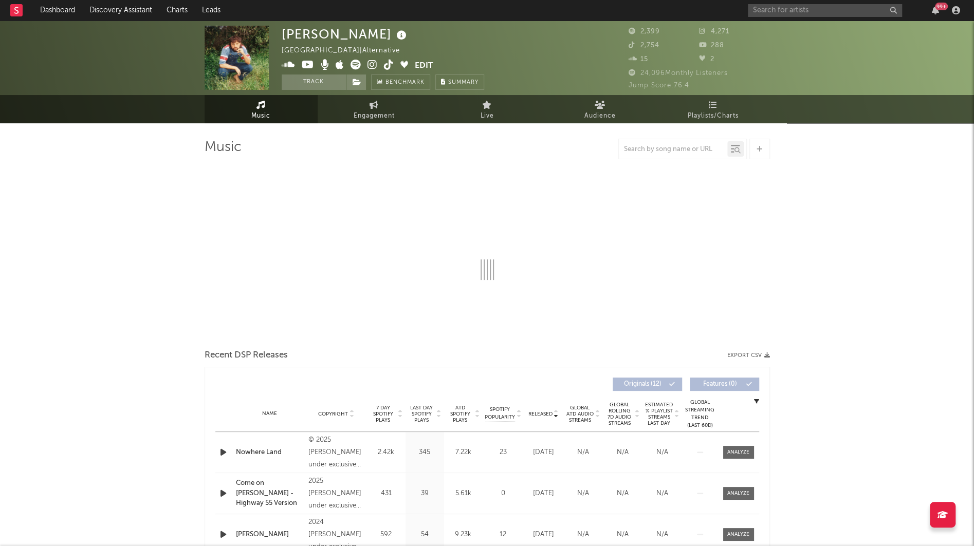
select select "1w"
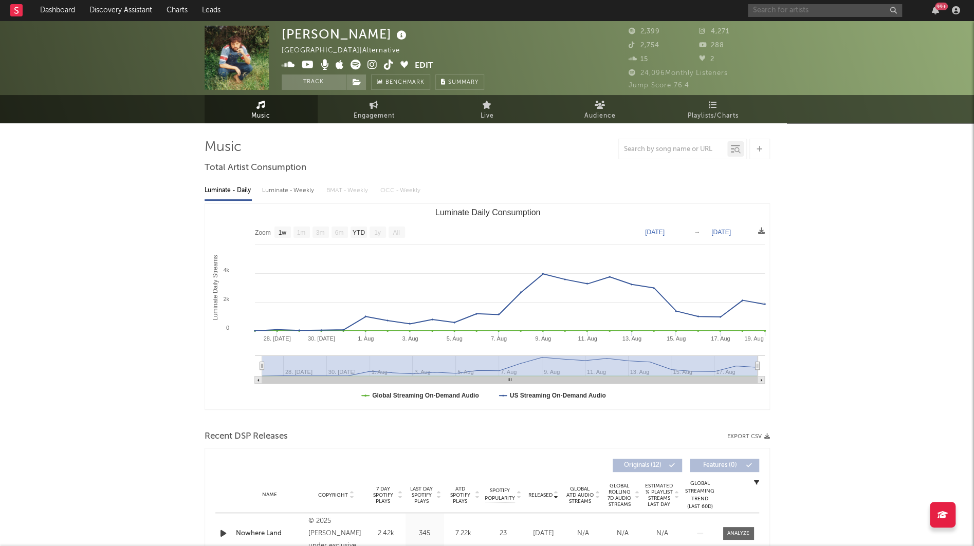
click at [797, 12] on input "text" at bounding box center [825, 10] width 154 height 13
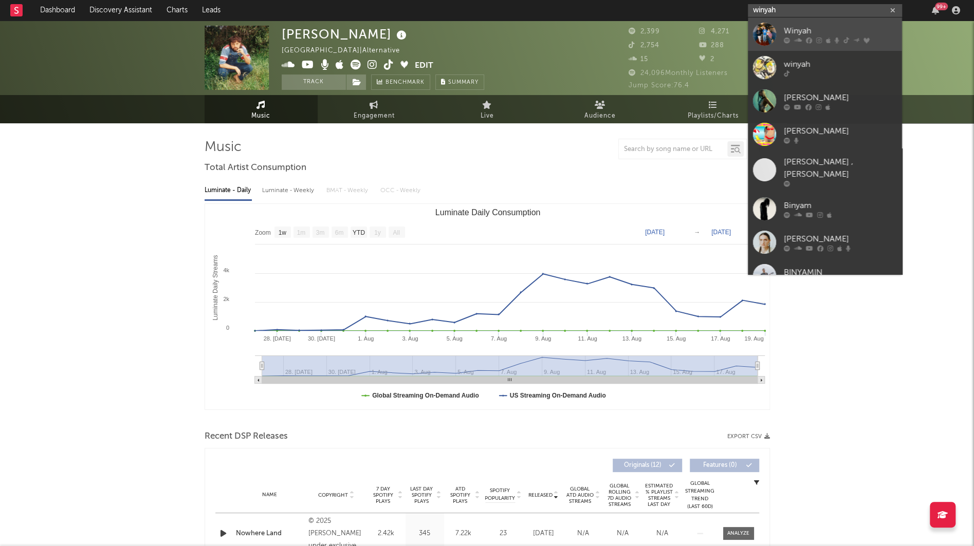
type input "winyah"
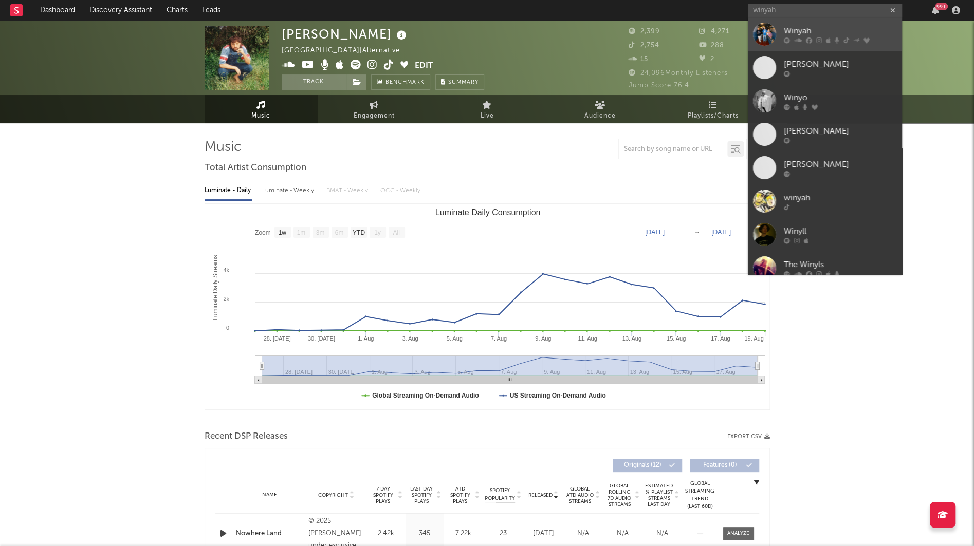
click at [806, 38] on icon at bounding box center [809, 40] width 6 height 6
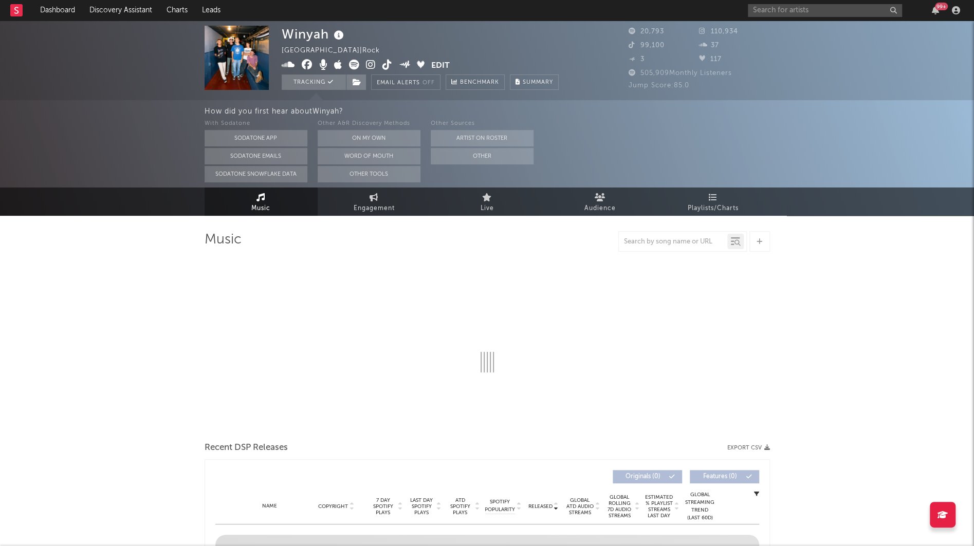
select select "6m"
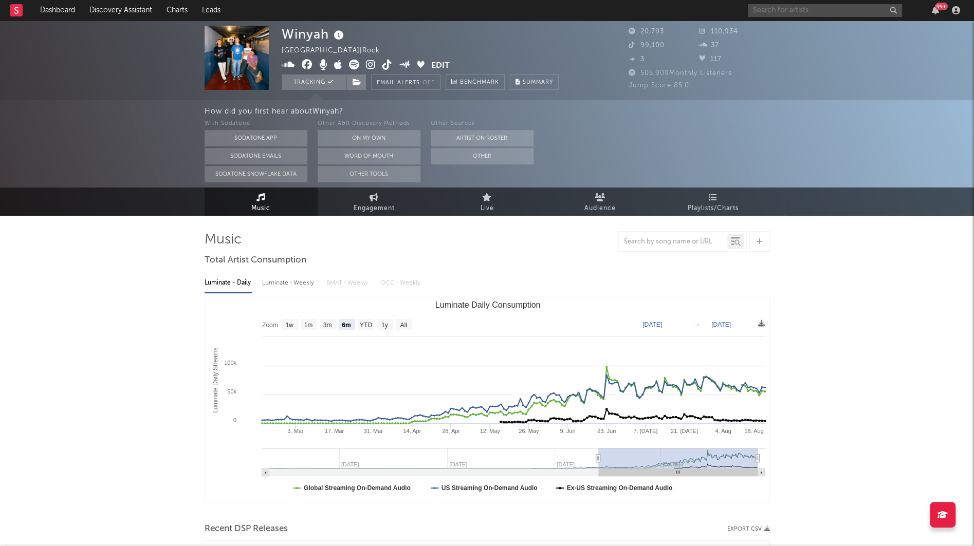
click at [822, 15] on input "text" at bounding box center [825, 10] width 154 height 13
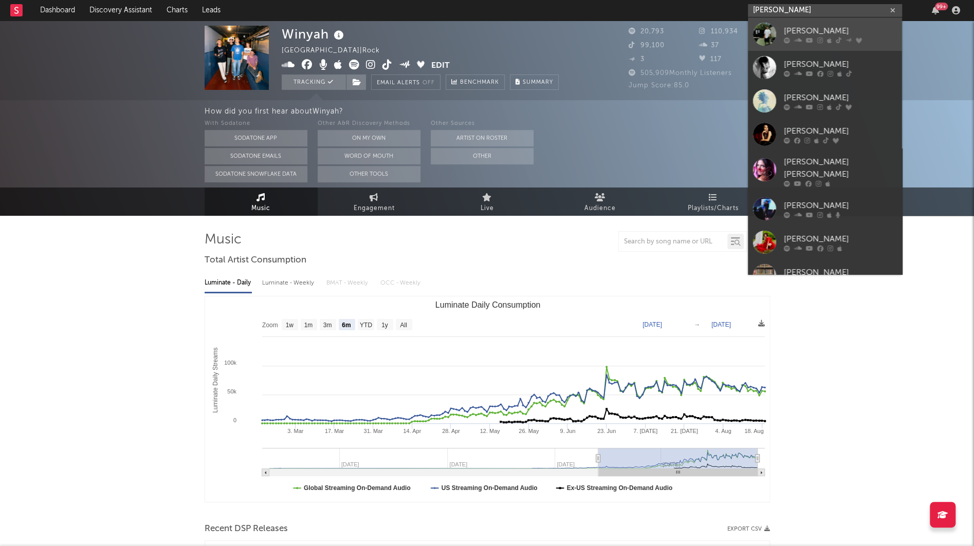
type input "gabriel jac"
click at [827, 38] on icon at bounding box center [829, 40] width 5 height 6
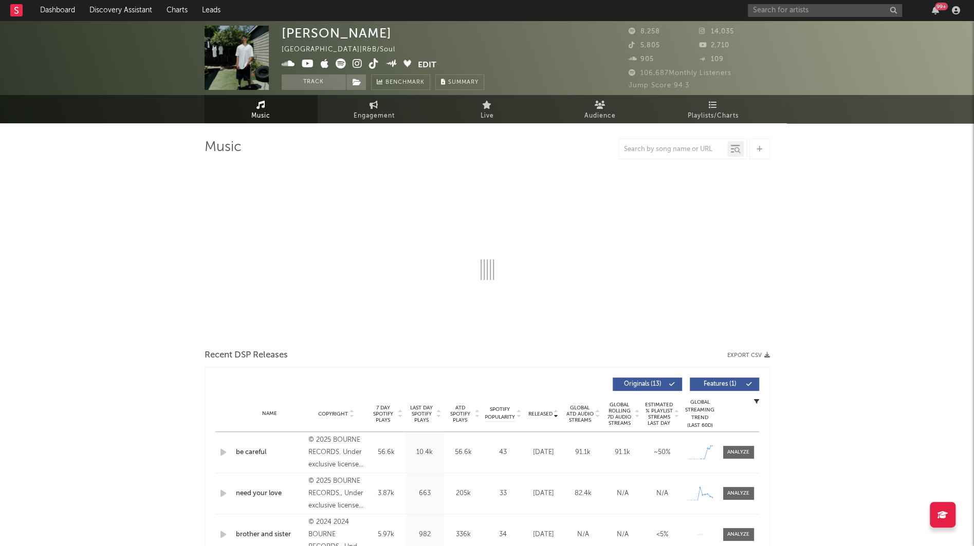
select select "6m"
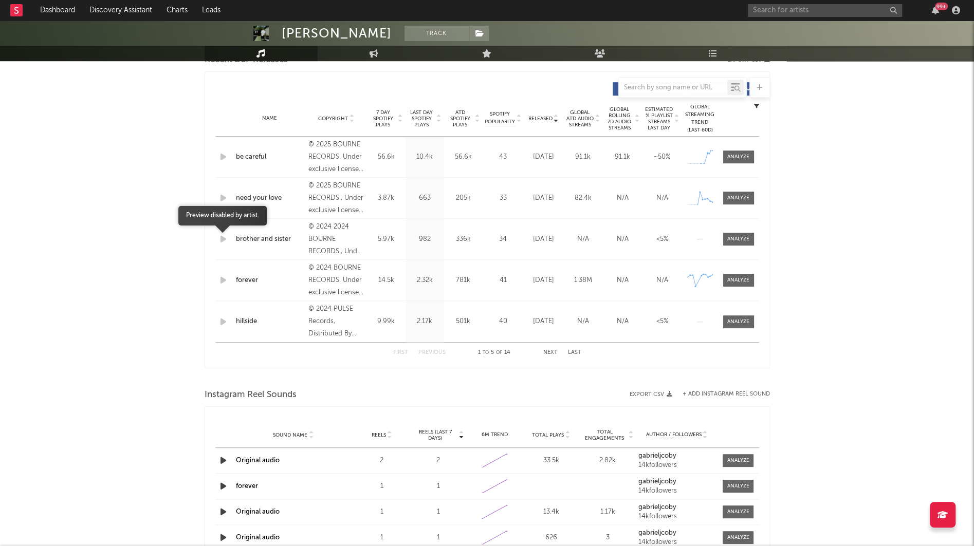
scroll to position [373, 0]
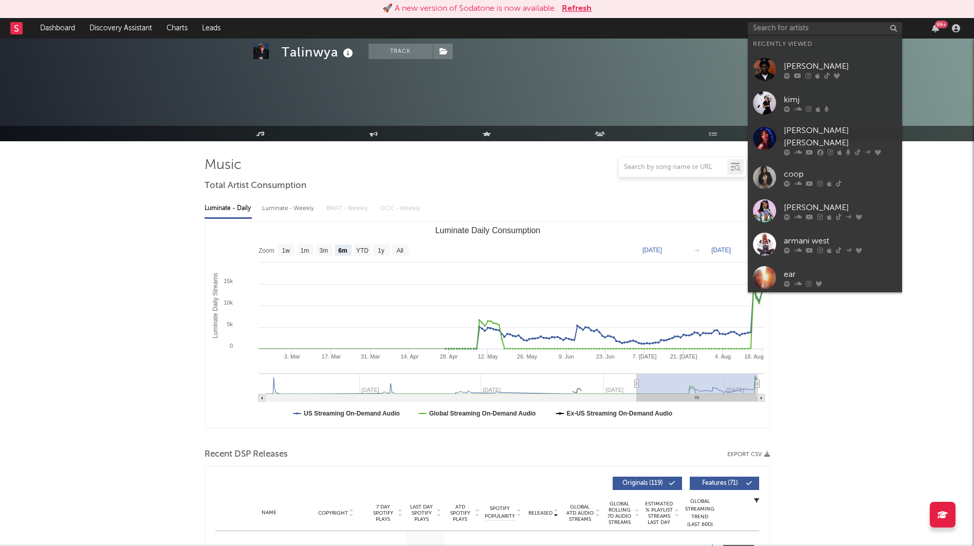
select select "6m"
click at [772, 31] on input "text" at bounding box center [825, 28] width 154 height 13
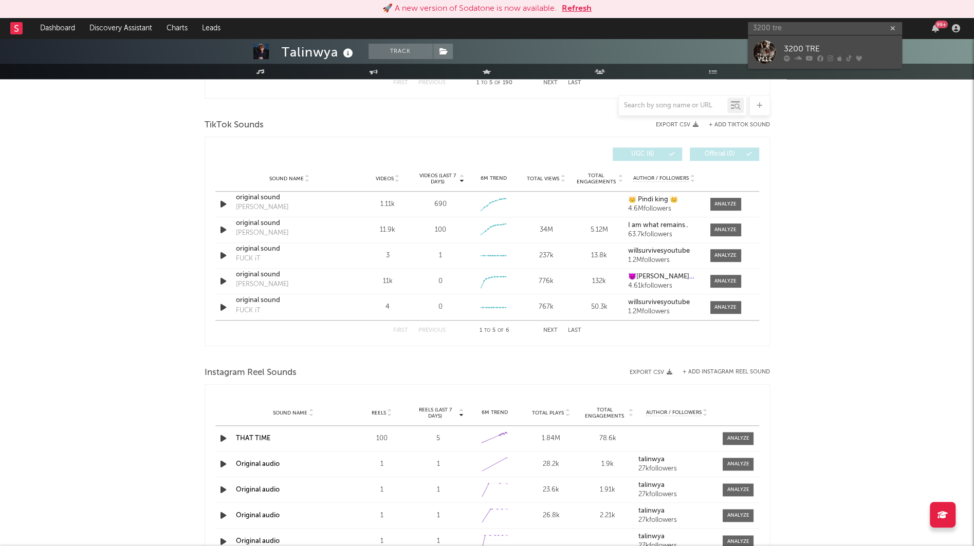
type input "3200 tre"
click at [789, 46] on div "3200 TRE" at bounding box center [840, 49] width 113 height 12
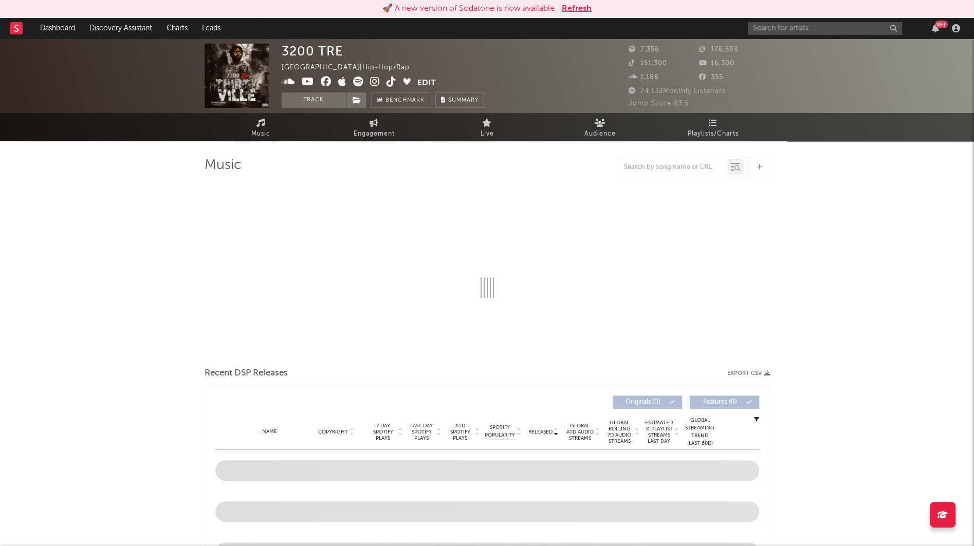
select select "6m"
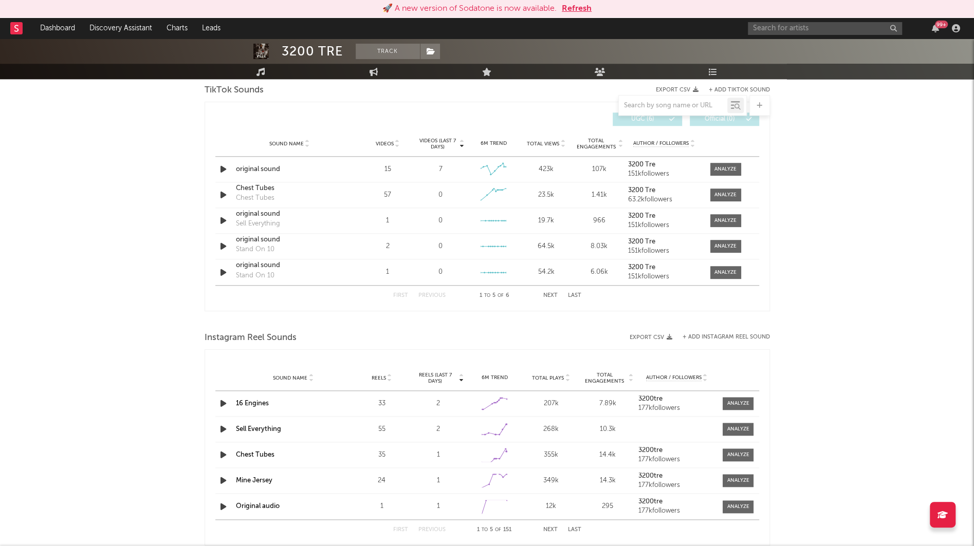
scroll to position [688, 0]
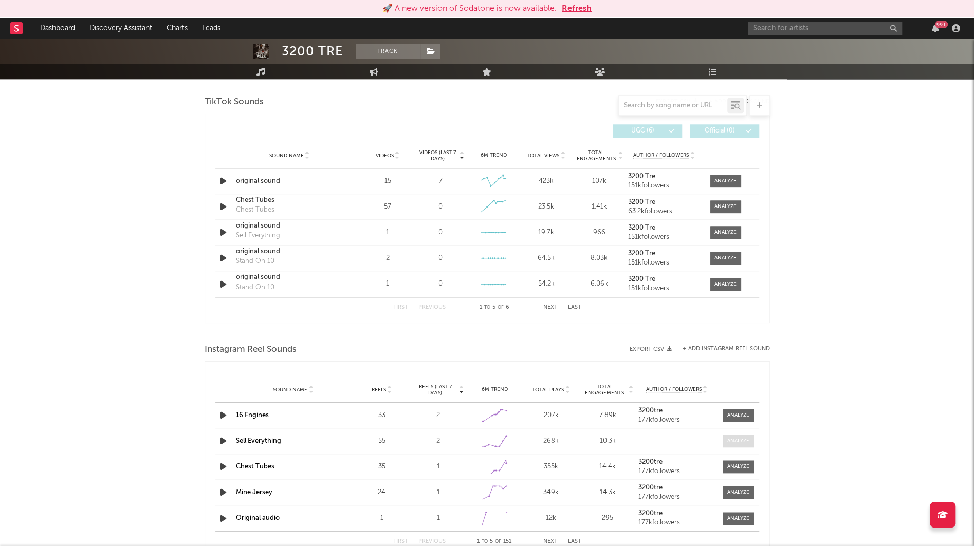
click at [736, 437] on div at bounding box center [738, 441] width 22 height 8
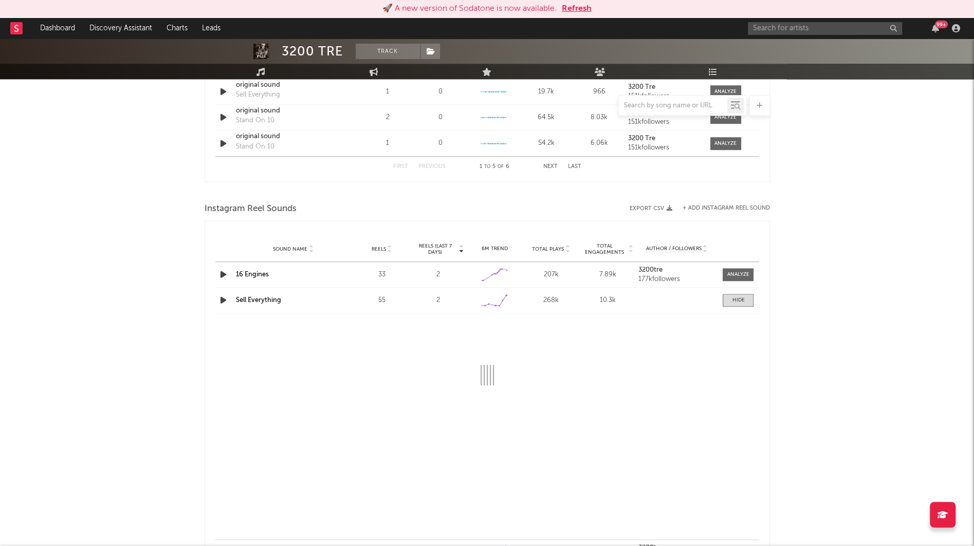
select select "6m"
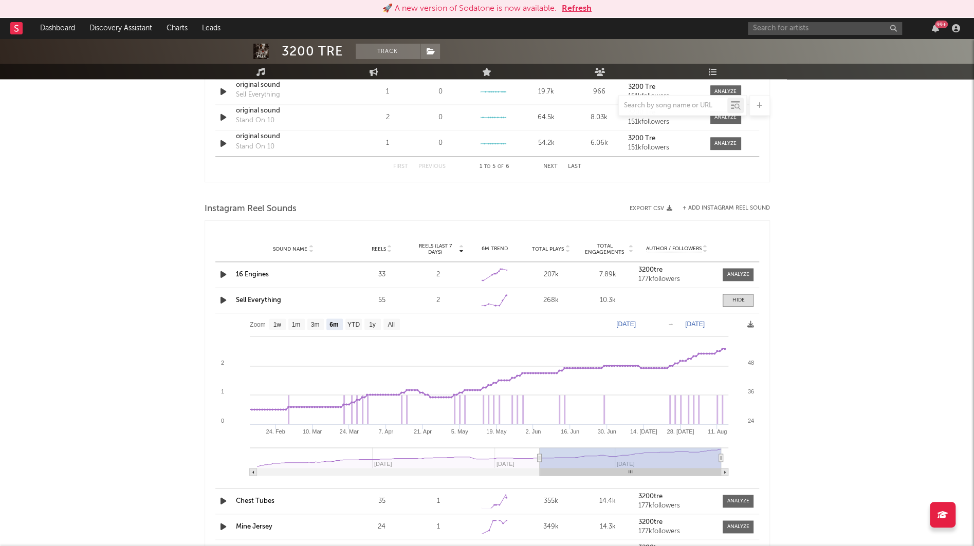
scroll to position [833, 0]
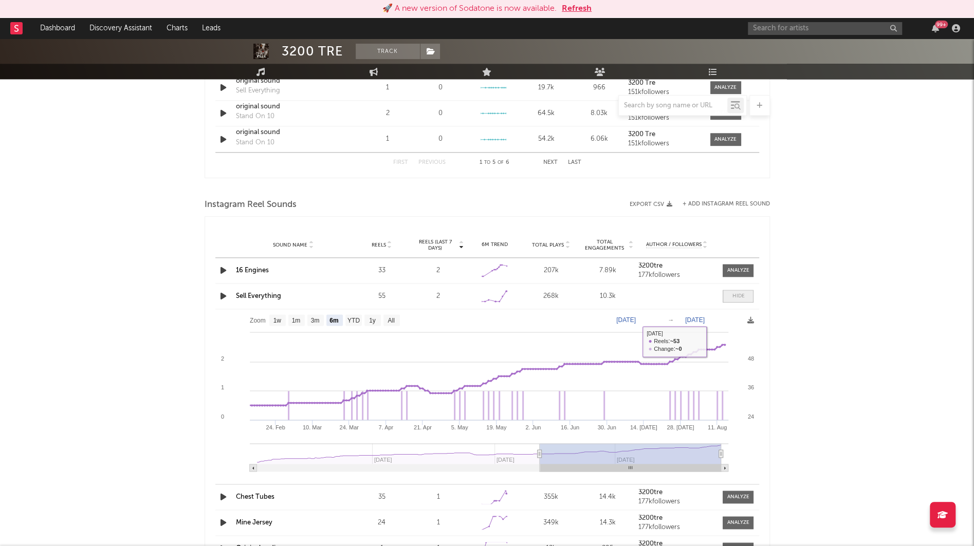
click at [728, 296] on span at bounding box center [738, 296] width 31 height 13
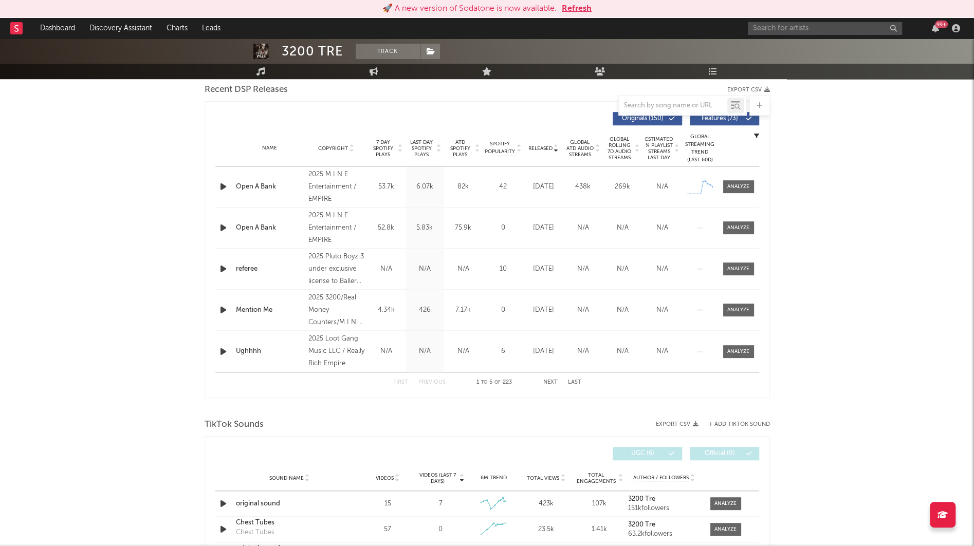
scroll to position [0, 0]
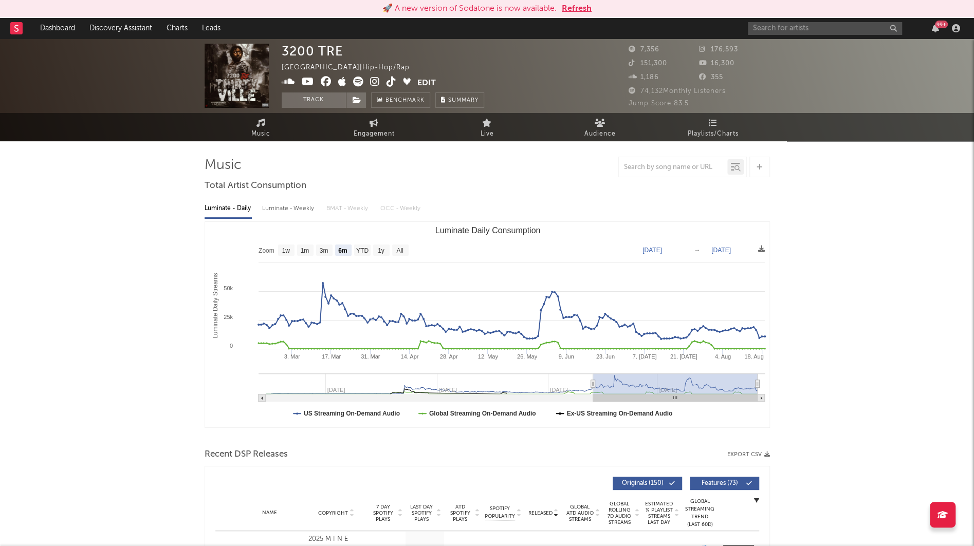
click at [369, 81] on span at bounding box center [350, 83] width 136 height 13
click at [376, 82] on icon at bounding box center [375, 82] width 10 height 10
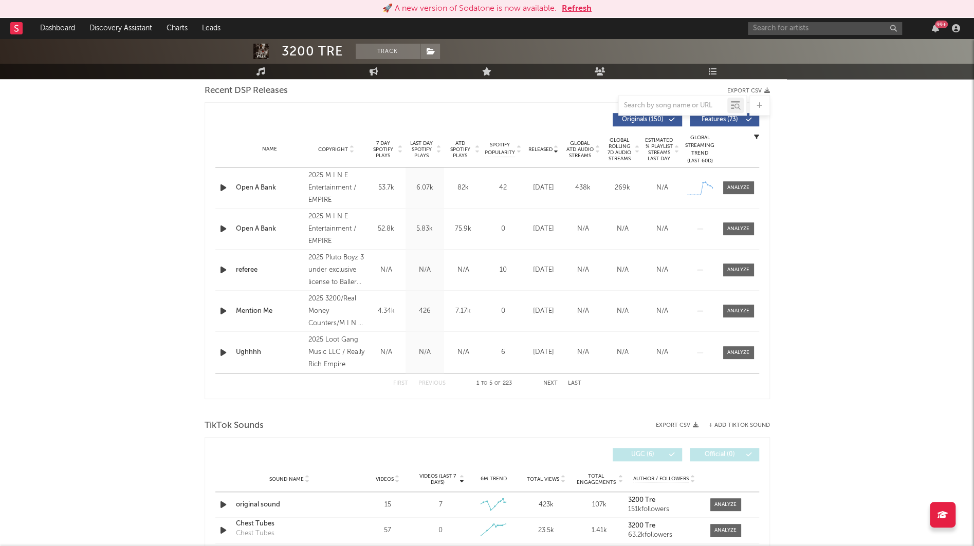
scroll to position [362, 0]
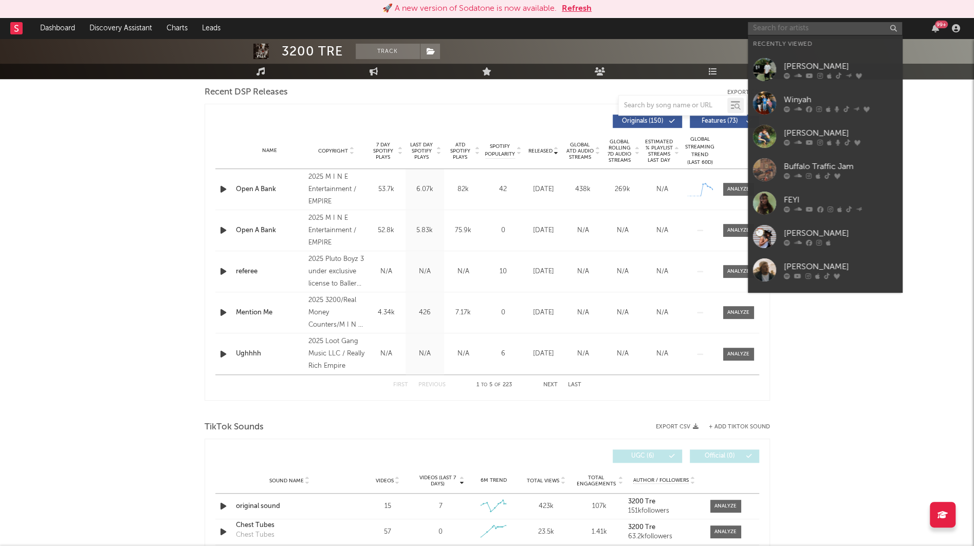
click at [824, 31] on input "text" at bounding box center [825, 28] width 154 height 13
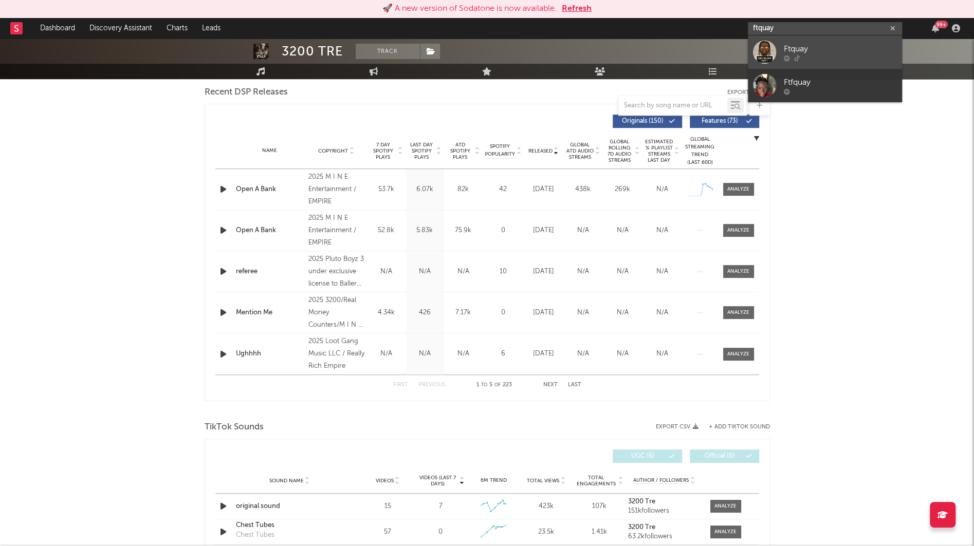
type input "ftquay"
click at [839, 51] on div "Ftquay" at bounding box center [840, 49] width 113 height 12
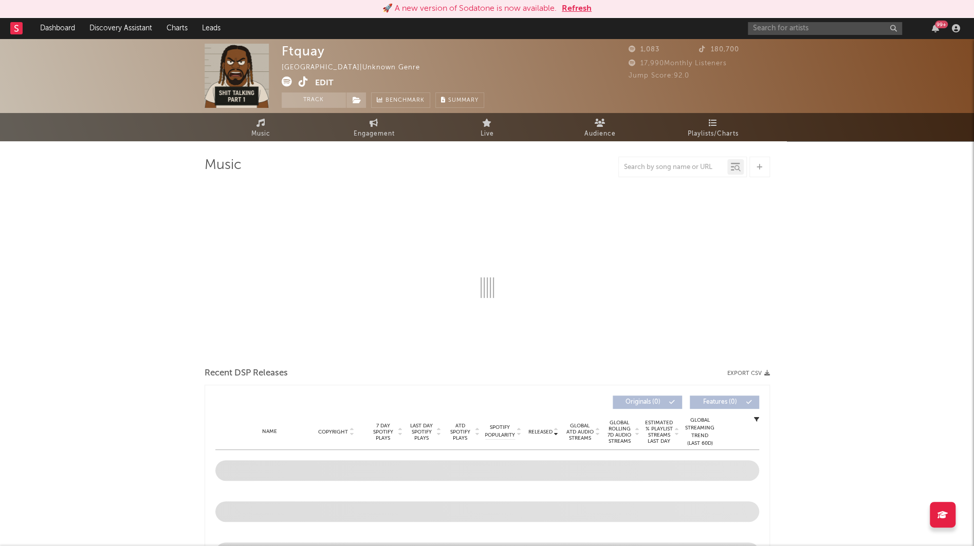
select select "1w"
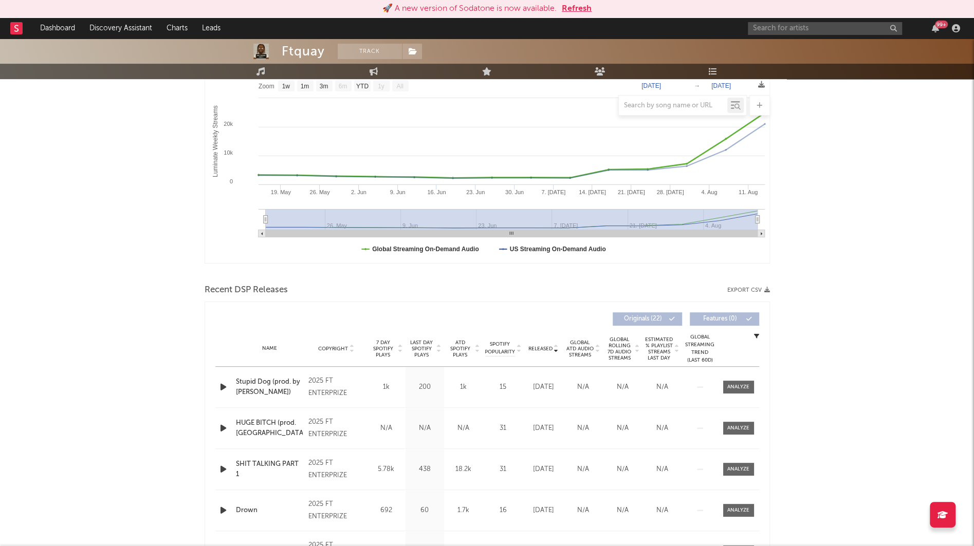
scroll to position [167, 0]
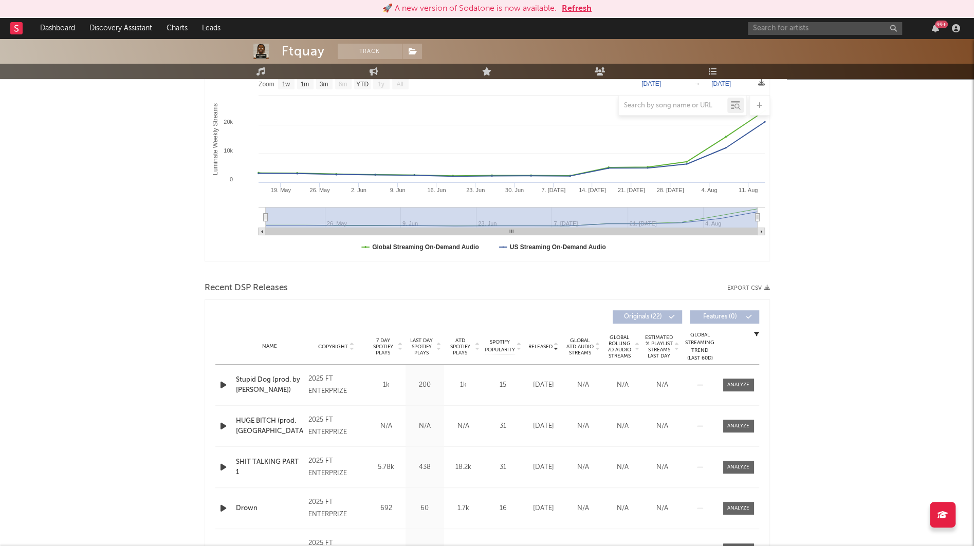
click at [225, 387] on icon "button" at bounding box center [223, 385] width 11 height 13
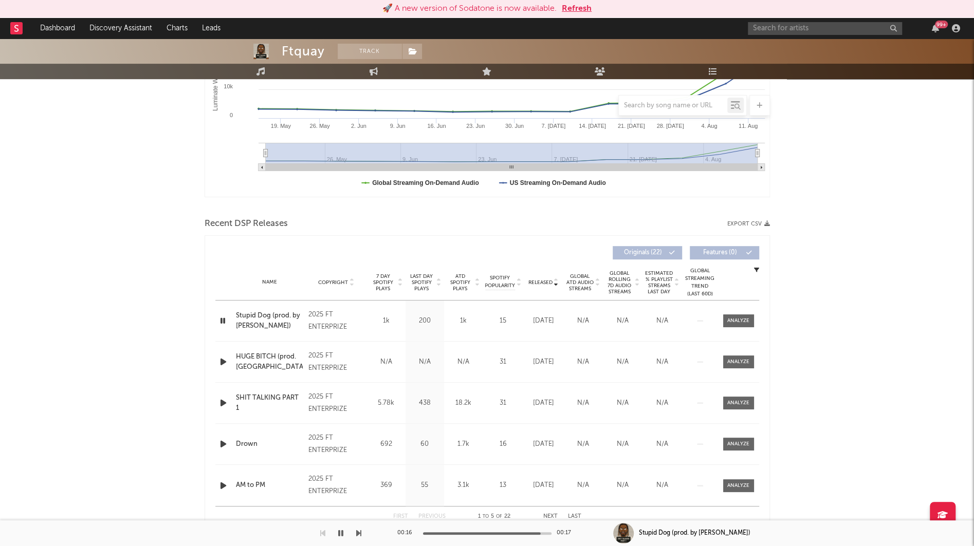
scroll to position [0, 0]
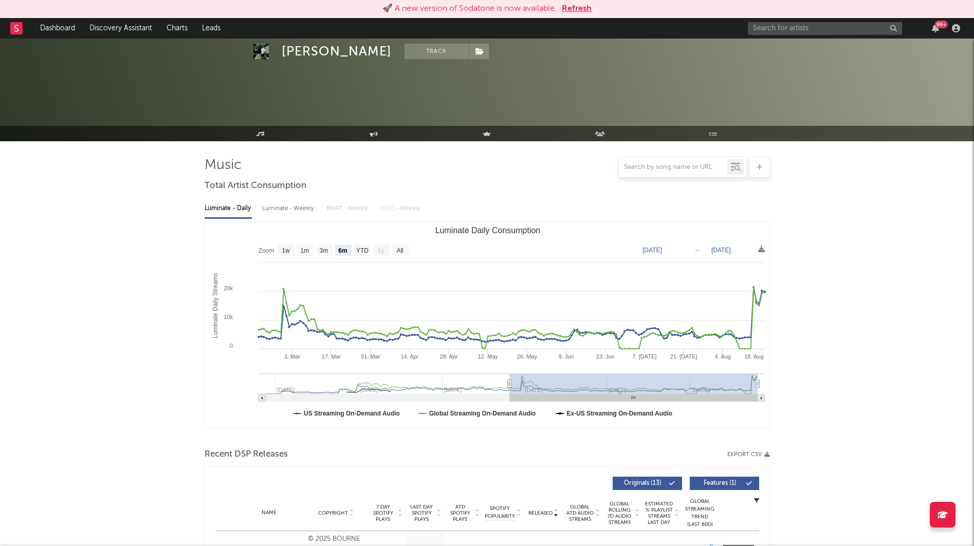
select select "6m"
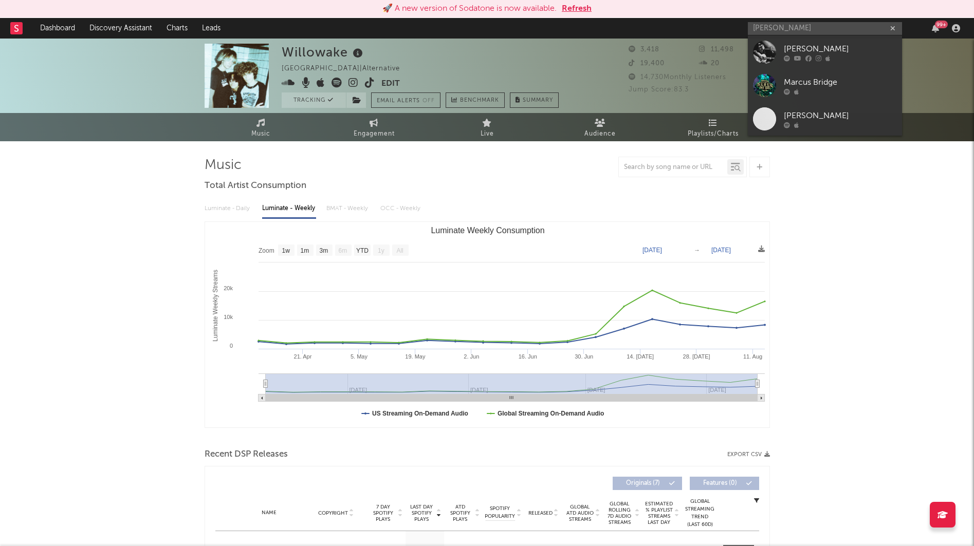
select select "1w"
click at [786, 29] on input "marc ridge" at bounding box center [825, 28] width 154 height 13
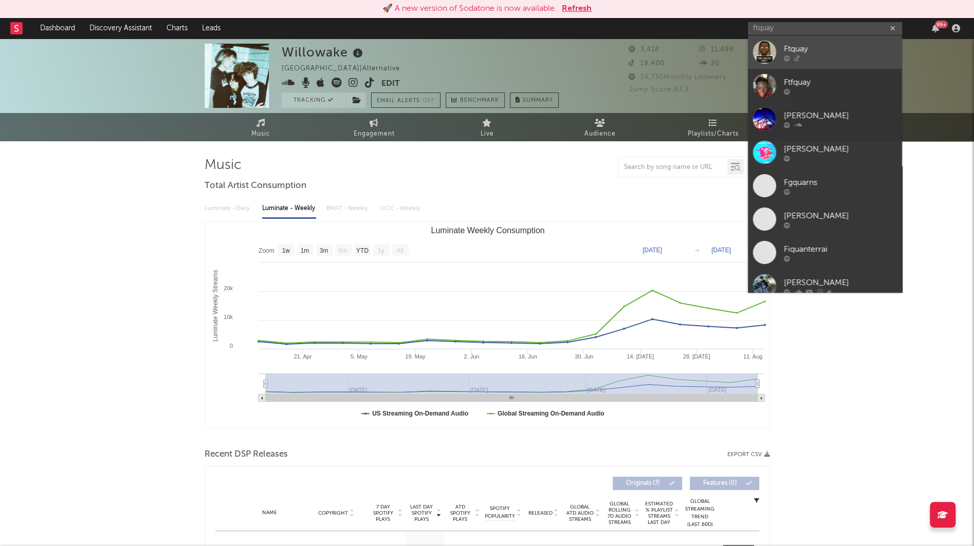
type input "ftquay"
click at [788, 46] on div "Ftquay" at bounding box center [840, 49] width 113 height 12
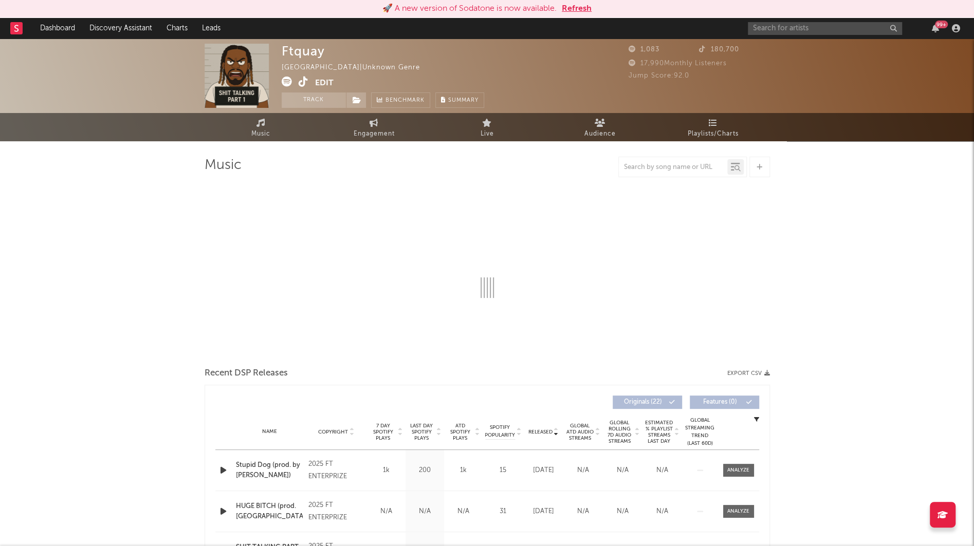
select select "1w"
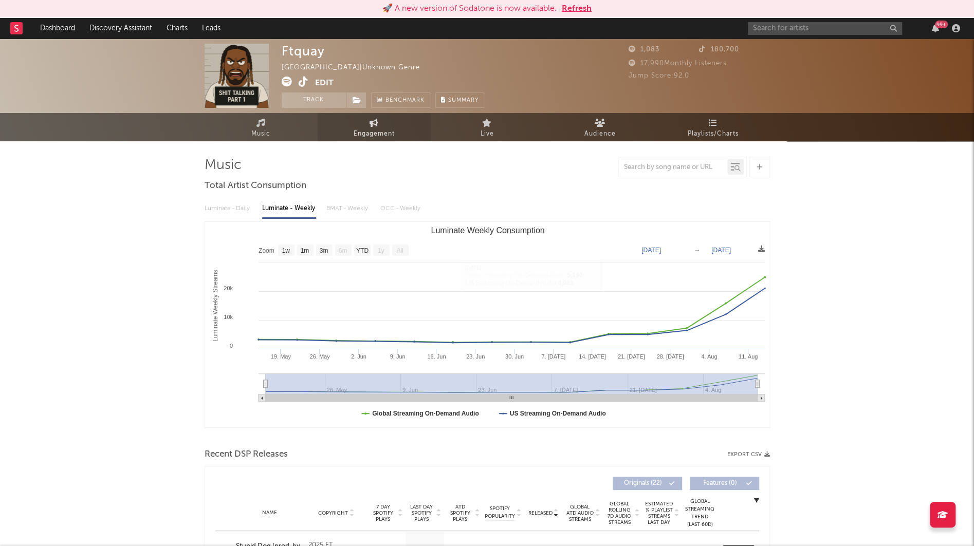
click at [362, 126] on link "Engagement" at bounding box center [374, 127] width 113 height 28
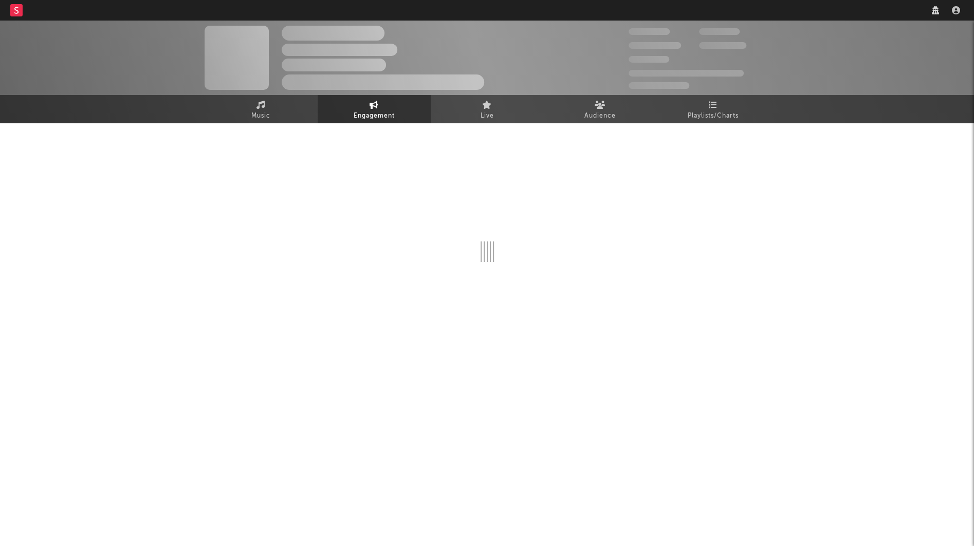
select select "1w"
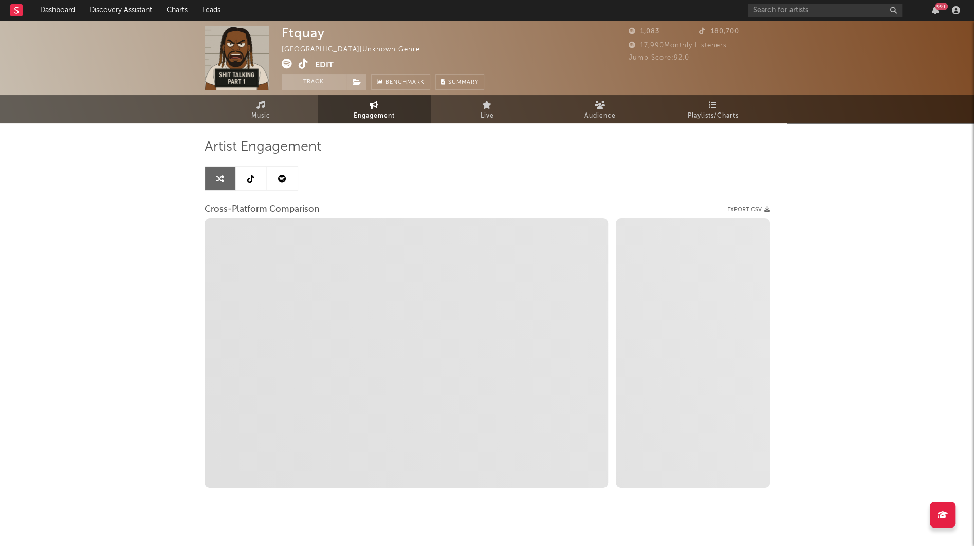
select select "1m"
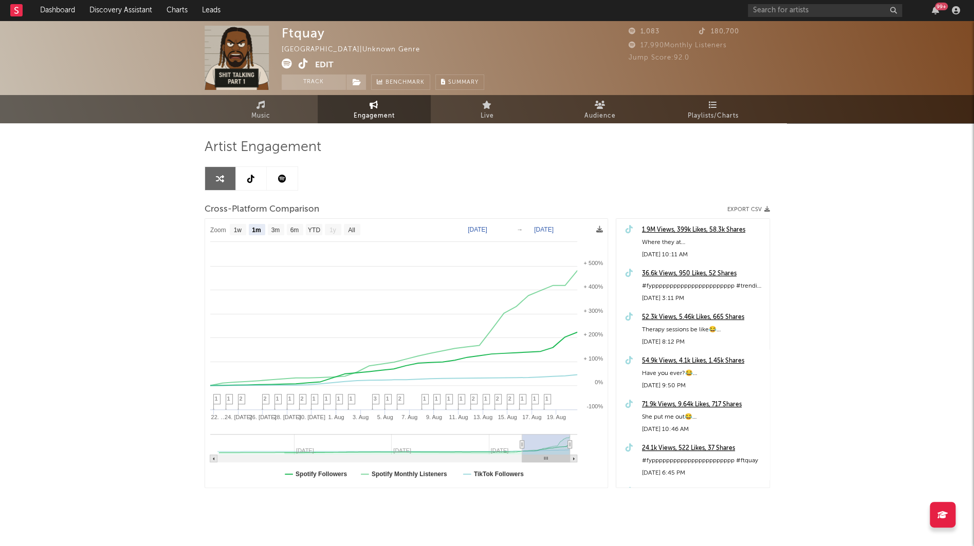
click at [321, 65] on button "Edit" at bounding box center [324, 65] width 19 height 13
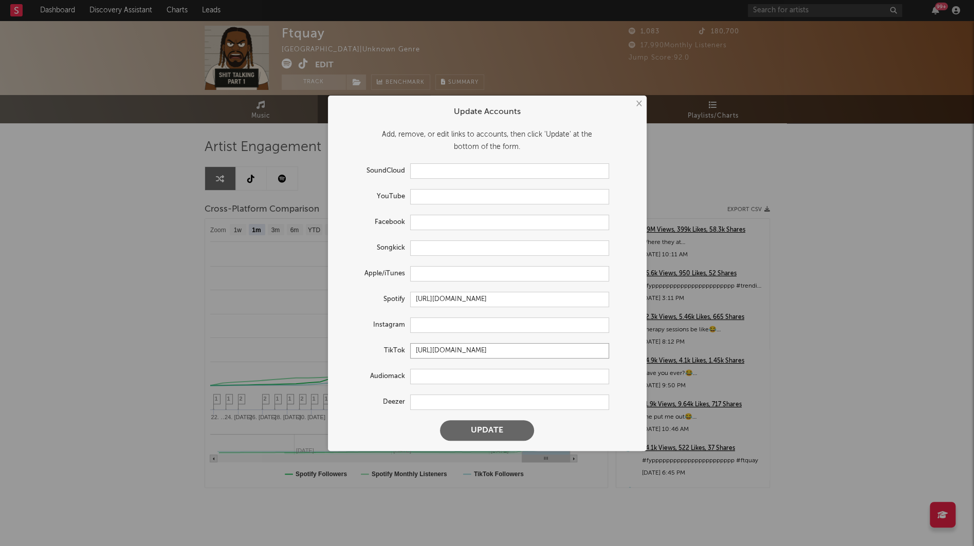
click at [457, 348] on input "[URL][DOMAIN_NAME]" at bounding box center [509, 350] width 199 height 15
click at [439, 328] on input "text" at bounding box center [509, 325] width 199 height 15
paste input "[URL][DOMAIN_NAME]"
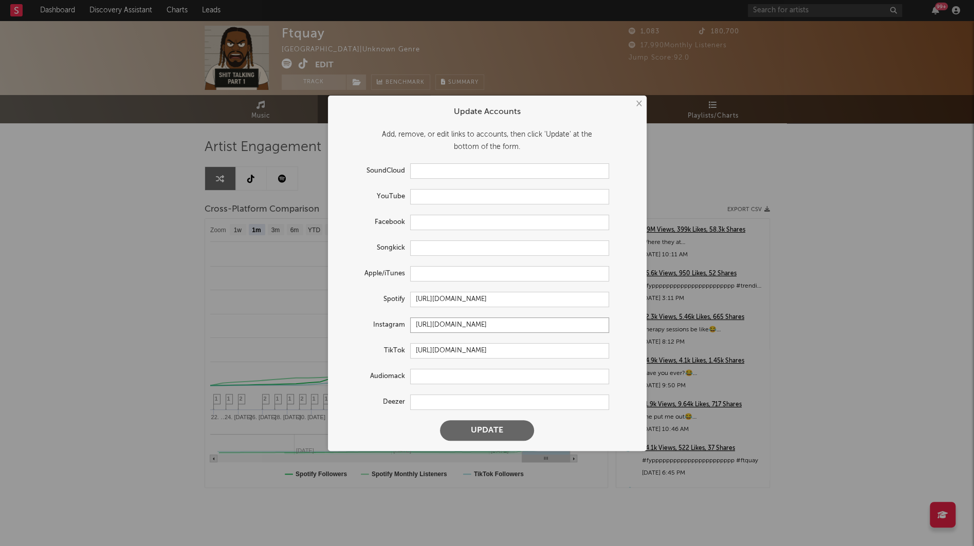
type input "[URL][DOMAIN_NAME]"
click at [483, 432] on button "Update" at bounding box center [487, 430] width 94 height 21
select select "1w"
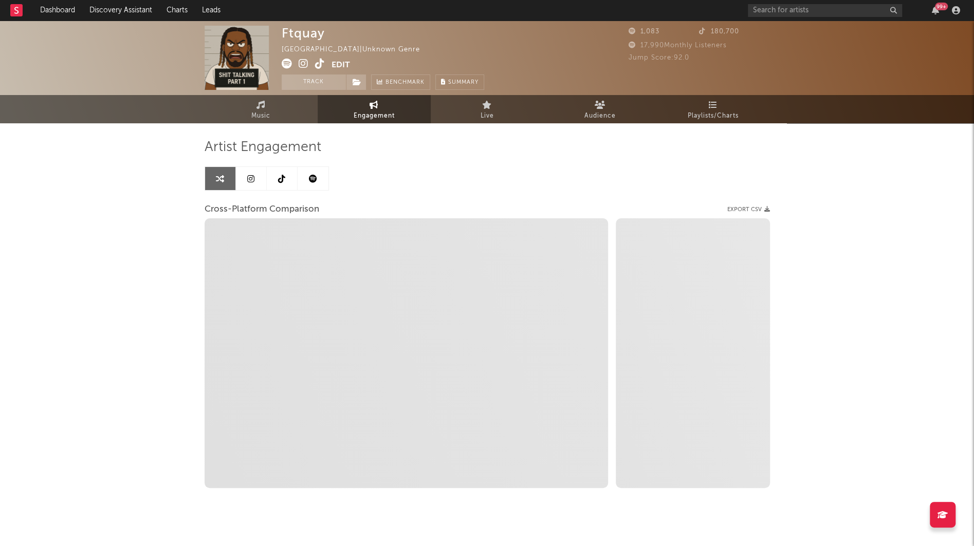
select select "1m"
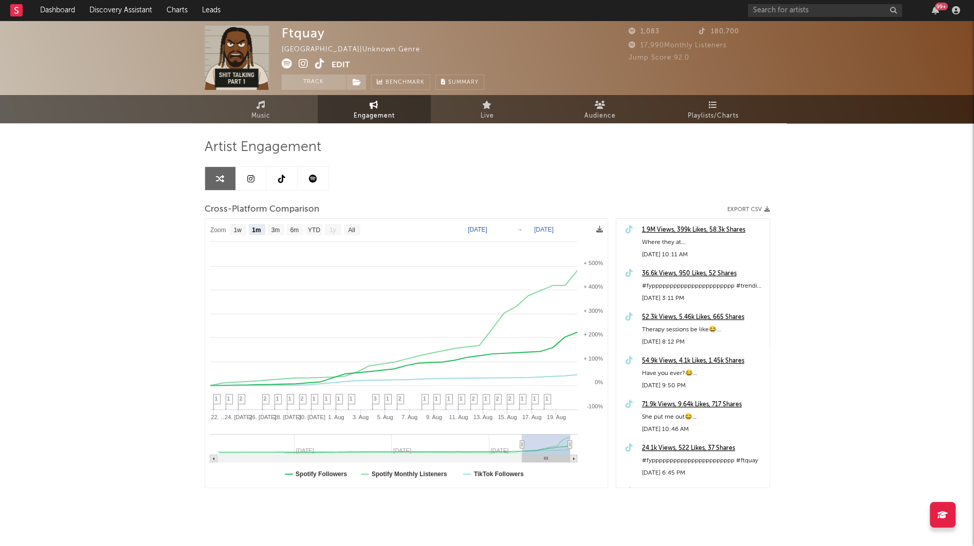
click at [251, 177] on icon at bounding box center [250, 179] width 7 height 8
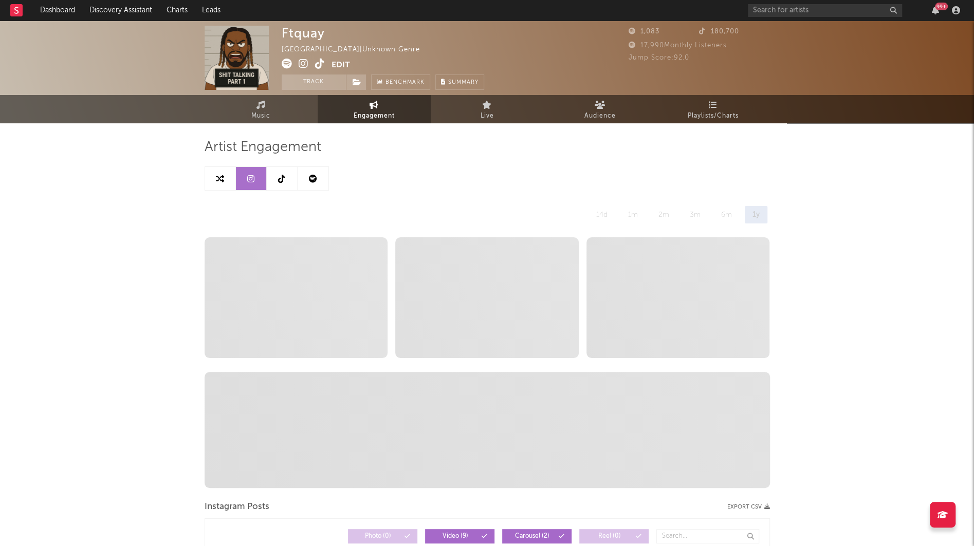
select select "1w"
